Goal: Task Accomplishment & Management: Use online tool/utility

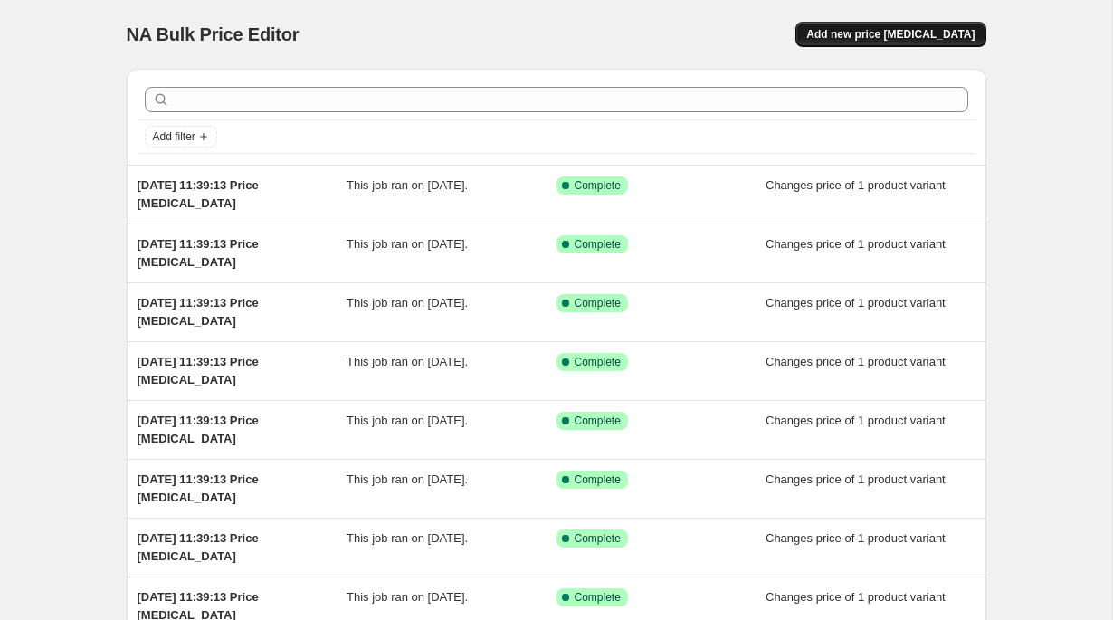
click at [865, 39] on span "Add new price [MEDICAL_DATA]" at bounding box center [891, 34] width 168 height 14
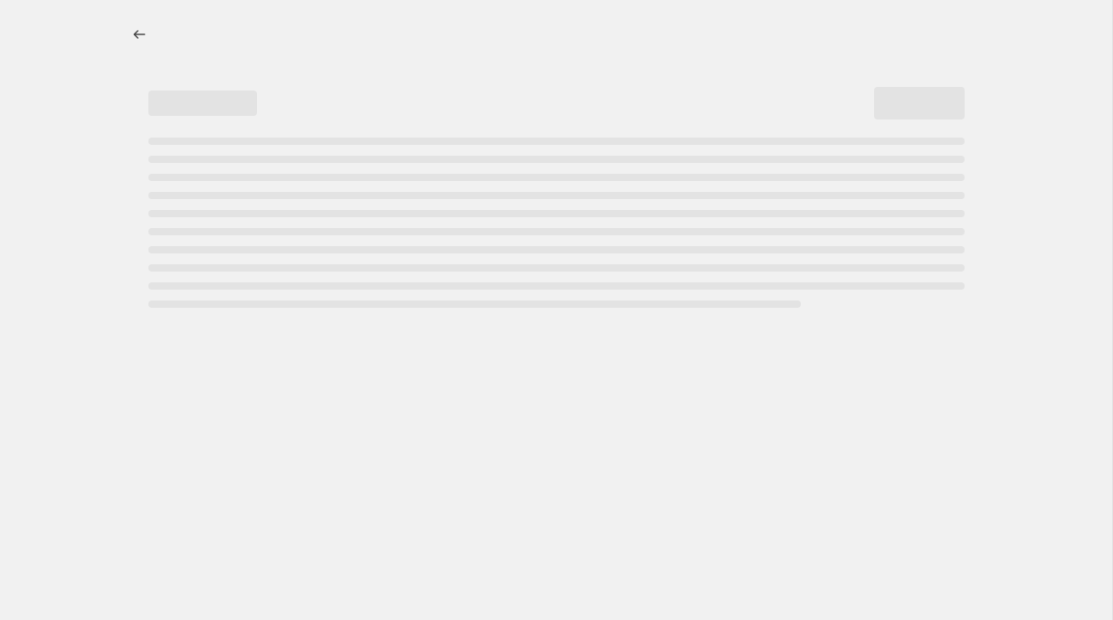
select select "percentage"
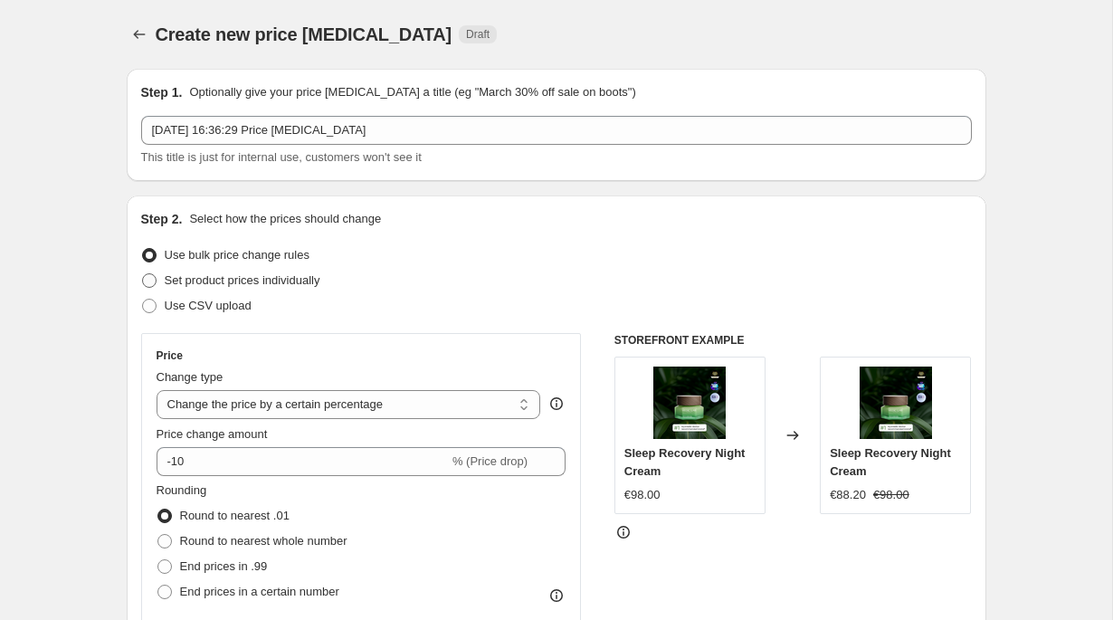
click at [246, 283] on span "Set product prices individually" at bounding box center [243, 280] width 156 height 14
click at [143, 274] on input "Set product prices individually" at bounding box center [142, 273] width 1 height 1
radio input "true"
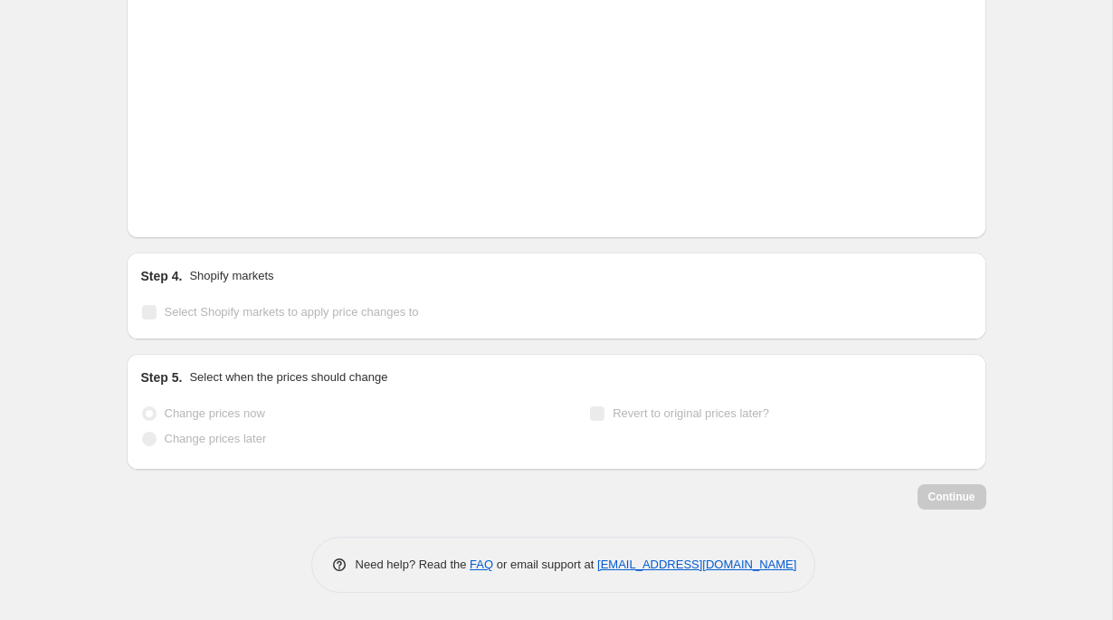
scroll to position [3038, 0]
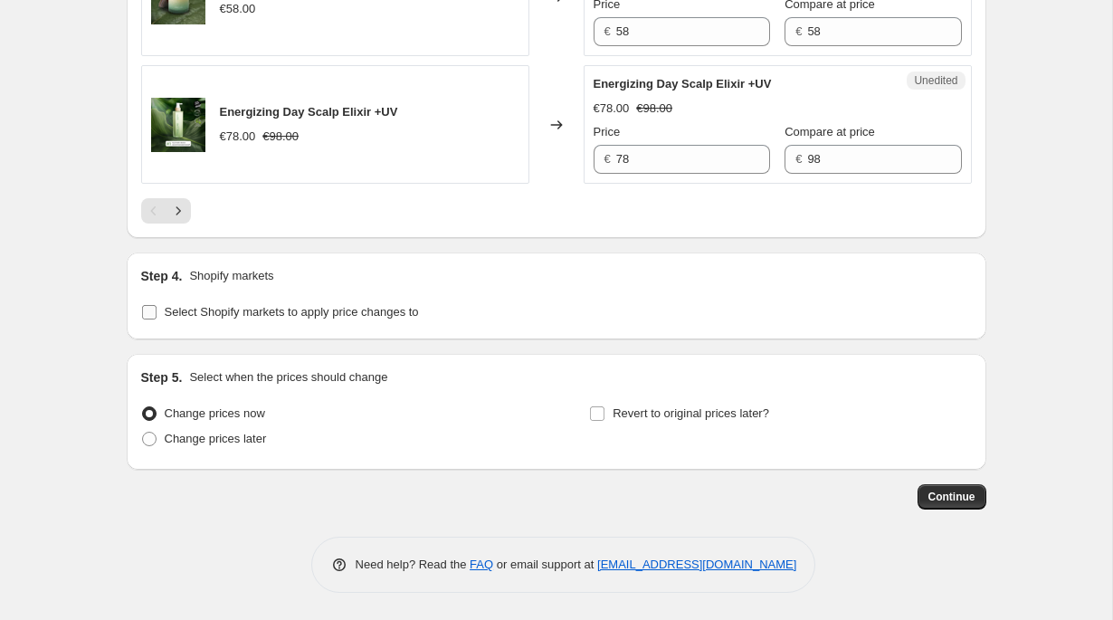
click at [265, 312] on span "Select Shopify markets to apply price changes to" at bounding box center [292, 312] width 254 height 14
click at [157, 312] on input "Select Shopify markets to apply price changes to" at bounding box center [149, 312] width 14 height 14
checkbox input "true"
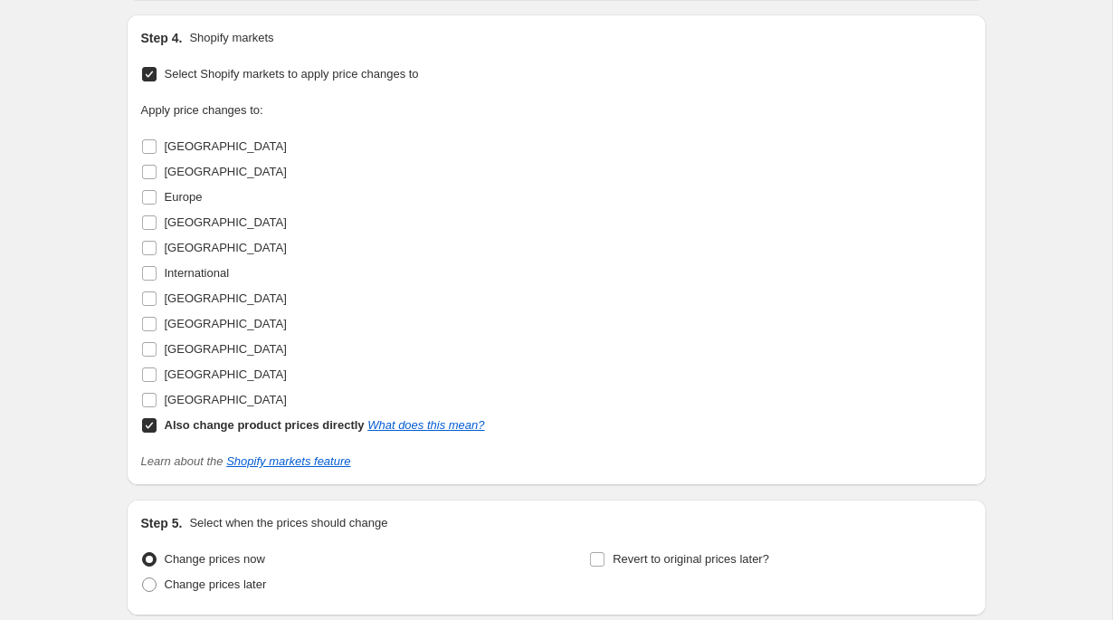
scroll to position [3271, 0]
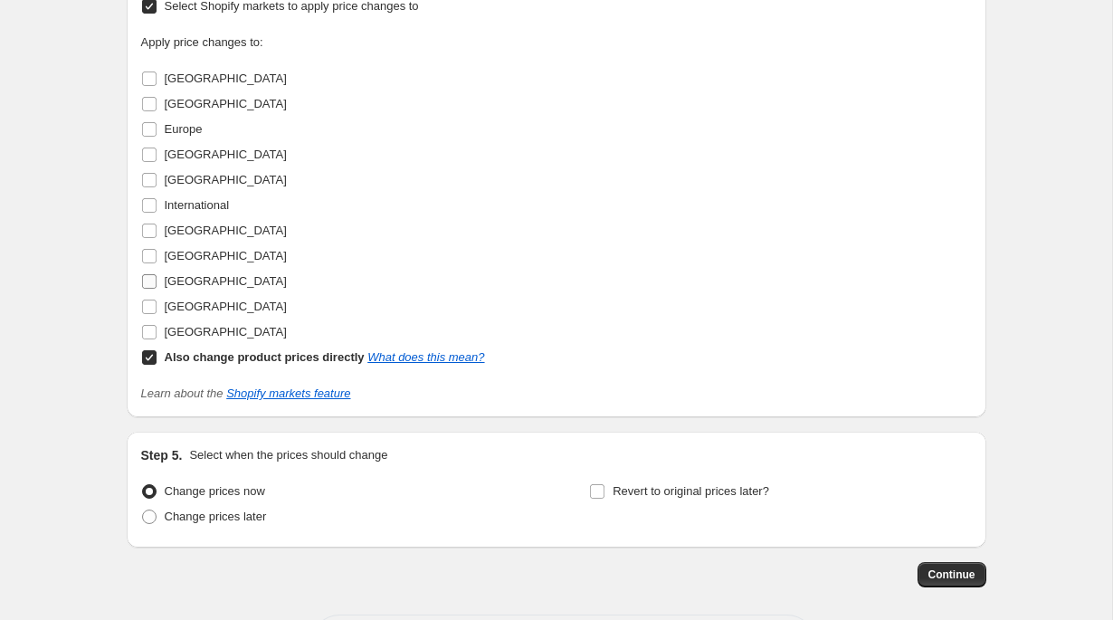
click at [194, 288] on span "[GEOGRAPHIC_DATA]" at bounding box center [226, 281] width 122 height 14
click at [157, 289] on input "[GEOGRAPHIC_DATA]" at bounding box center [149, 281] width 14 height 14
checkbox input "true"
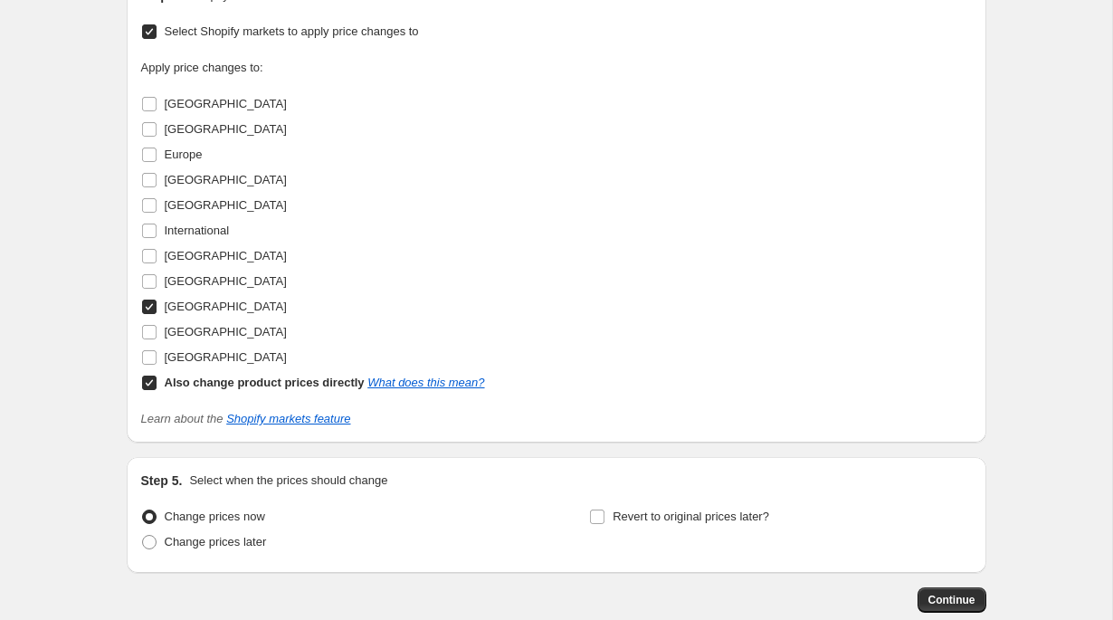
click at [232, 389] on b "Also change product prices directly" at bounding box center [265, 383] width 200 height 14
click at [157, 390] on input "Also change product prices directly What does this mean?" at bounding box center [149, 383] width 14 height 14
checkbox input "false"
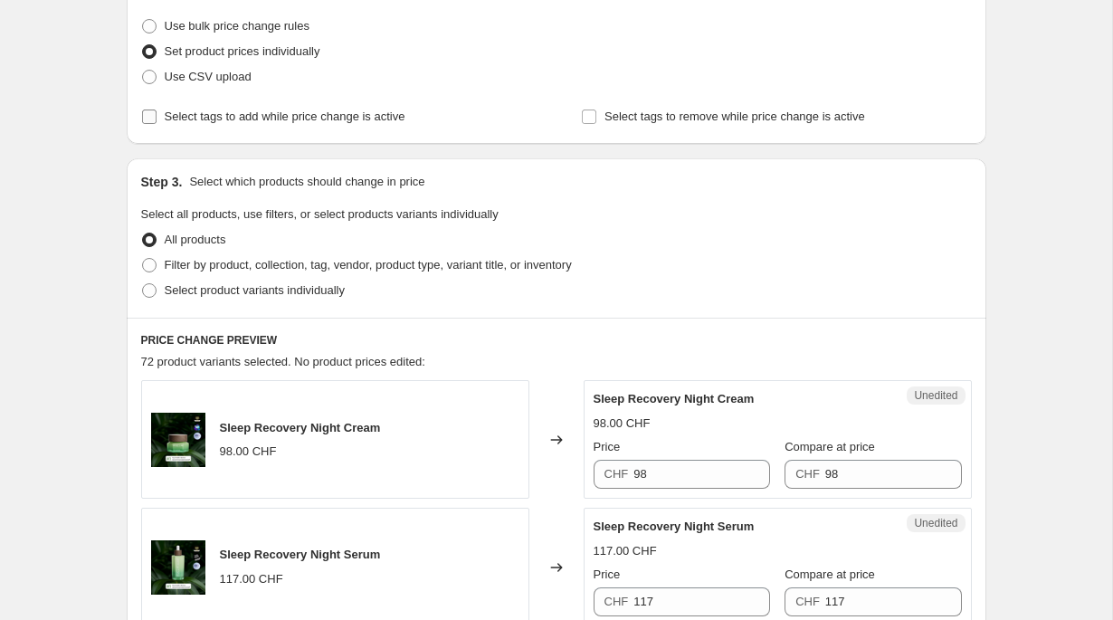
scroll to position [197, 0]
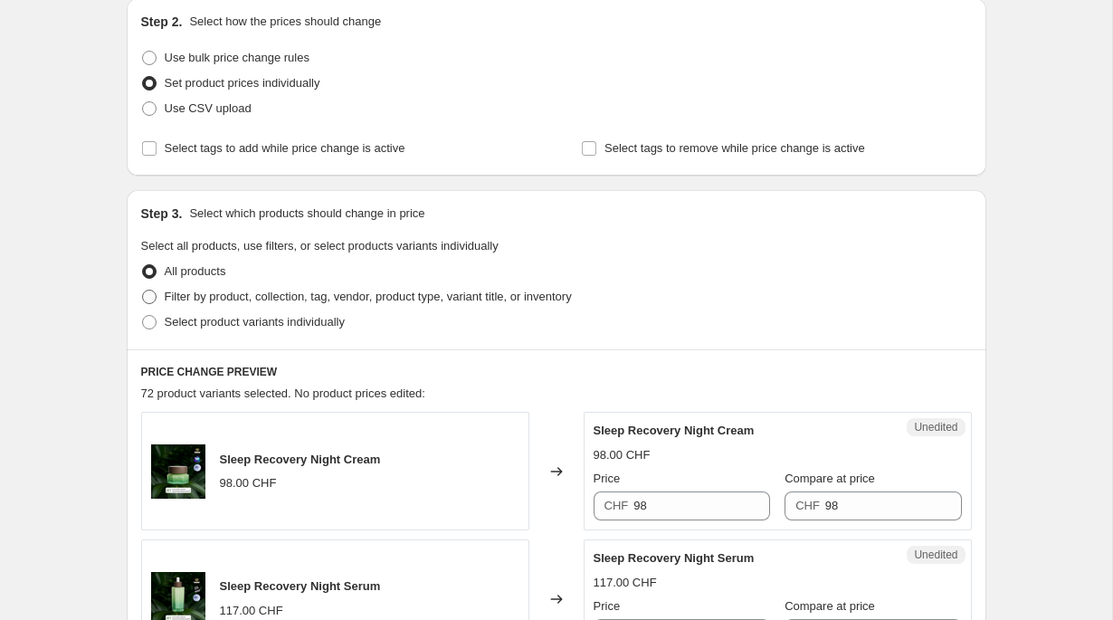
click at [225, 301] on span "Filter by product, collection, tag, vendor, product type, variant title, or inv…" at bounding box center [368, 297] width 407 height 14
click at [143, 291] on input "Filter by product, collection, tag, vendor, product type, variant title, or inv…" at bounding box center [142, 290] width 1 height 1
radio input "true"
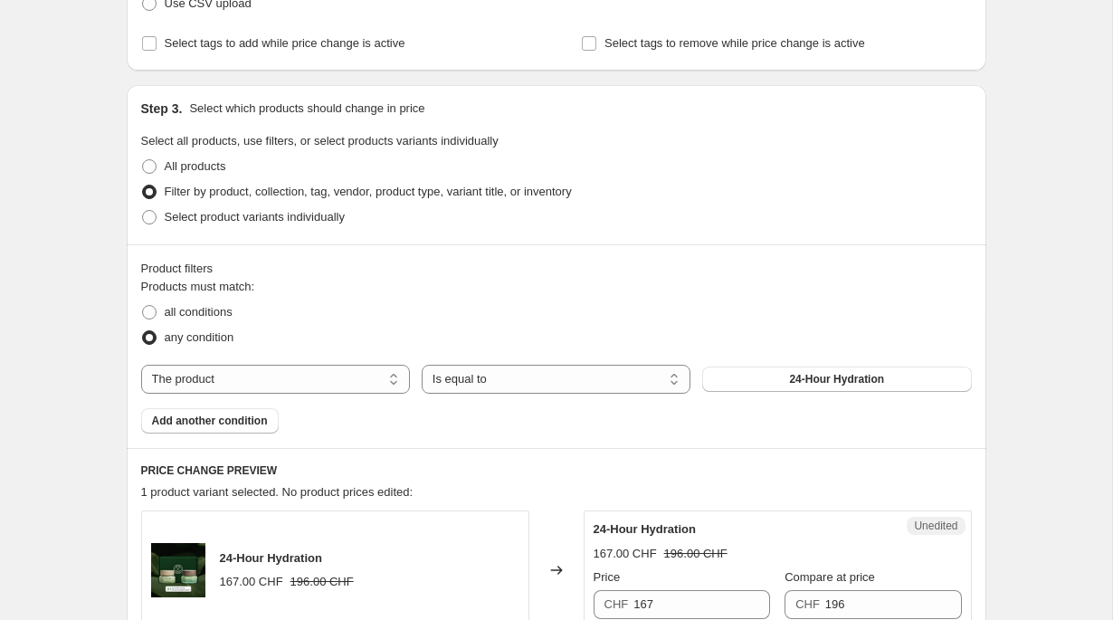
scroll to position [320, 0]
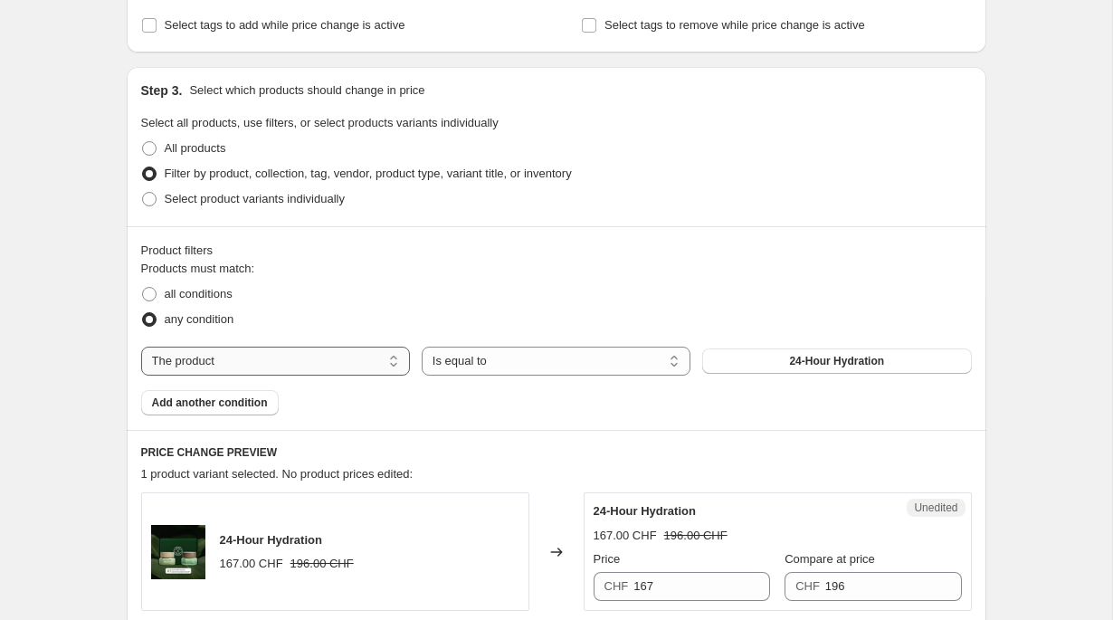
click at [345, 366] on select "The product The product's collection The product's tag The product's vendor The…" at bounding box center [275, 361] width 269 height 29
click at [141, 347] on select "The product The product's collection The product's tag The product's vendor The…" at bounding box center [275, 361] width 269 height 29
click at [784, 361] on button "24-Hour Hydration" at bounding box center [836, 361] width 269 height 25
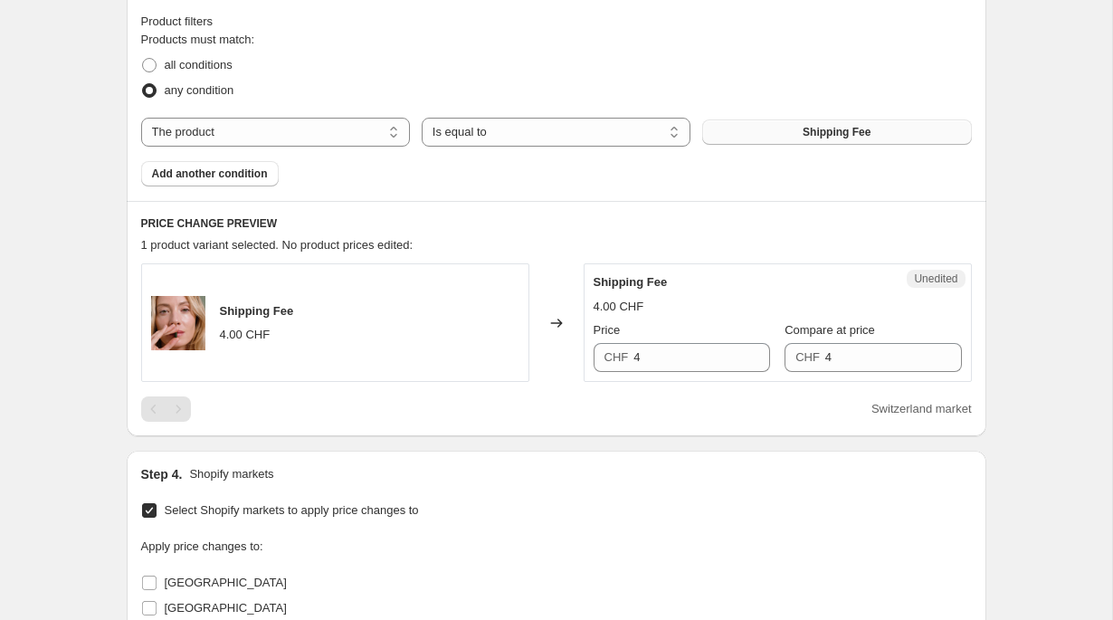
scroll to position [558, 0]
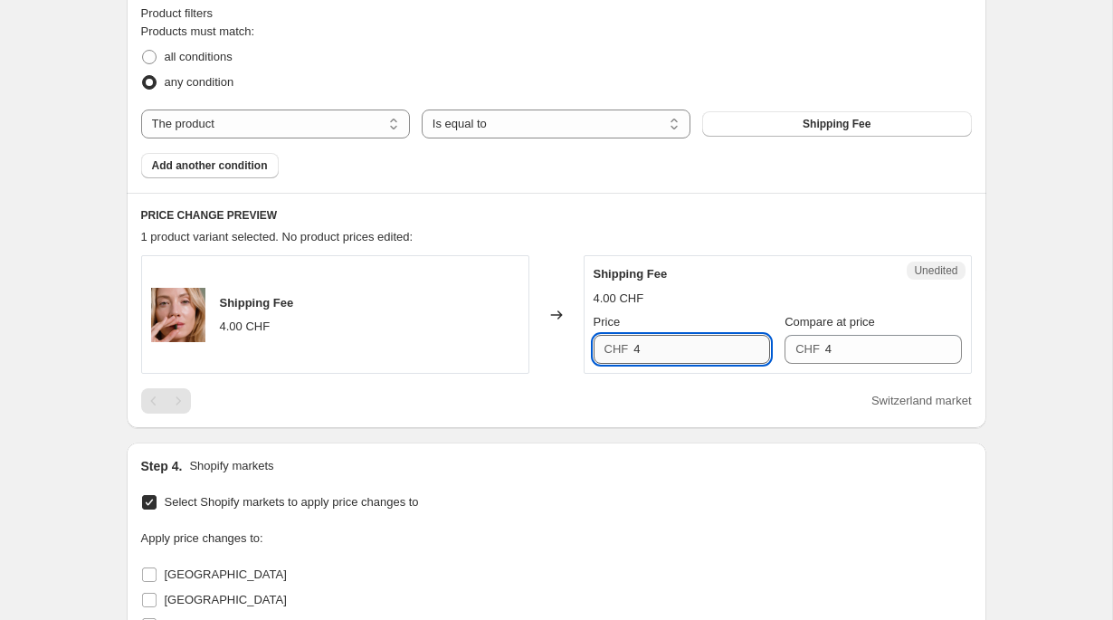
click at [685, 358] on input "4" at bounding box center [702, 349] width 137 height 29
type input "7"
click at [827, 349] on input "4" at bounding box center [894, 349] width 137 height 29
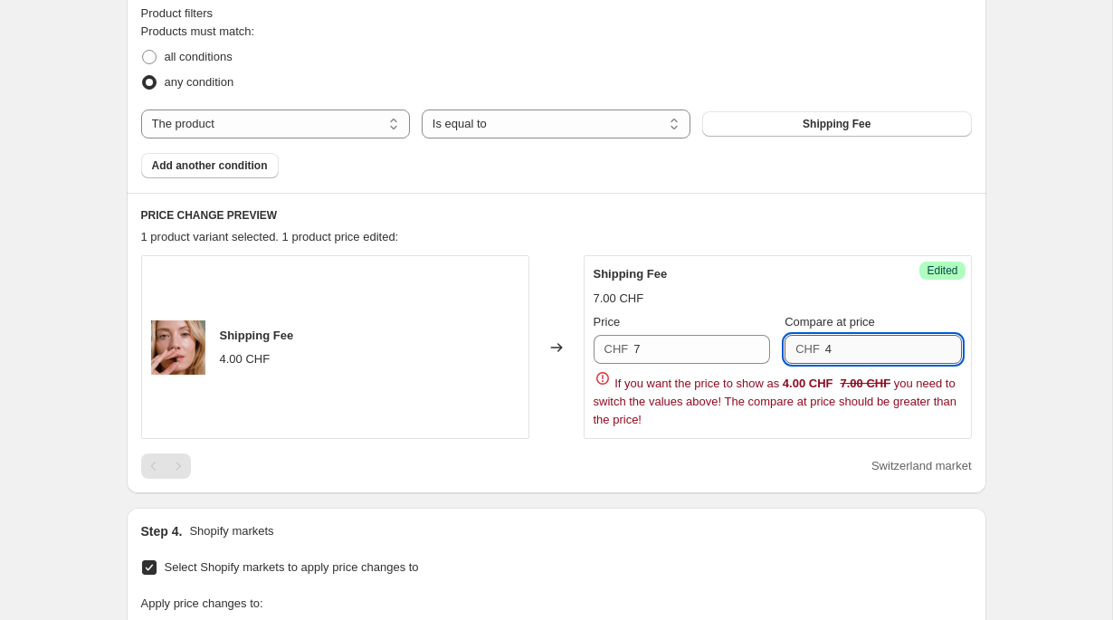
paste input "7"
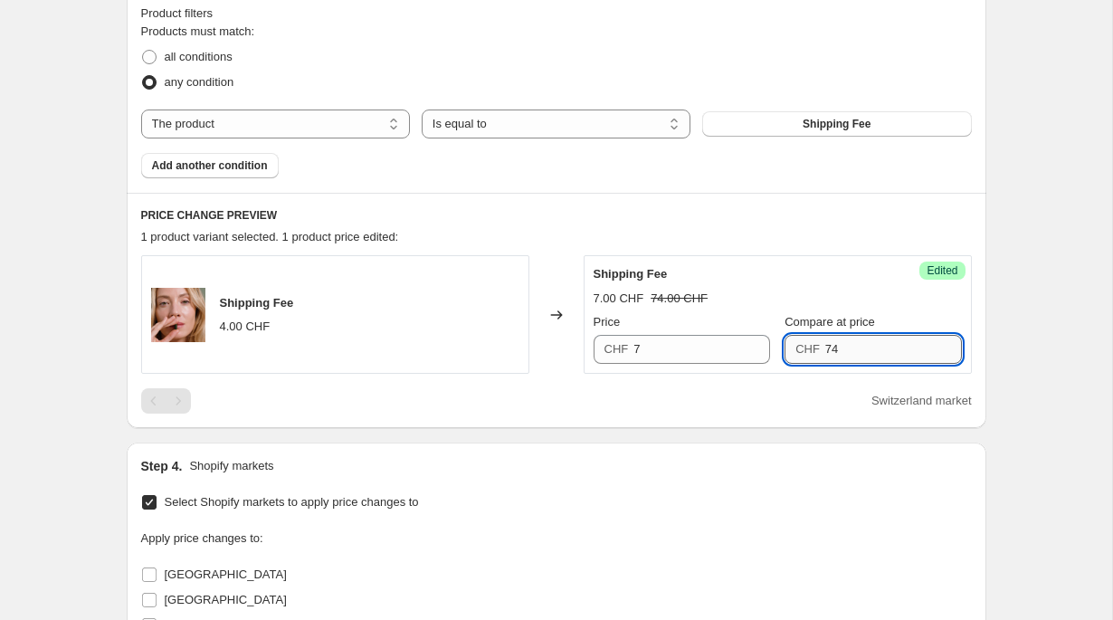
click at [915, 348] on input "74" at bounding box center [894, 349] width 137 height 29
paste input "text"
type input "7"
click at [1056, 308] on div "Create new price [MEDICAL_DATA]. This page is ready Create new price [MEDICAL_D…" at bounding box center [556, 318] width 1112 height 1752
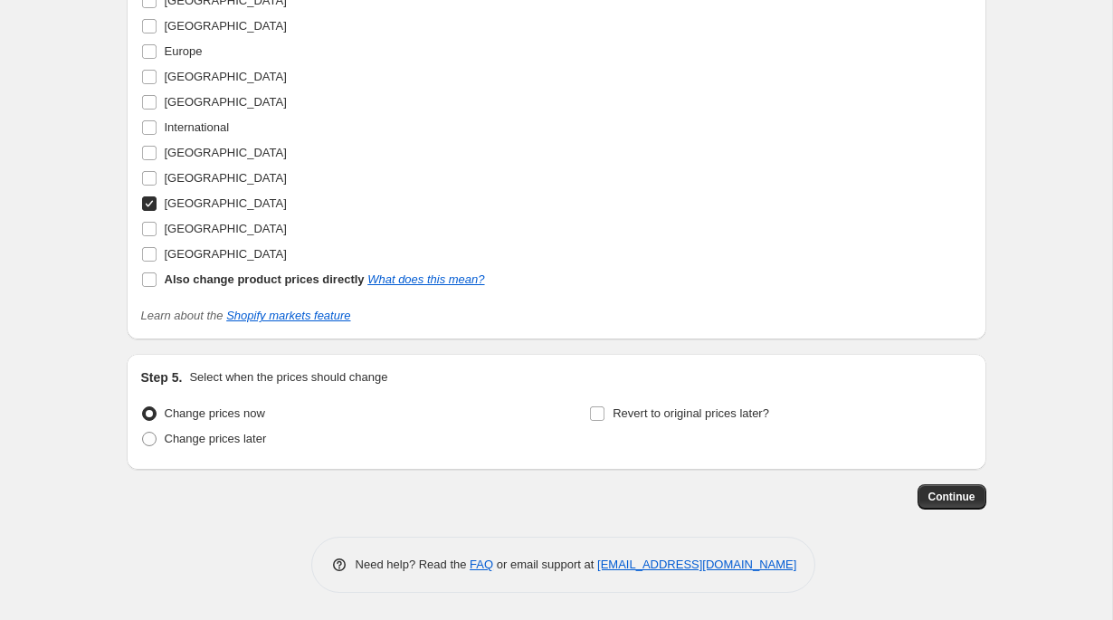
click at [970, 509] on button "Continue" at bounding box center [952, 496] width 69 height 25
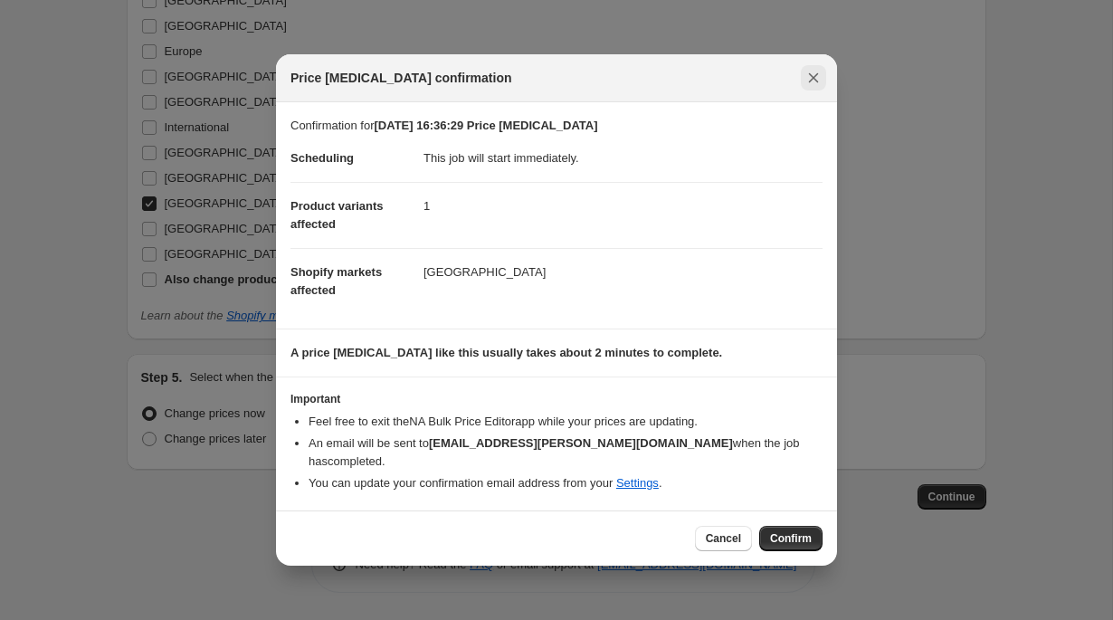
click at [811, 86] on icon "Close" at bounding box center [814, 78] width 18 height 18
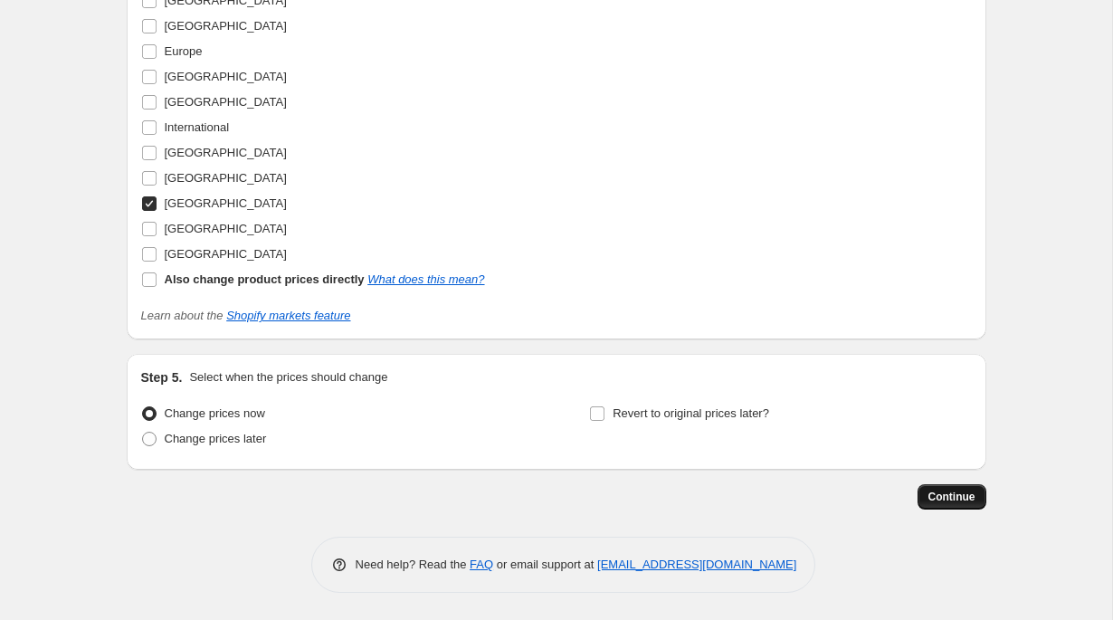
click at [967, 500] on span "Continue" at bounding box center [952, 497] width 47 height 14
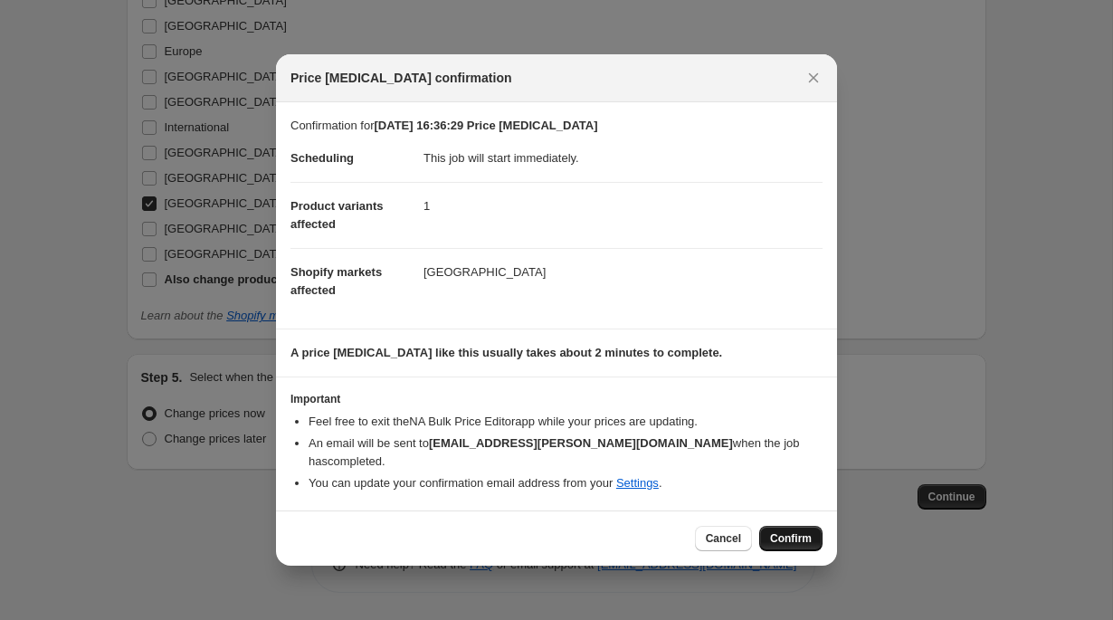
click at [784, 539] on span "Confirm" at bounding box center [791, 538] width 42 height 14
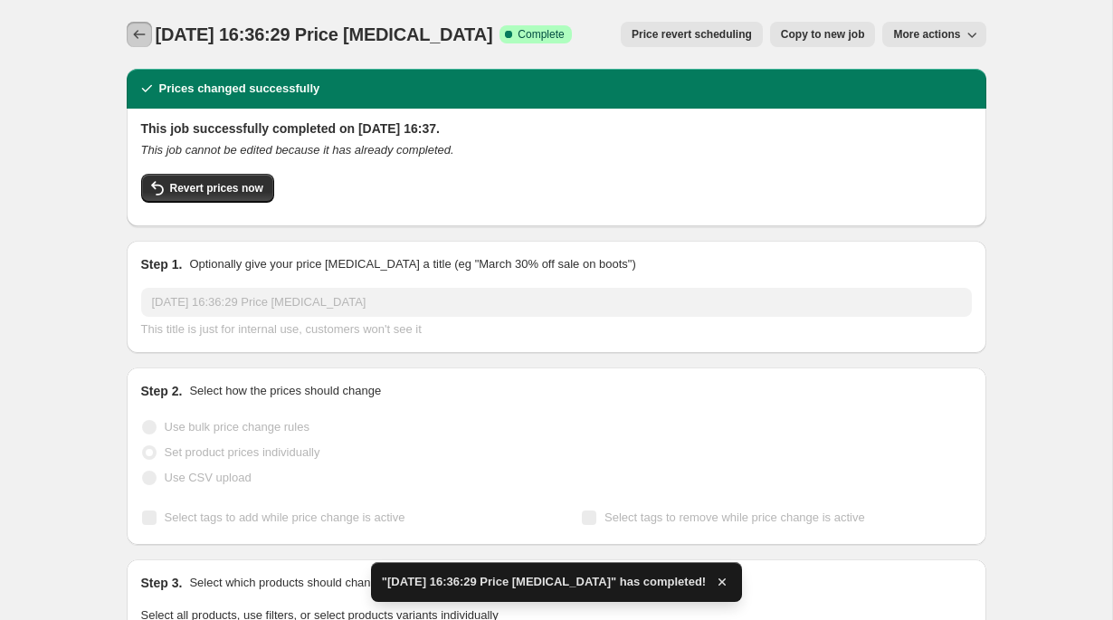
click at [141, 39] on icon "Price change jobs" at bounding box center [139, 34] width 18 height 18
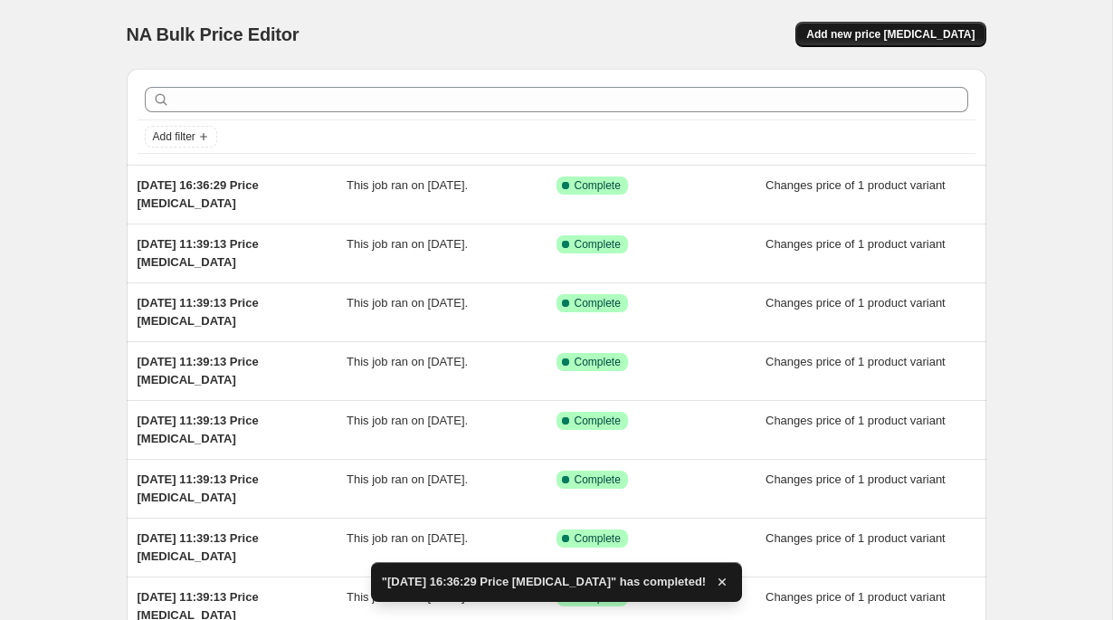
click at [929, 44] on button "Add new price [MEDICAL_DATA]" at bounding box center [891, 34] width 190 height 25
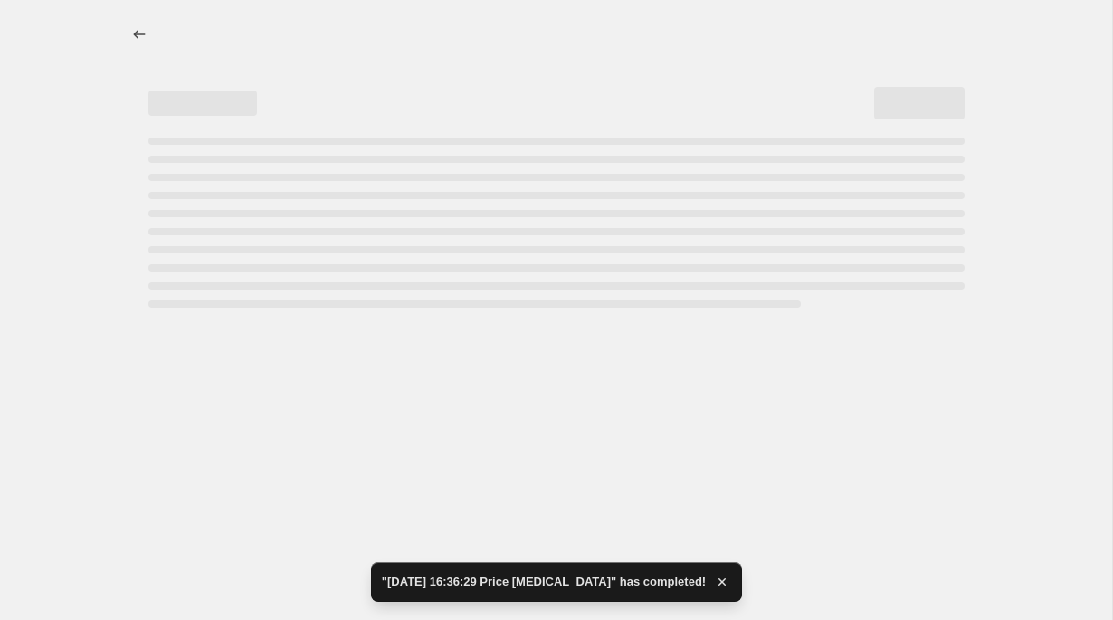
select select "percentage"
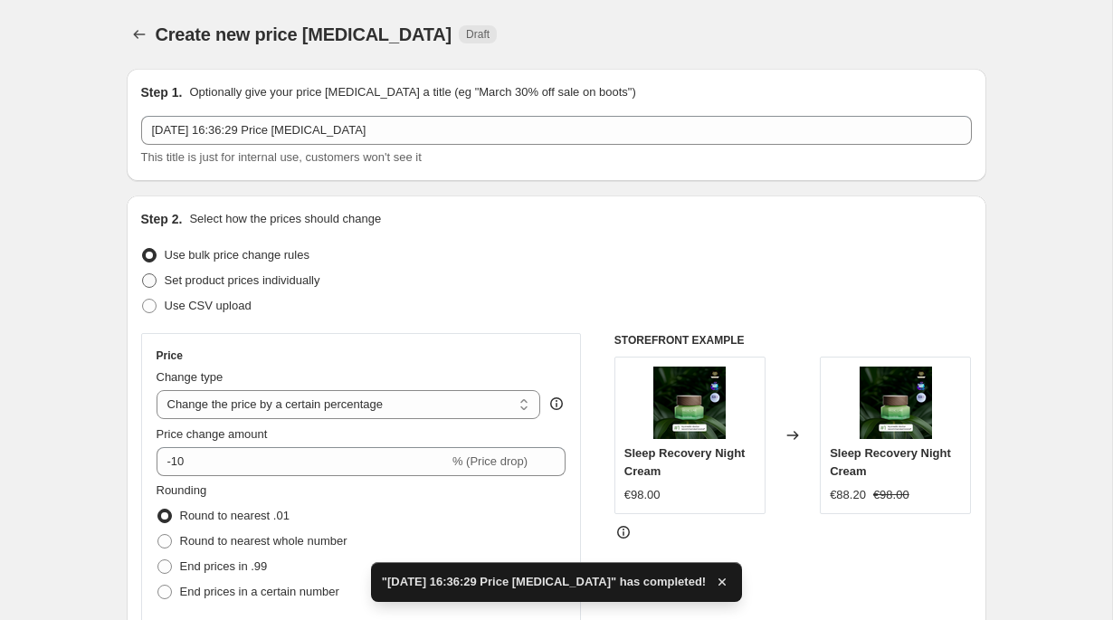
click at [304, 280] on span "Set product prices individually" at bounding box center [243, 280] width 156 height 14
click at [143, 274] on input "Set product prices individually" at bounding box center [142, 273] width 1 height 1
radio input "true"
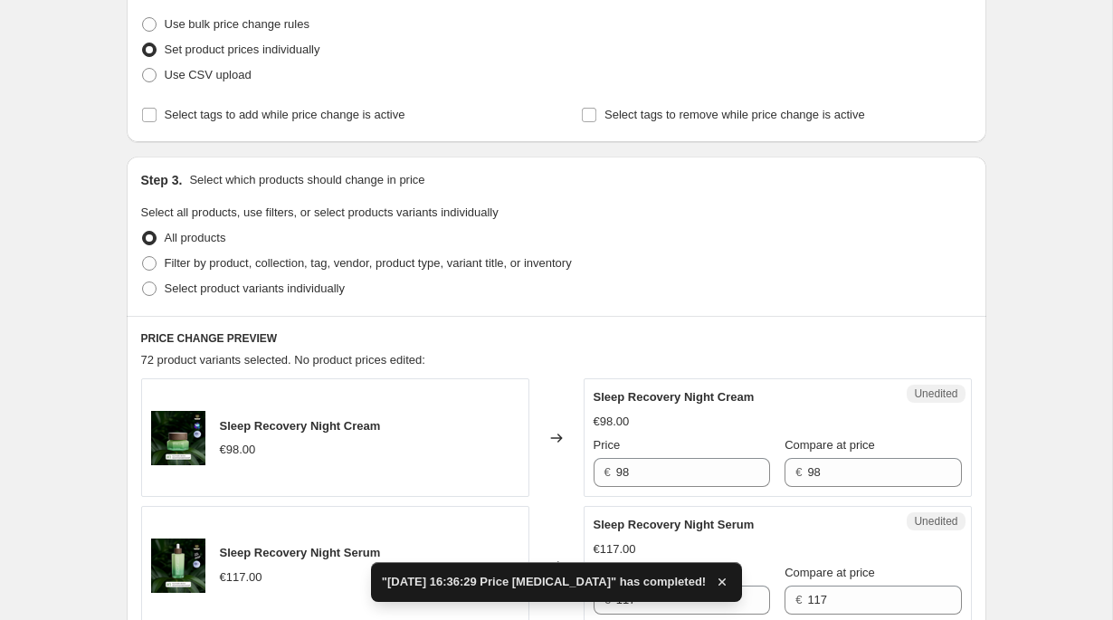
scroll to position [246, 0]
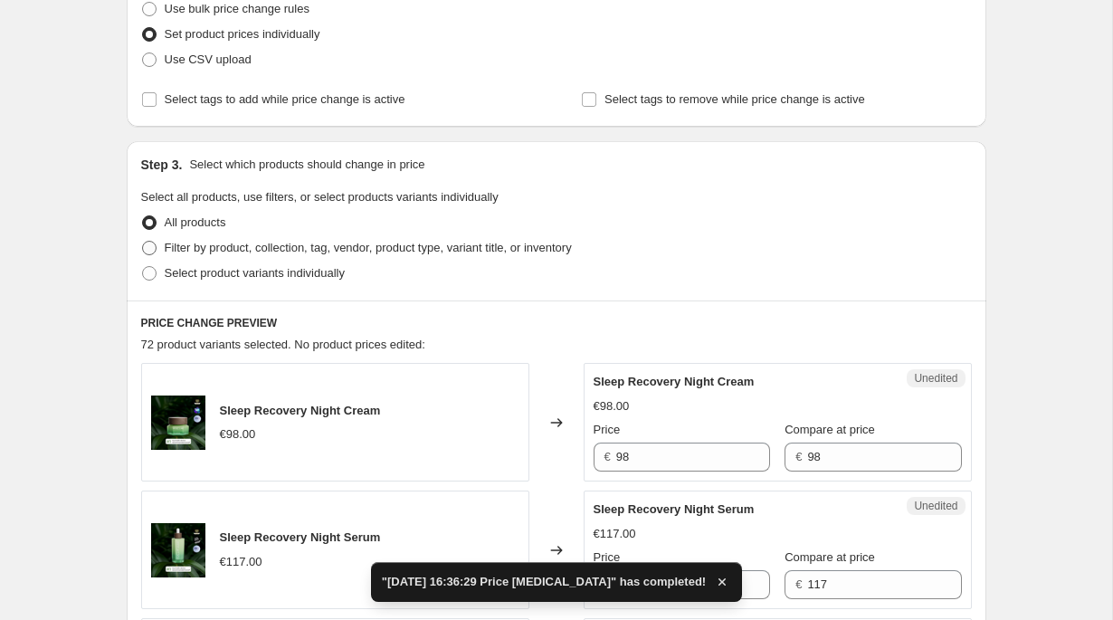
click at [311, 251] on span "Filter by product, collection, tag, vendor, product type, variant title, or inv…" at bounding box center [368, 248] width 407 height 14
click at [143, 242] on input "Filter by product, collection, tag, vendor, product type, variant title, or inv…" at bounding box center [142, 241] width 1 height 1
radio input "true"
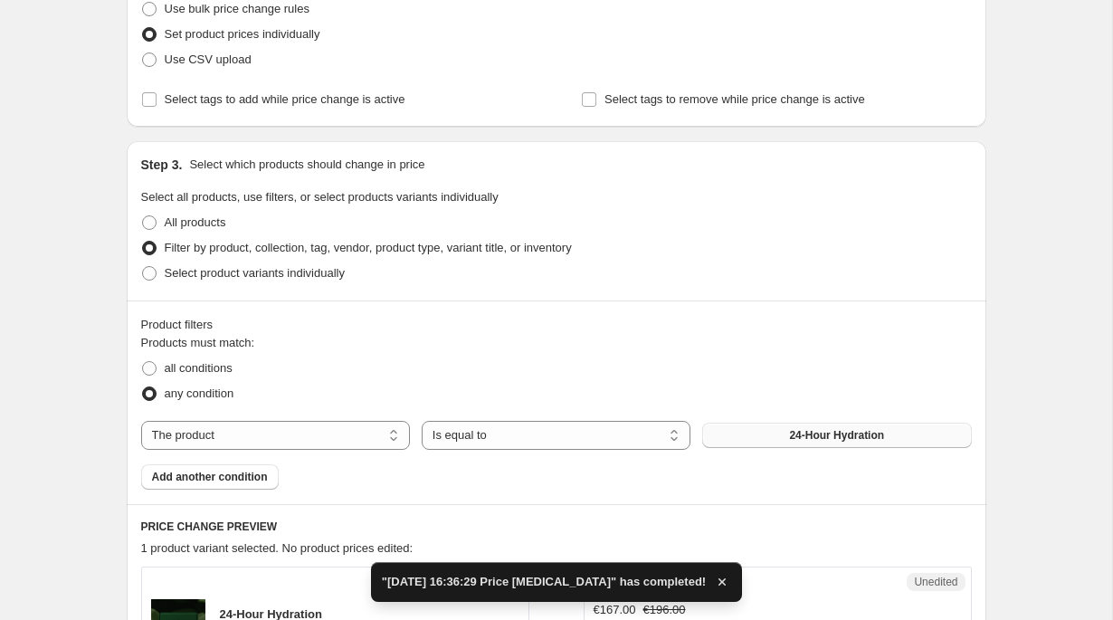
click at [857, 430] on span "24-Hour Hydration" at bounding box center [836, 435] width 95 height 14
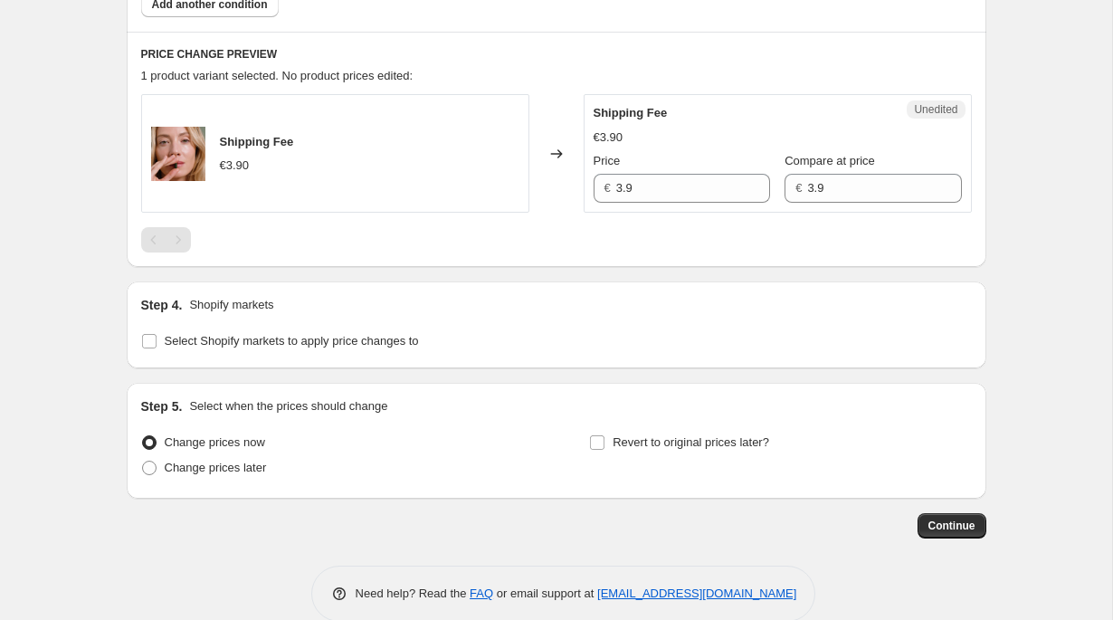
scroll to position [741, 0]
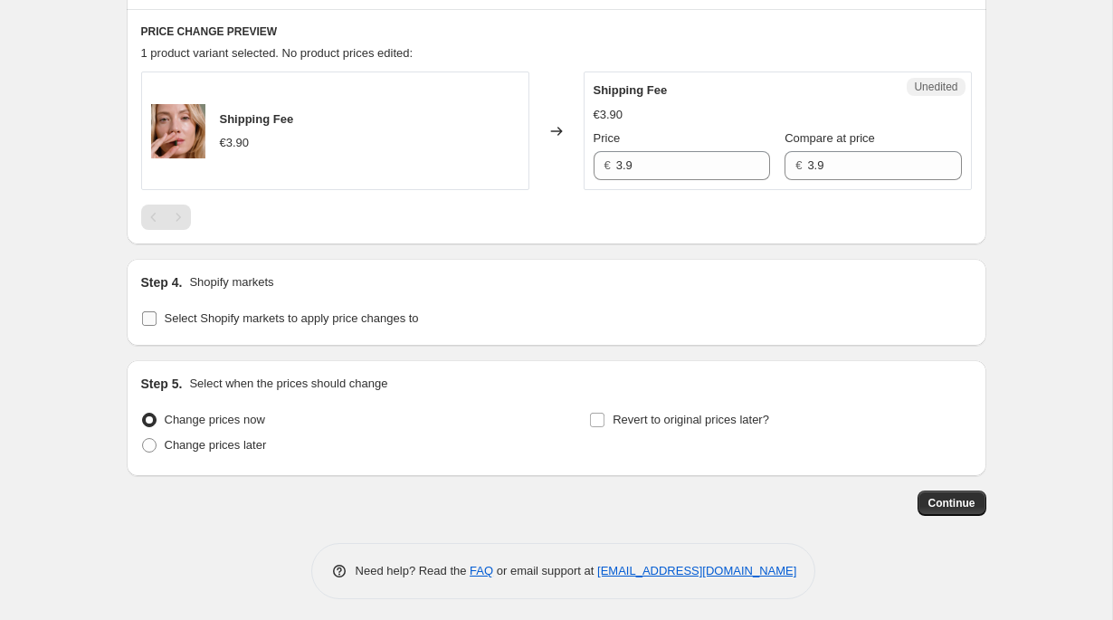
click at [200, 313] on span "Select Shopify markets to apply price changes to" at bounding box center [292, 318] width 254 height 14
click at [157, 313] on input "Select Shopify markets to apply price changes to" at bounding box center [149, 318] width 14 height 14
checkbox input "true"
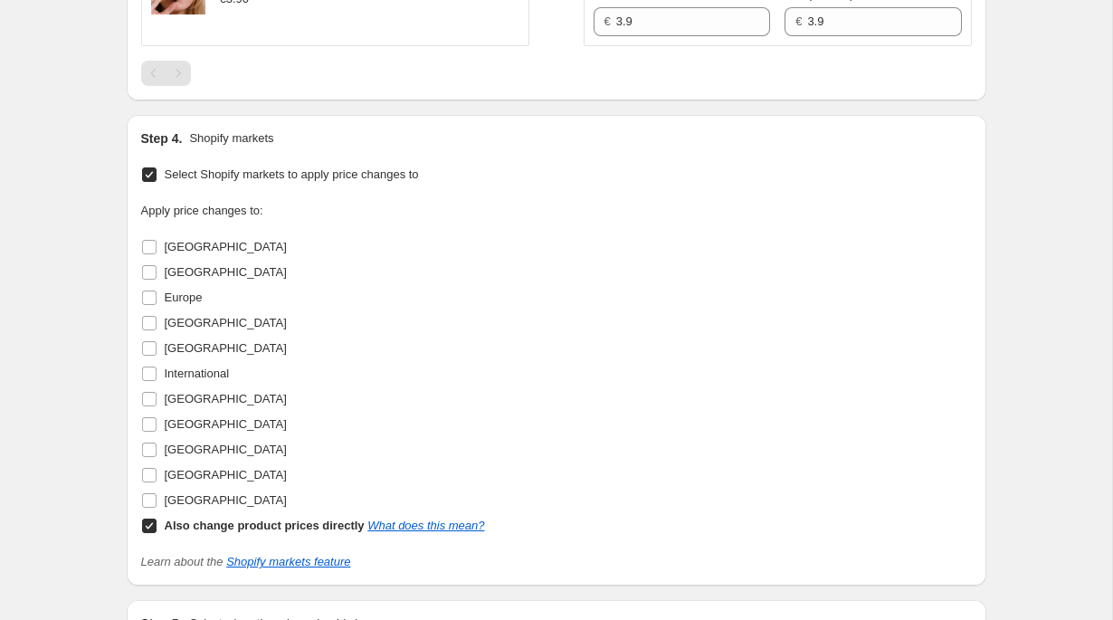
scroll to position [910, 0]
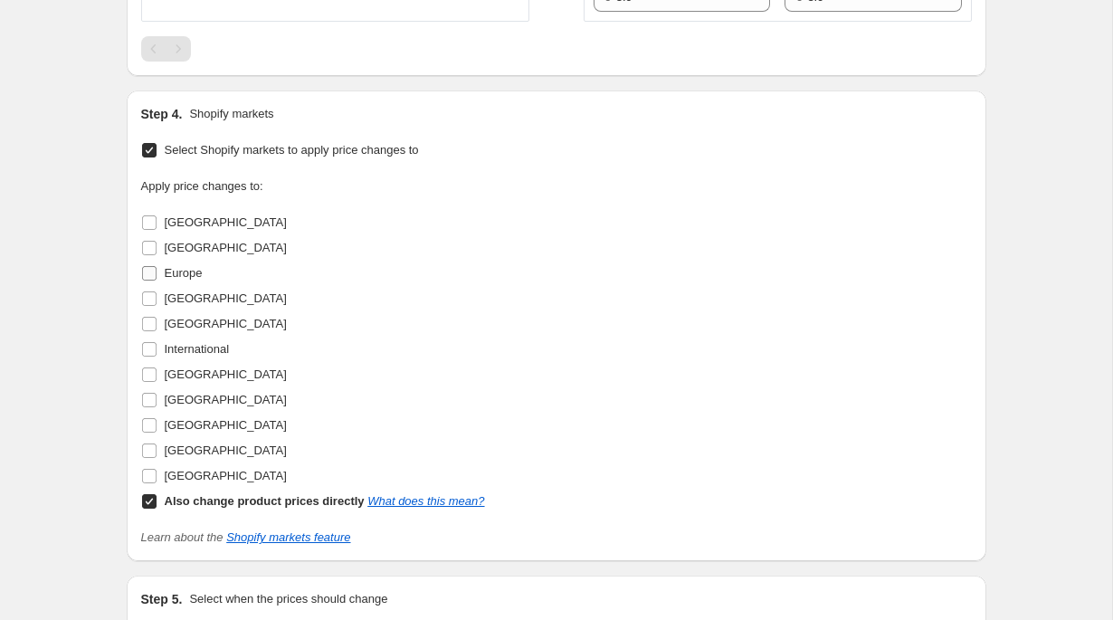
click at [180, 277] on span "Europe" at bounding box center [184, 273] width 38 height 14
click at [157, 277] on input "Europe" at bounding box center [149, 273] width 14 height 14
checkbox input "true"
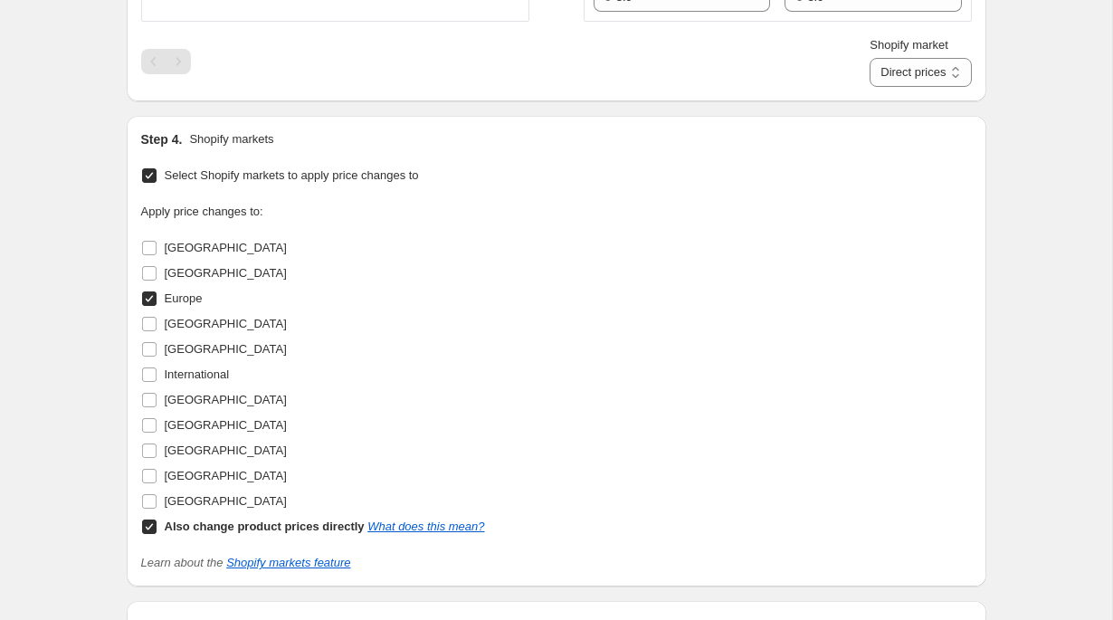
click at [240, 528] on b "Also change product prices directly" at bounding box center [265, 527] width 200 height 14
click at [157, 528] on input "Also change product prices directly What does this mean?" at bounding box center [149, 527] width 14 height 14
checkbox input "false"
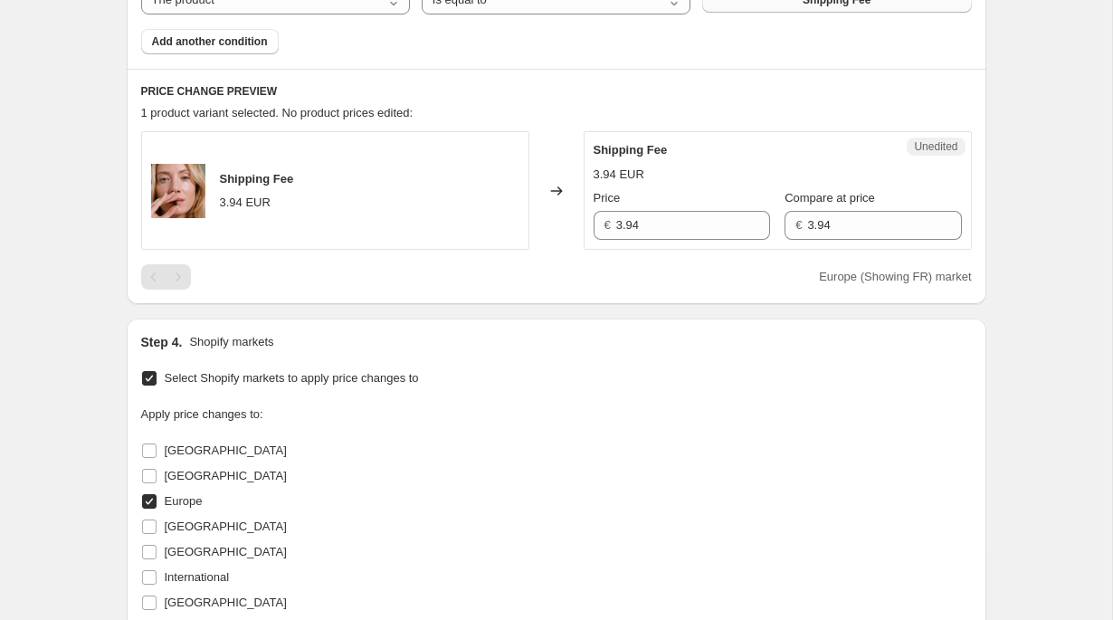
scroll to position [678, 0]
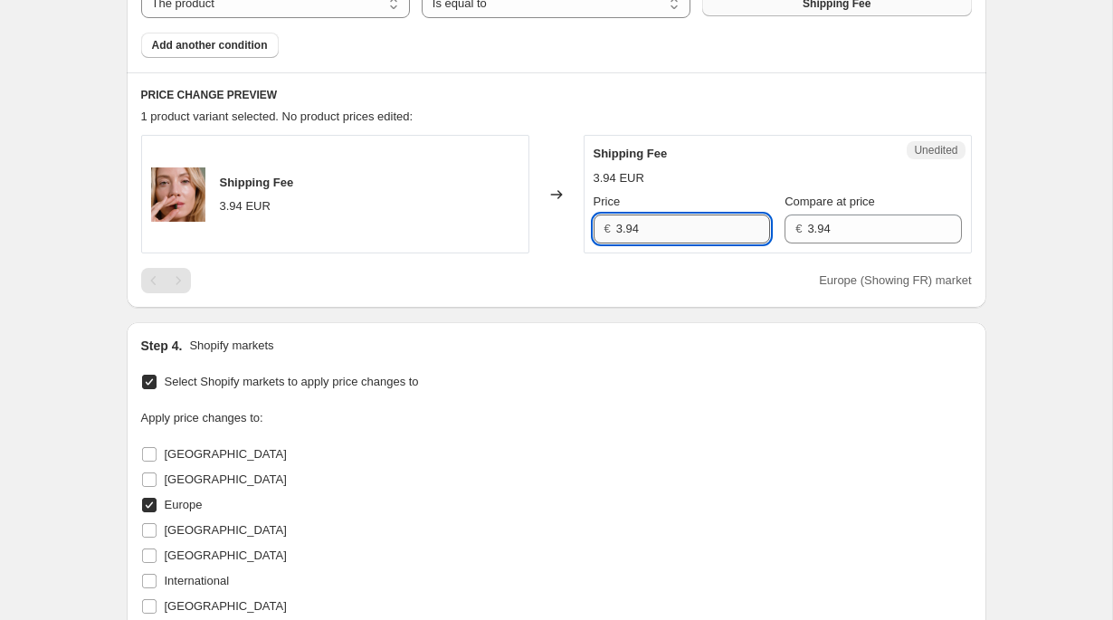
click at [673, 228] on input "3.94" at bounding box center [693, 229] width 154 height 29
type input "3.9"
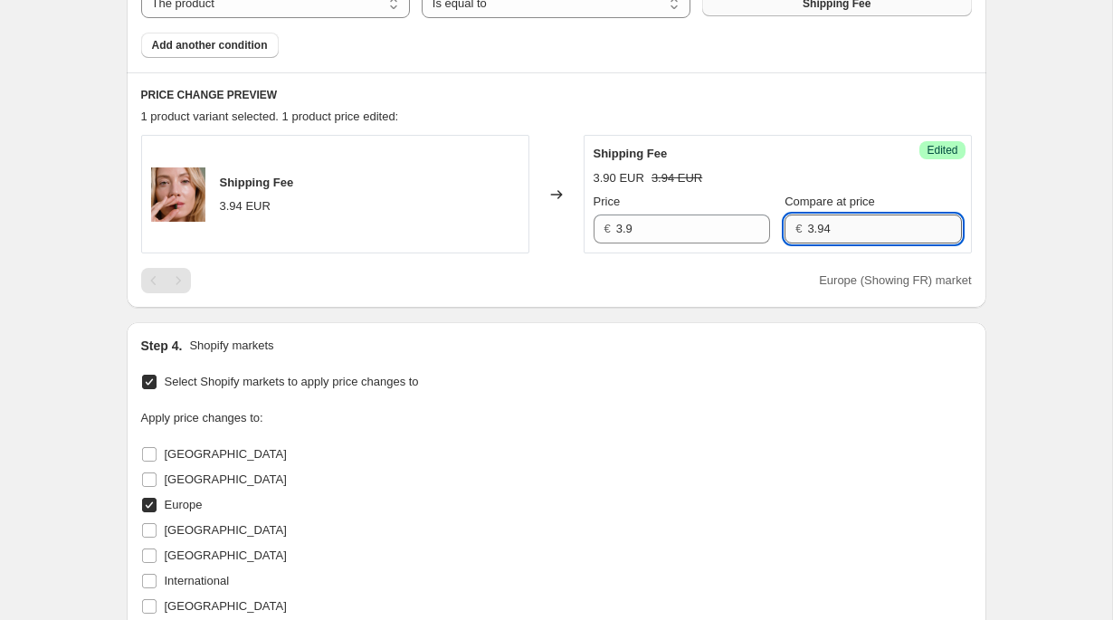
click at [867, 237] on input "3.94" at bounding box center [884, 229] width 154 height 29
paste input "text"
type input "3.9"
click at [1016, 234] on div "Create new price [MEDICAL_DATA]. This page is ready Create new price [MEDICAL_D…" at bounding box center [556, 198] width 1112 height 1752
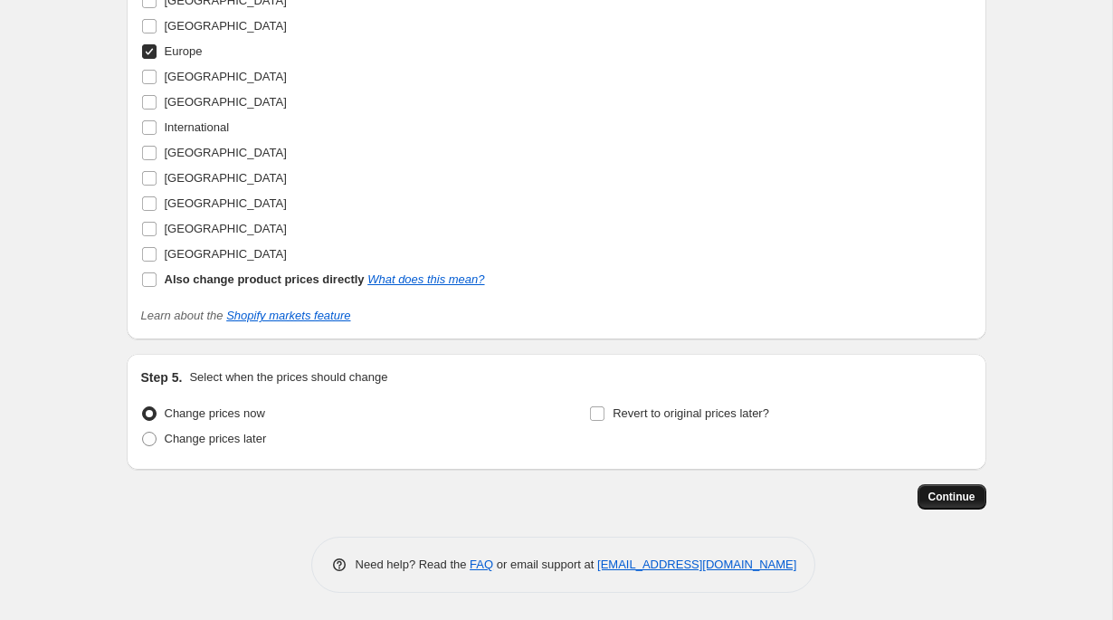
click at [972, 495] on span "Continue" at bounding box center [952, 497] width 47 height 14
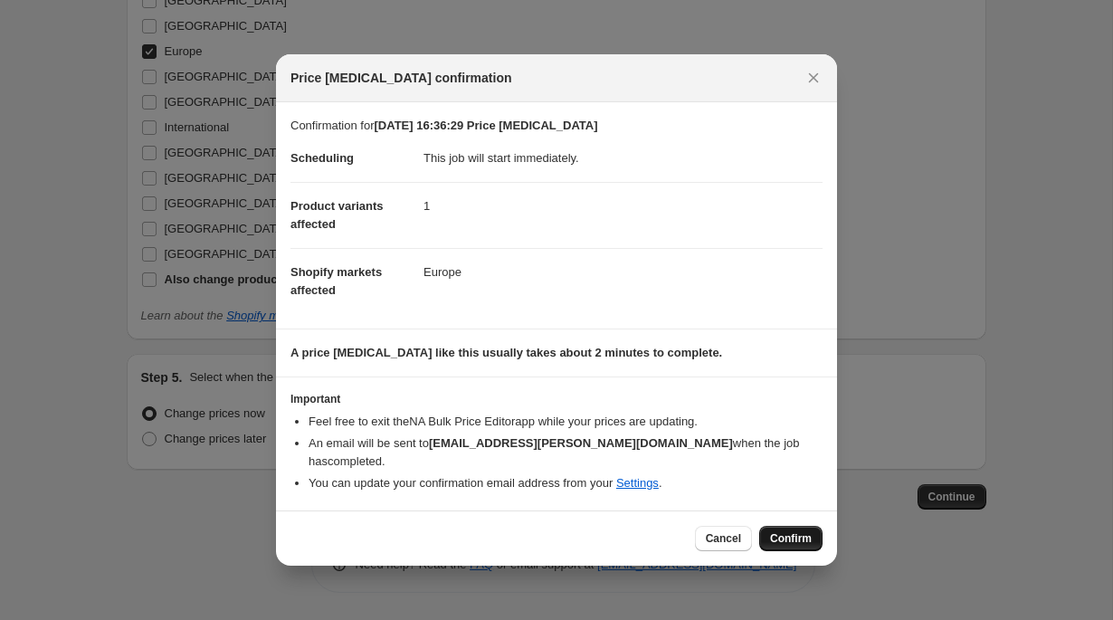
click at [799, 543] on span "Confirm" at bounding box center [791, 538] width 42 height 14
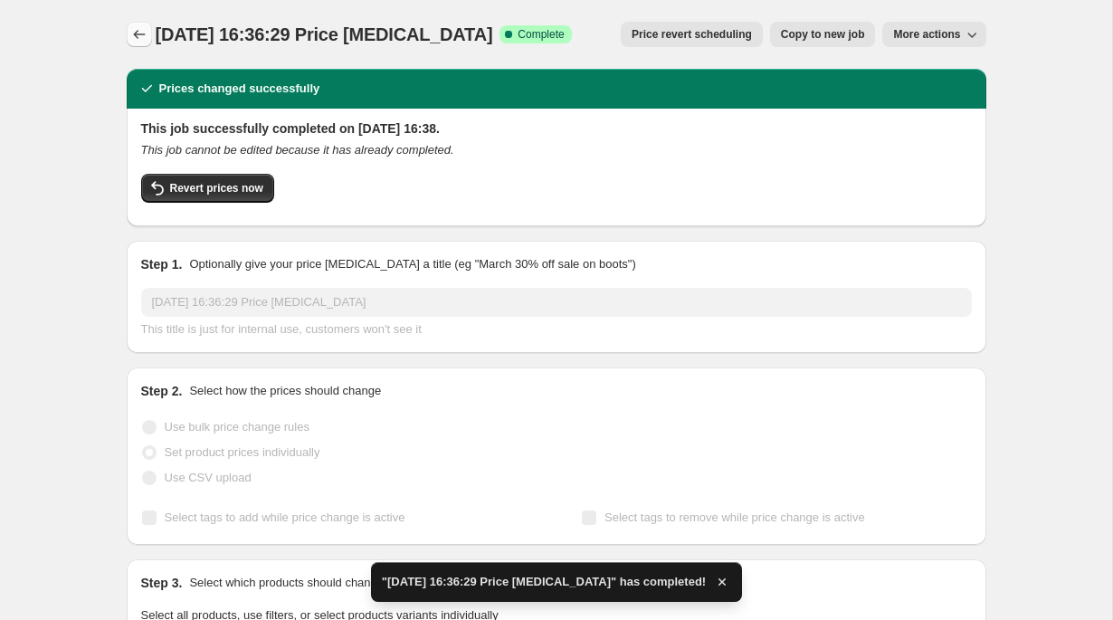
click at [132, 43] on icon "Price change jobs" at bounding box center [139, 34] width 18 height 18
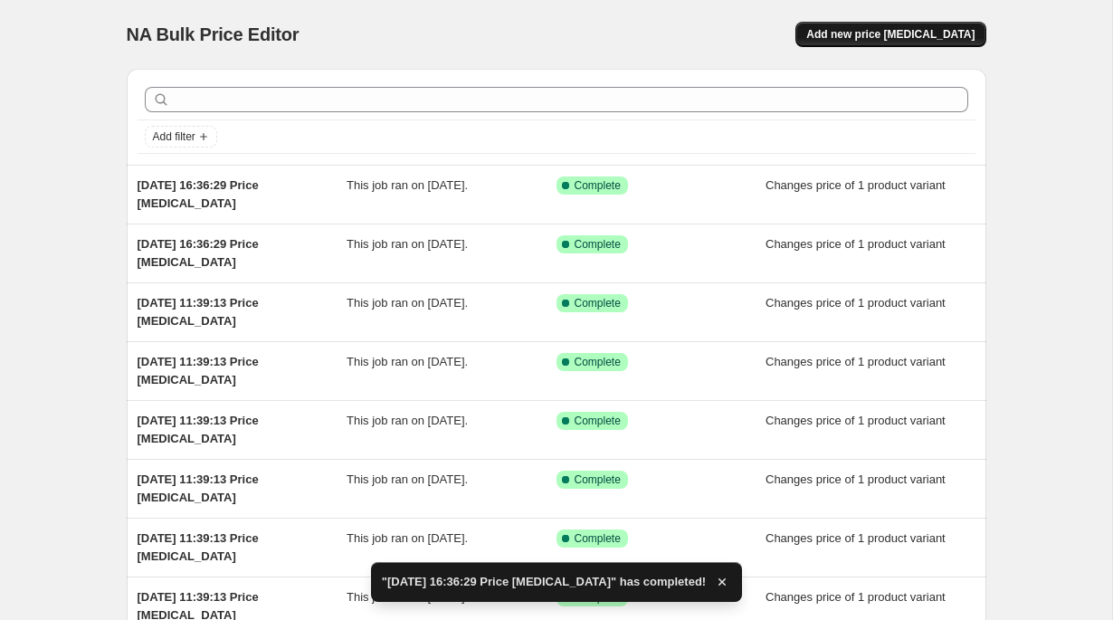
click at [893, 39] on span "Add new price [MEDICAL_DATA]" at bounding box center [891, 34] width 168 height 14
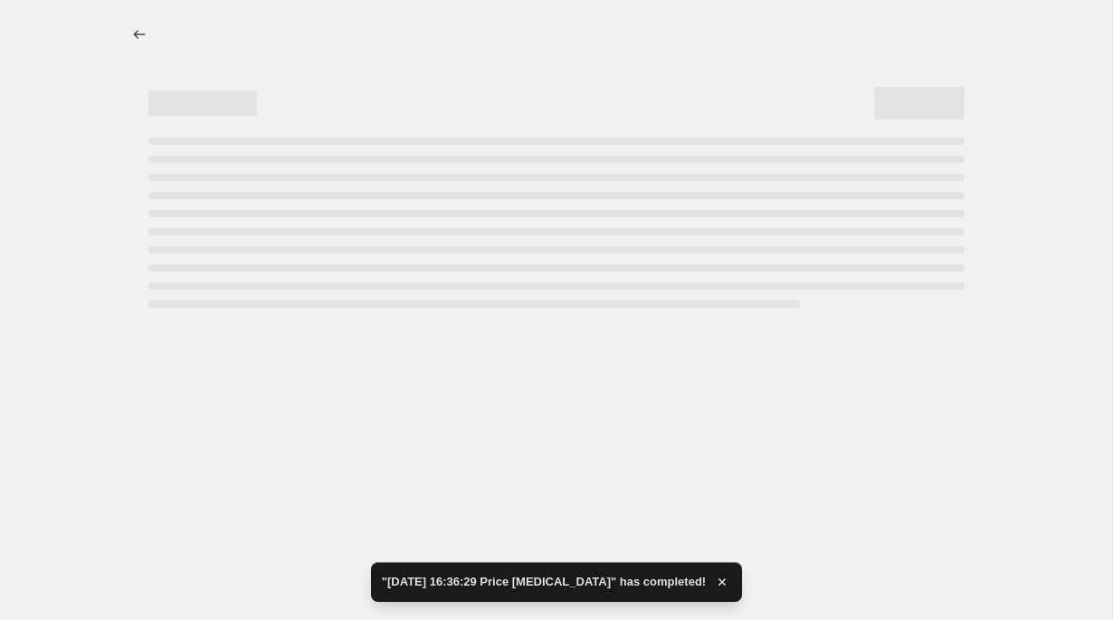
select select "percentage"
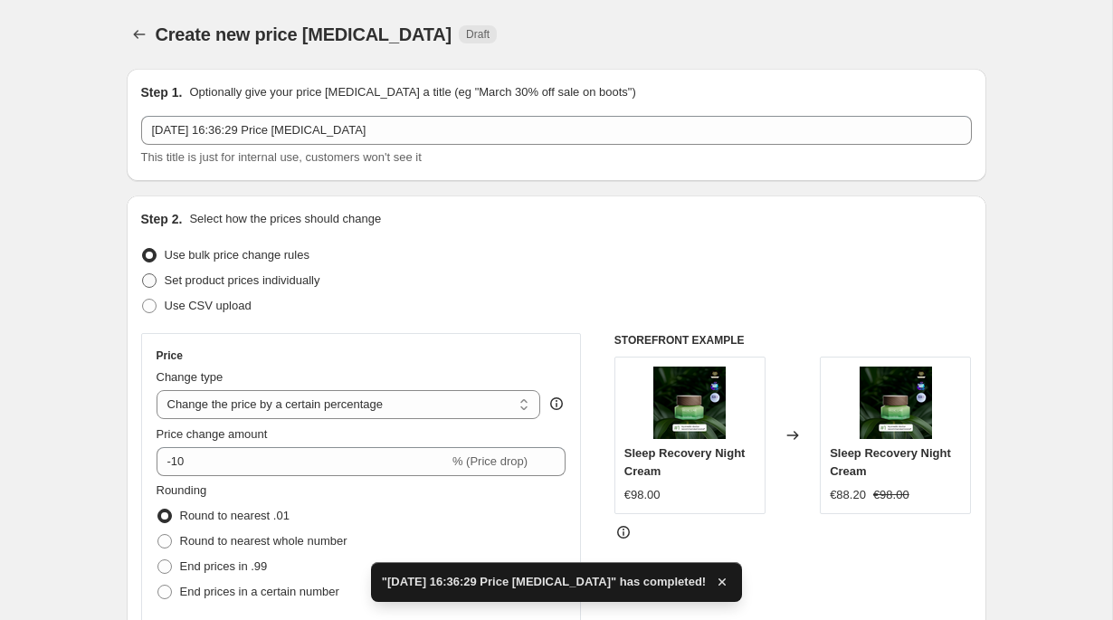
click at [266, 291] on label "Set product prices individually" at bounding box center [230, 280] width 179 height 25
click at [143, 274] on input "Set product prices individually" at bounding box center [142, 273] width 1 height 1
radio input "true"
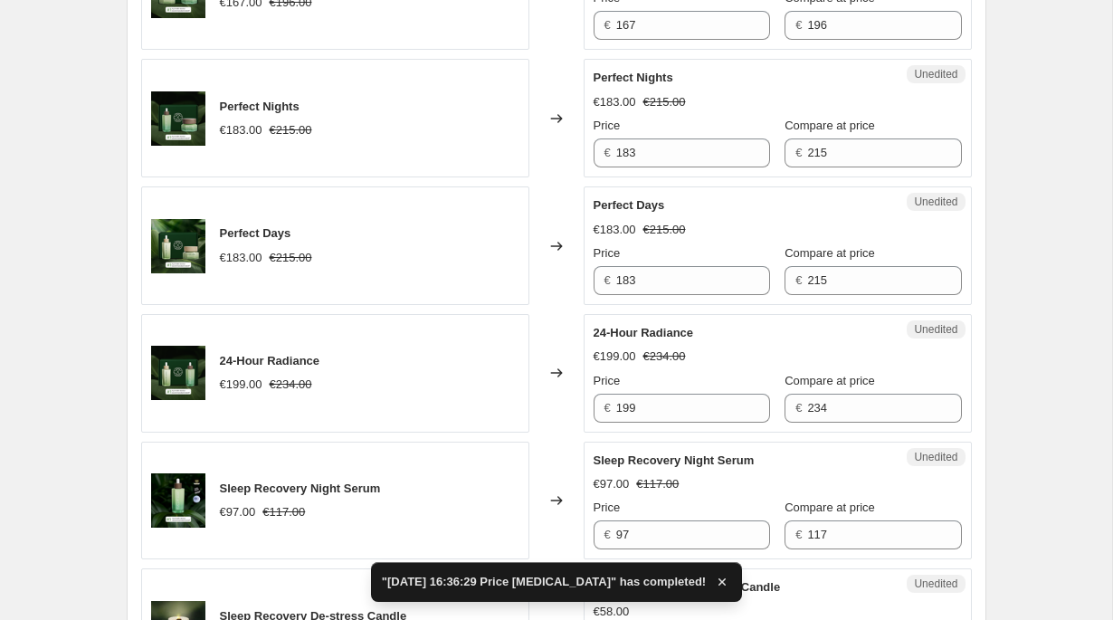
scroll to position [3038, 0]
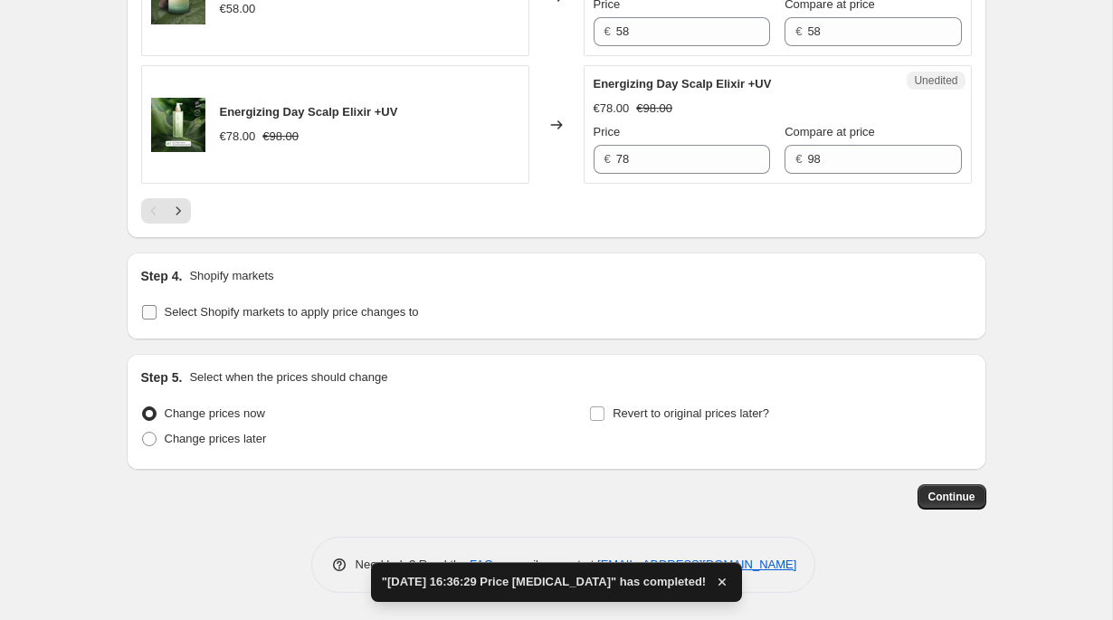
click at [319, 309] on span "Select Shopify markets to apply price changes to" at bounding box center [292, 312] width 254 height 14
click at [157, 309] on input "Select Shopify markets to apply price changes to" at bounding box center [149, 312] width 14 height 14
checkbox input "true"
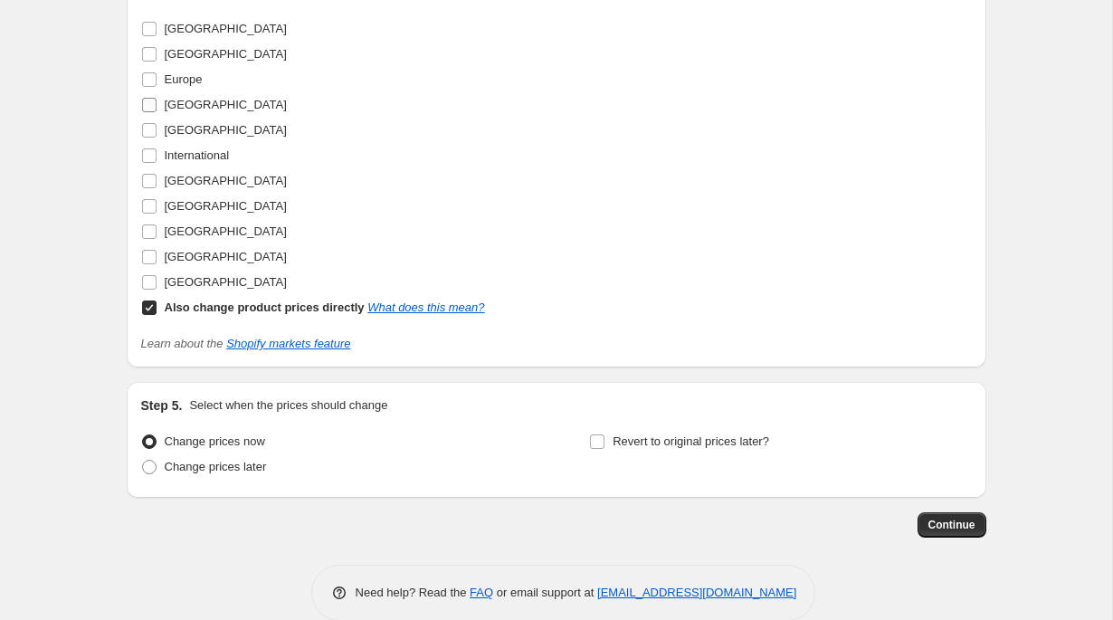
click at [182, 111] on span "[GEOGRAPHIC_DATA]" at bounding box center [226, 105] width 122 height 14
click at [157, 112] on input "[GEOGRAPHIC_DATA]" at bounding box center [149, 105] width 14 height 14
checkbox input "true"
click at [254, 314] on b "Also change product prices directly" at bounding box center [265, 308] width 200 height 14
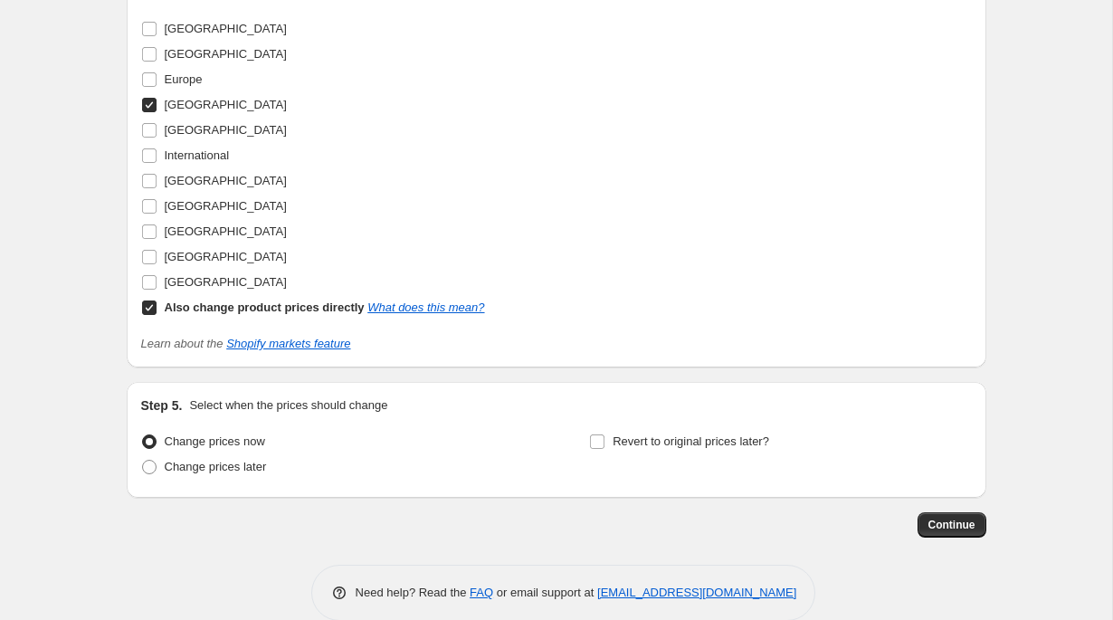
click at [157, 315] on input "Also change product prices directly What does this mean?" at bounding box center [149, 308] width 14 height 14
checkbox input "false"
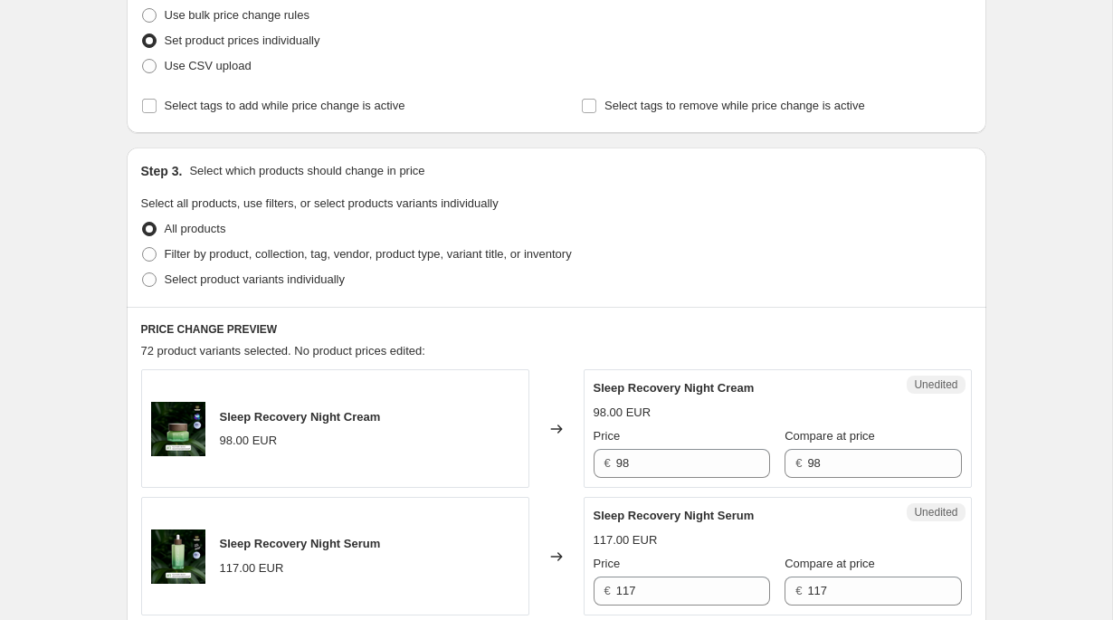
scroll to position [183, 0]
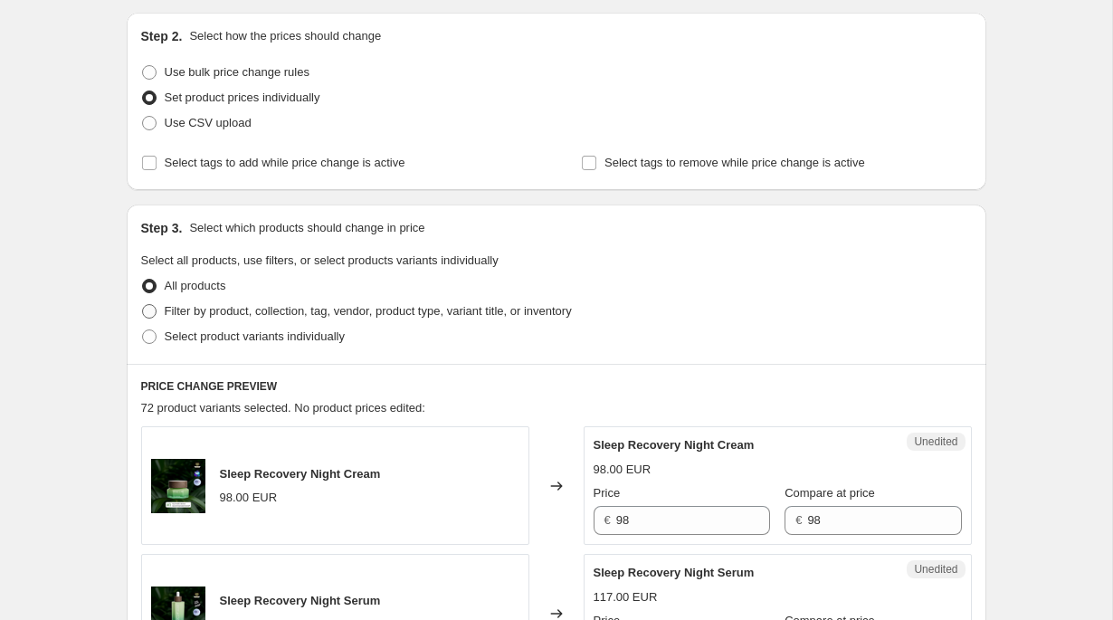
click at [396, 310] on span "Filter by product, collection, tag, vendor, product type, variant title, or inv…" at bounding box center [368, 311] width 407 height 14
click at [143, 305] on input "Filter by product, collection, tag, vendor, product type, variant title, or inv…" at bounding box center [142, 304] width 1 height 1
radio input "true"
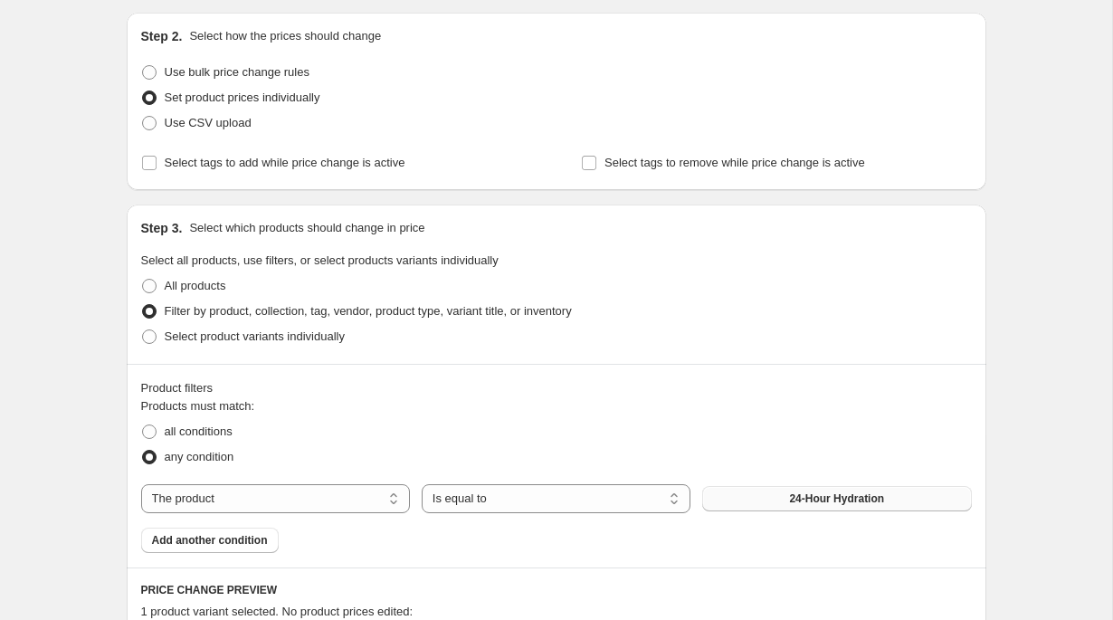
click at [853, 504] on span "24-Hour Hydration" at bounding box center [836, 499] width 95 height 14
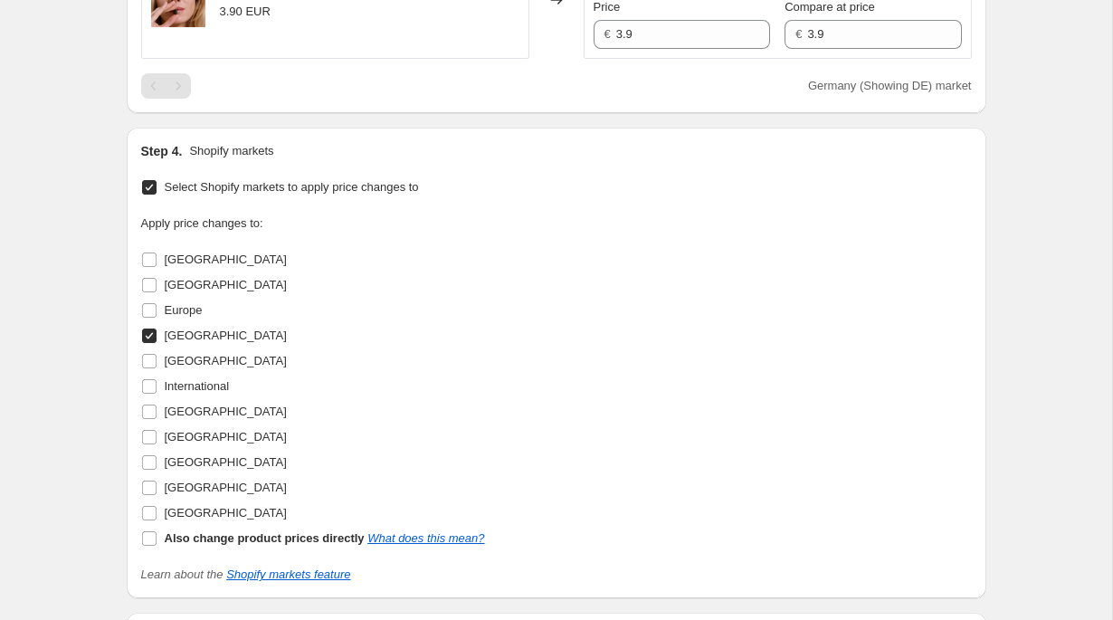
scroll to position [902, 0]
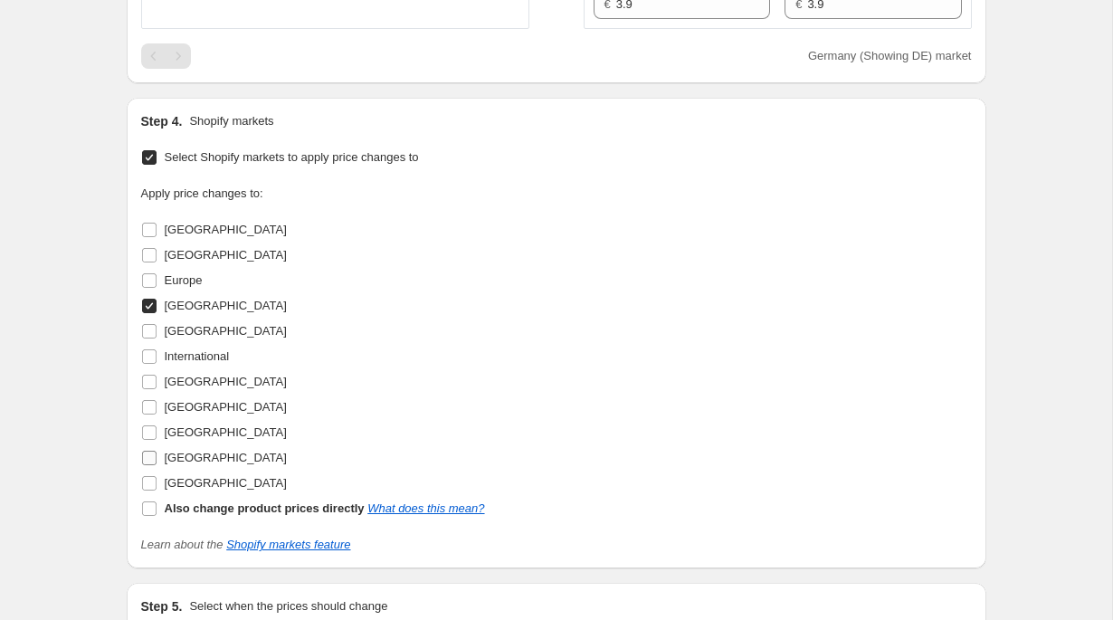
click at [191, 456] on span "[GEOGRAPHIC_DATA]" at bounding box center [226, 458] width 122 height 14
click at [157, 456] on input "[GEOGRAPHIC_DATA]" at bounding box center [149, 458] width 14 height 14
checkbox input "true"
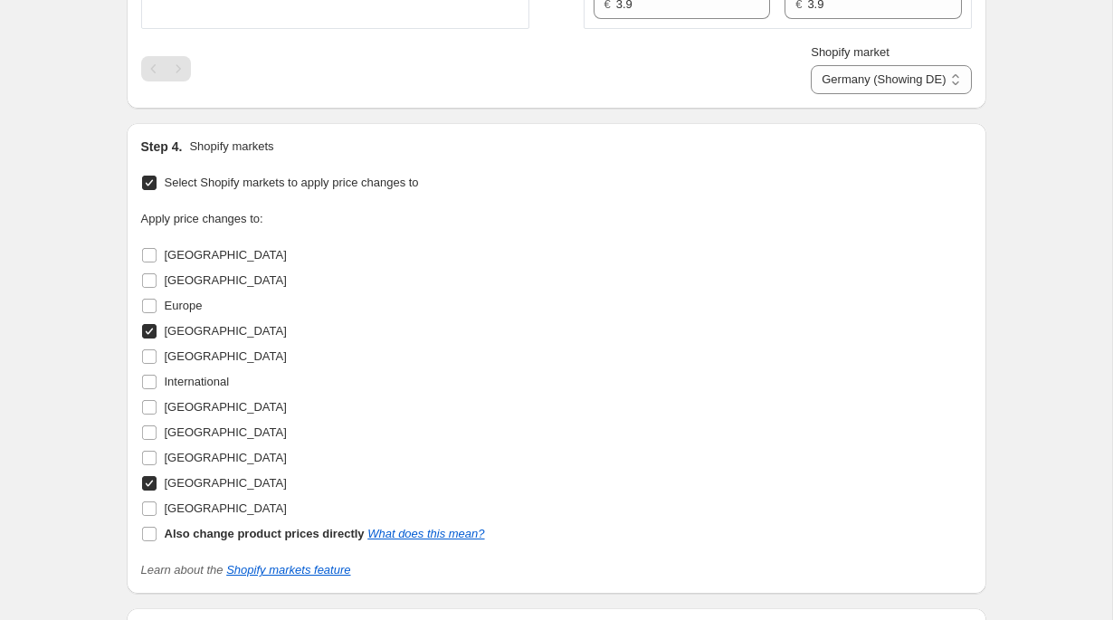
click at [191, 339] on span "[GEOGRAPHIC_DATA]" at bounding box center [226, 331] width 122 height 18
click at [157, 339] on input "[GEOGRAPHIC_DATA]" at bounding box center [149, 331] width 14 height 14
checkbox input "false"
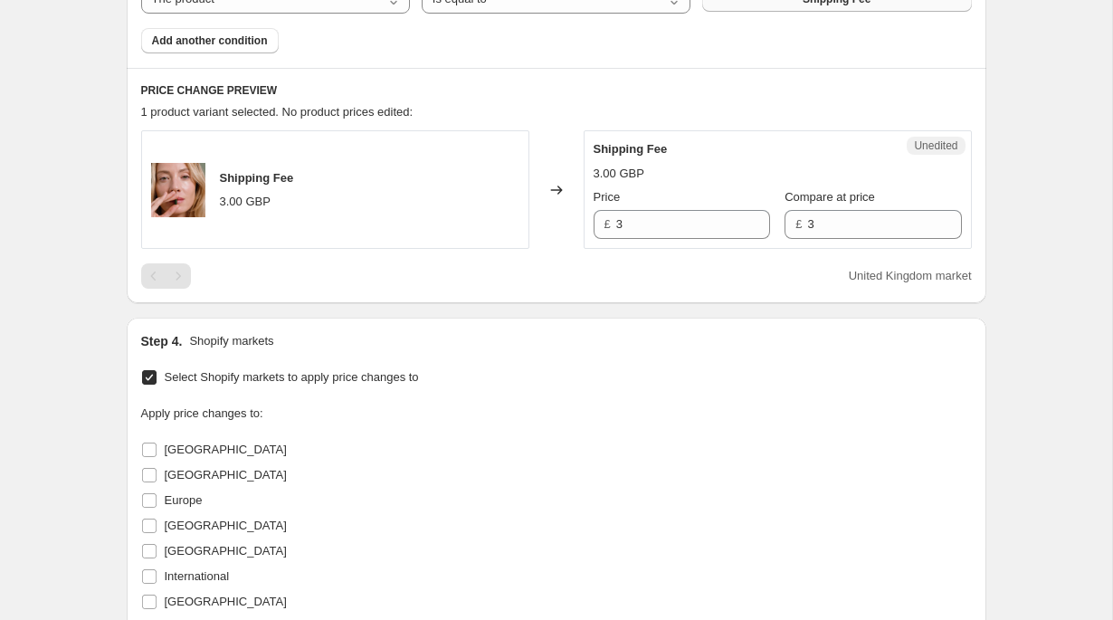
scroll to position [396, 0]
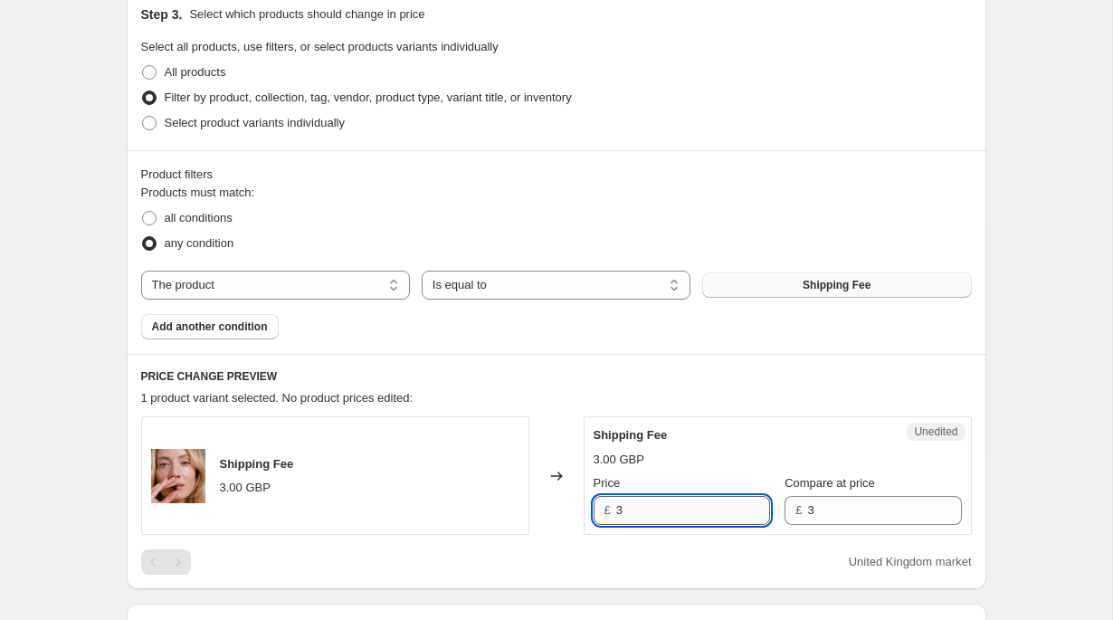
click at [667, 517] on input "3" at bounding box center [693, 510] width 154 height 29
type input "3.9"
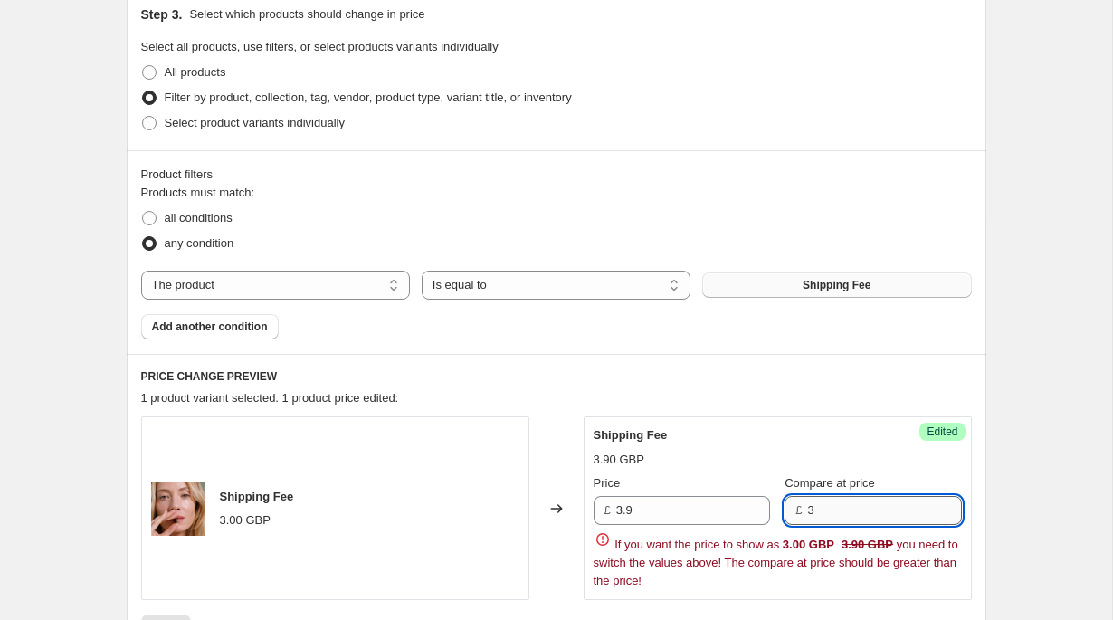
click at [874, 524] on input "3" at bounding box center [884, 510] width 154 height 29
paste input ".9"
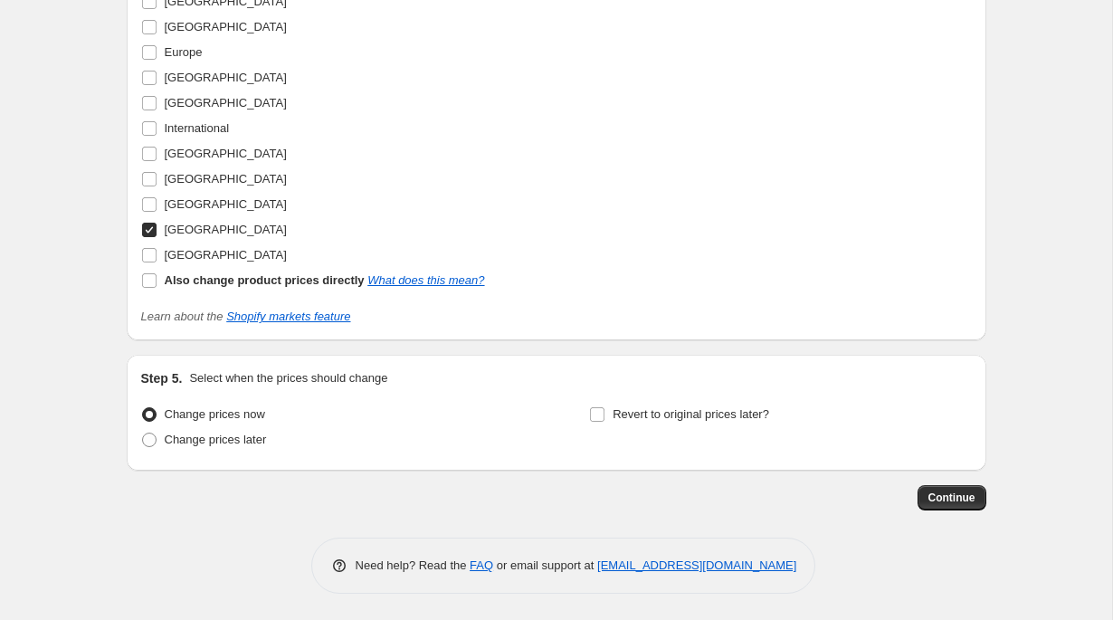
type input "3.9"
click at [963, 485] on button "Continue" at bounding box center [952, 496] width 69 height 25
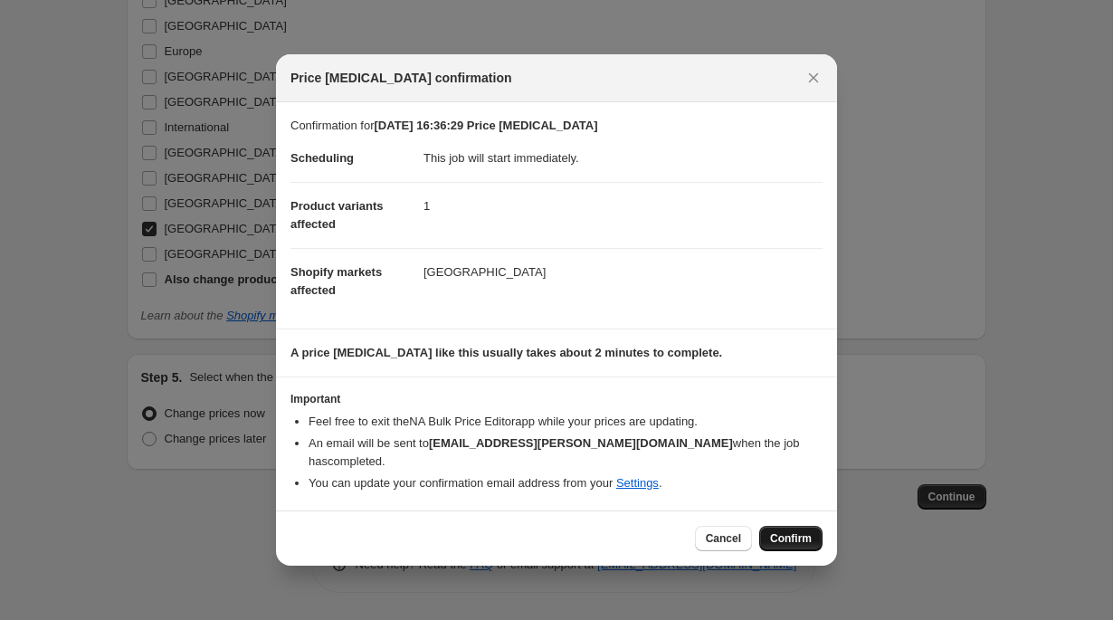
click at [809, 529] on button "Confirm" at bounding box center [790, 538] width 63 height 25
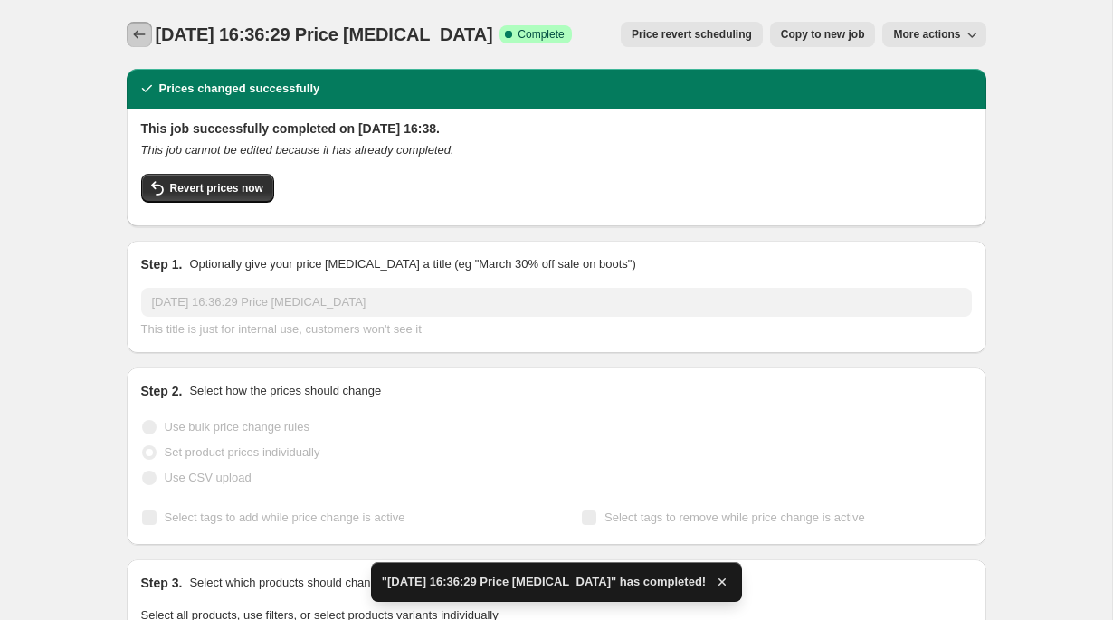
click at [137, 31] on icon "Price change jobs" at bounding box center [139, 34] width 18 height 18
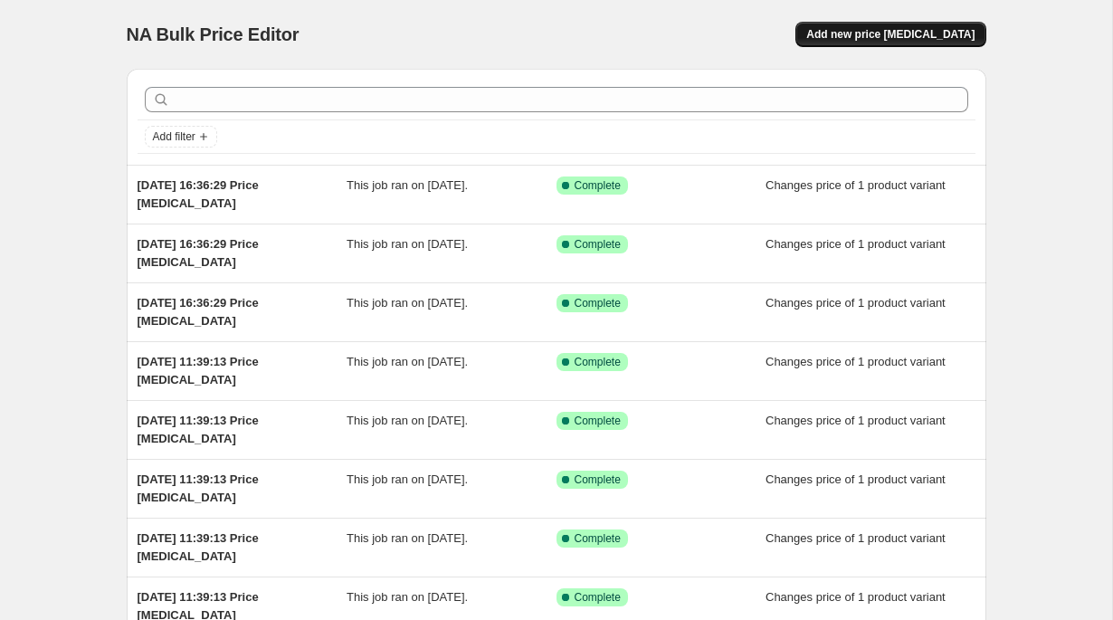
click at [891, 40] on span "Add new price [MEDICAL_DATA]" at bounding box center [891, 34] width 168 height 14
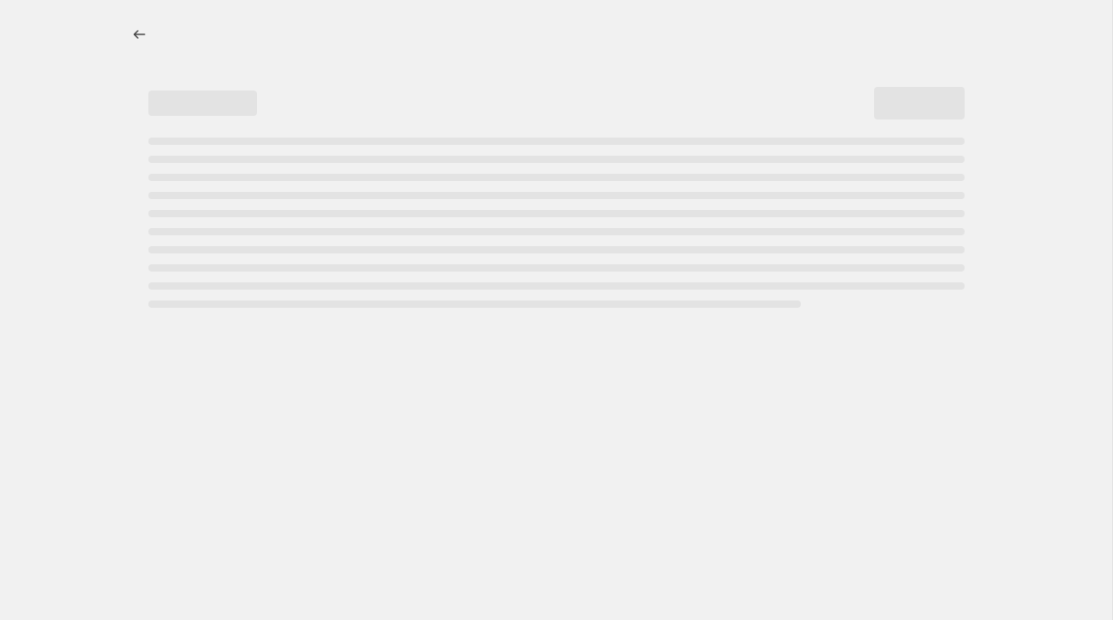
select select "percentage"
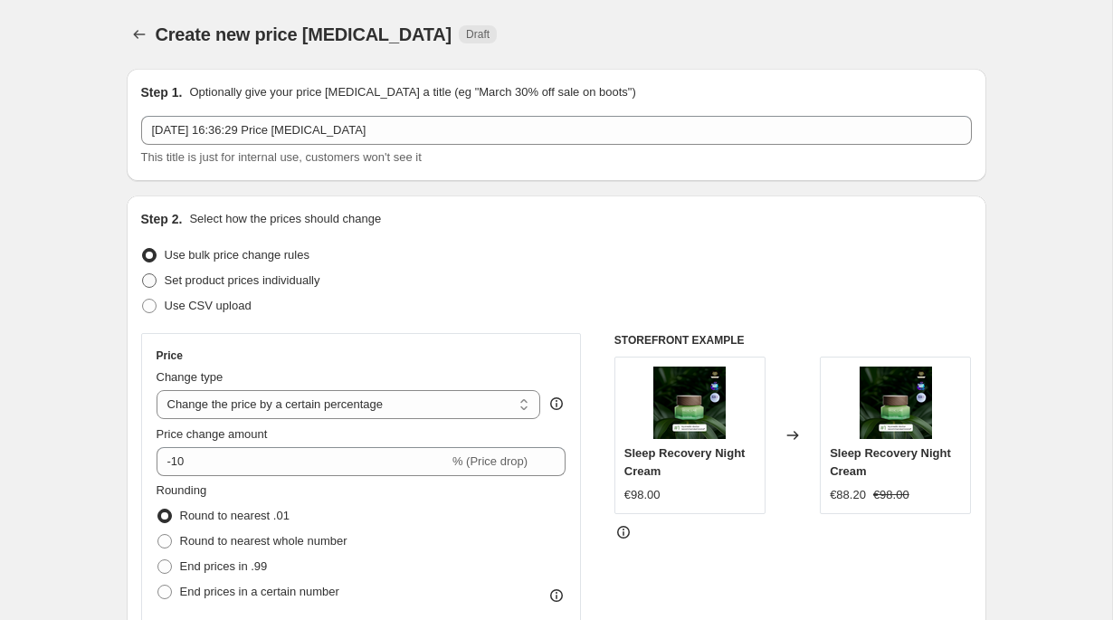
click at [300, 282] on span "Set product prices individually" at bounding box center [243, 280] width 156 height 14
click at [143, 274] on input "Set product prices individually" at bounding box center [142, 273] width 1 height 1
radio input "true"
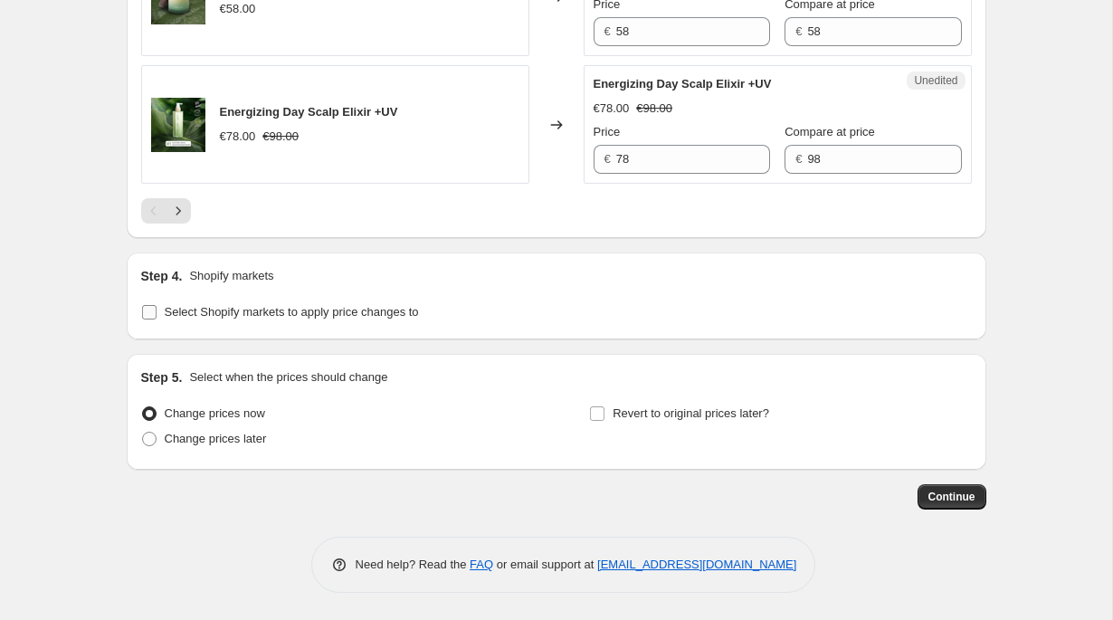
click at [400, 314] on span "Select Shopify markets to apply price changes to" at bounding box center [292, 312] width 254 height 14
click at [157, 314] on input "Select Shopify markets to apply price changes to" at bounding box center [149, 312] width 14 height 14
checkbox input "true"
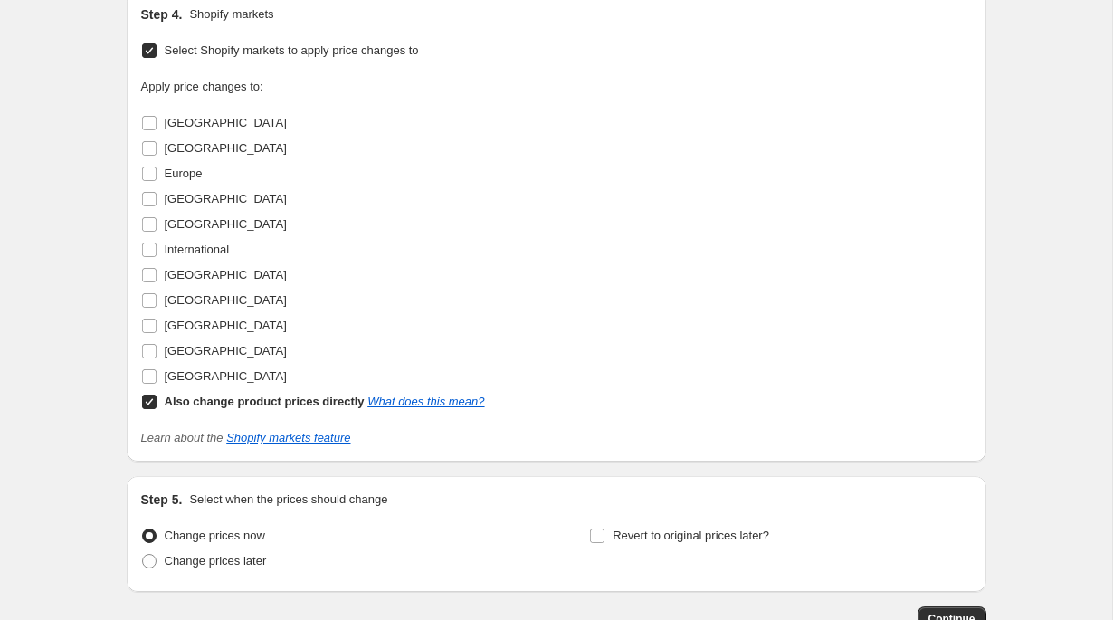
scroll to position [3284, 0]
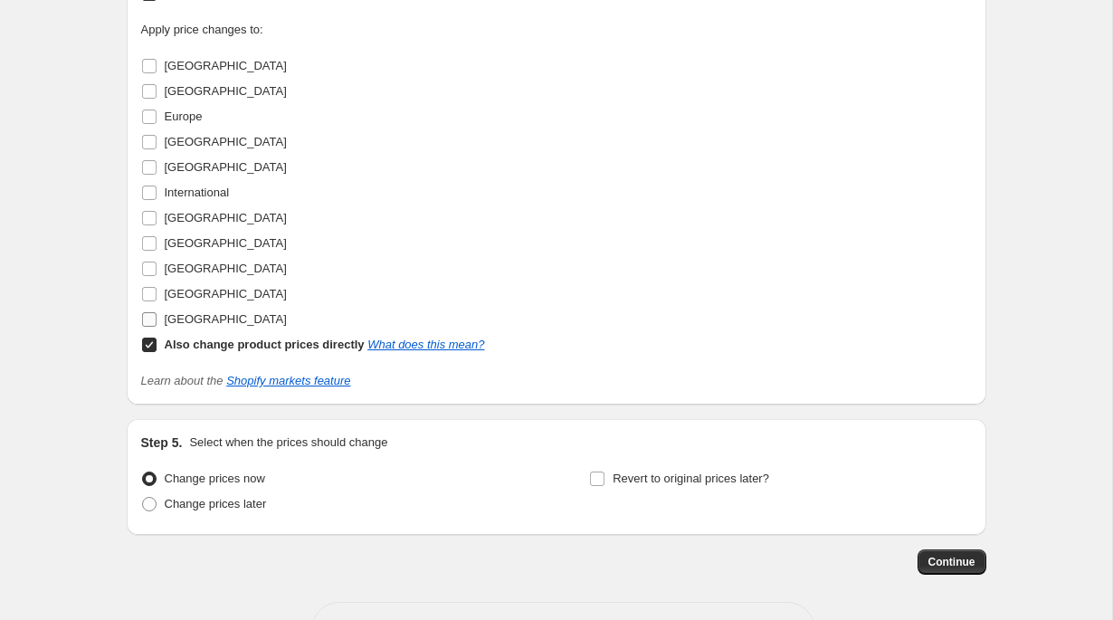
click at [196, 326] on span "[GEOGRAPHIC_DATA]" at bounding box center [226, 319] width 122 height 14
click at [157, 327] on input "[GEOGRAPHIC_DATA]" at bounding box center [149, 319] width 14 height 14
checkbox input "true"
click at [216, 351] on b "Also change product prices directly" at bounding box center [265, 345] width 200 height 14
click at [157, 352] on input "Also change product prices directly What does this mean?" at bounding box center [149, 345] width 14 height 14
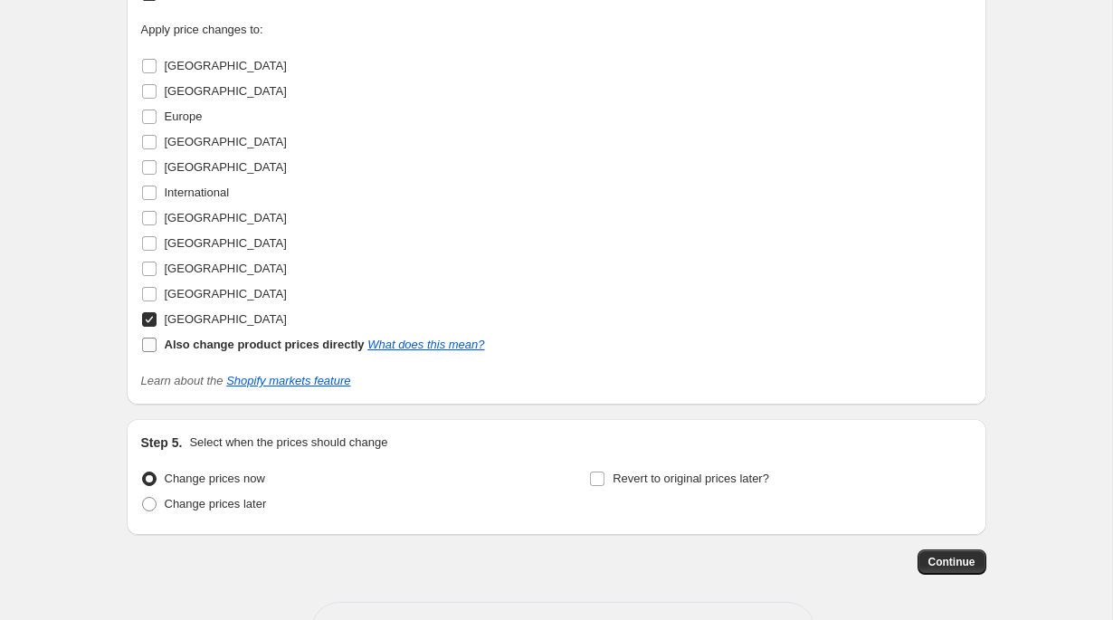
checkbox input "false"
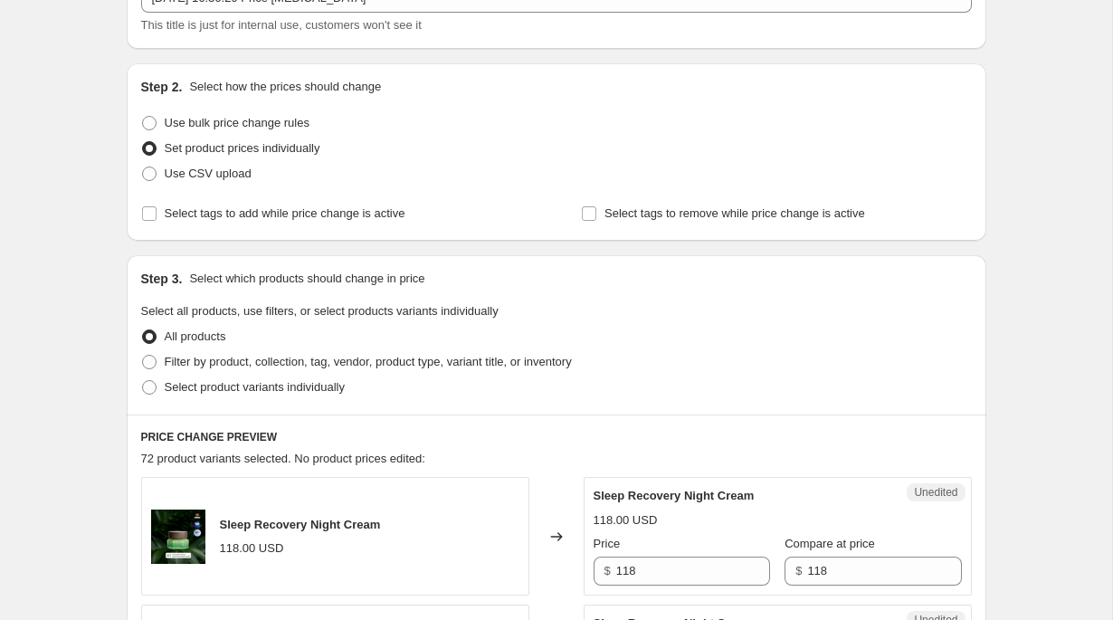
scroll to position [188, 0]
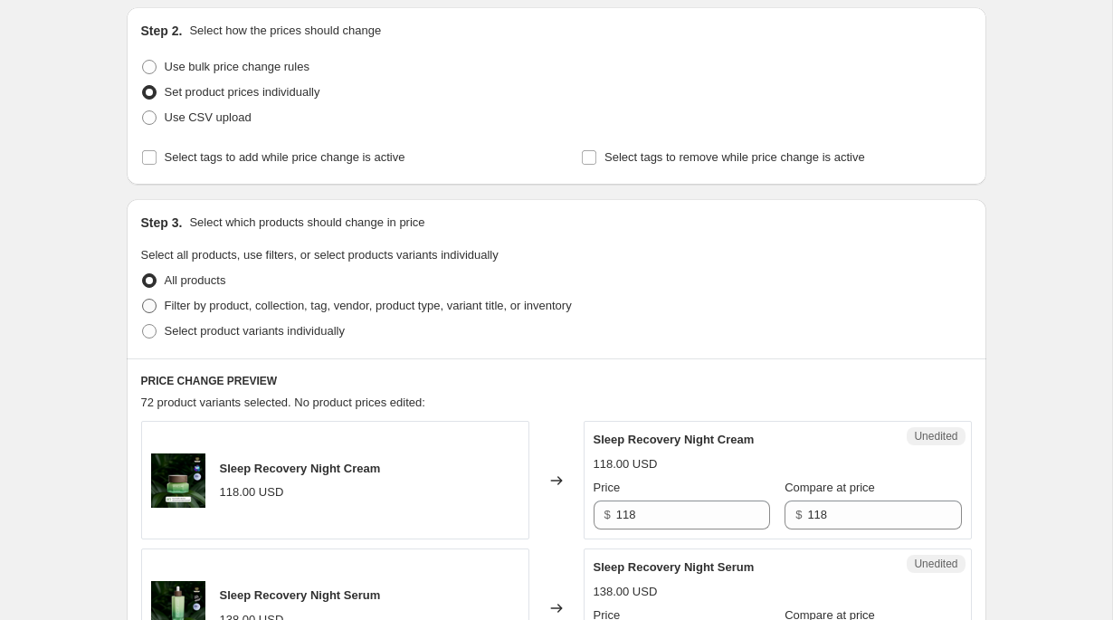
click at [505, 309] on span "Filter by product, collection, tag, vendor, product type, variant title, or inv…" at bounding box center [368, 306] width 407 height 14
click at [143, 300] on input "Filter by product, collection, tag, vendor, product type, variant title, or inv…" at bounding box center [142, 299] width 1 height 1
radio input "true"
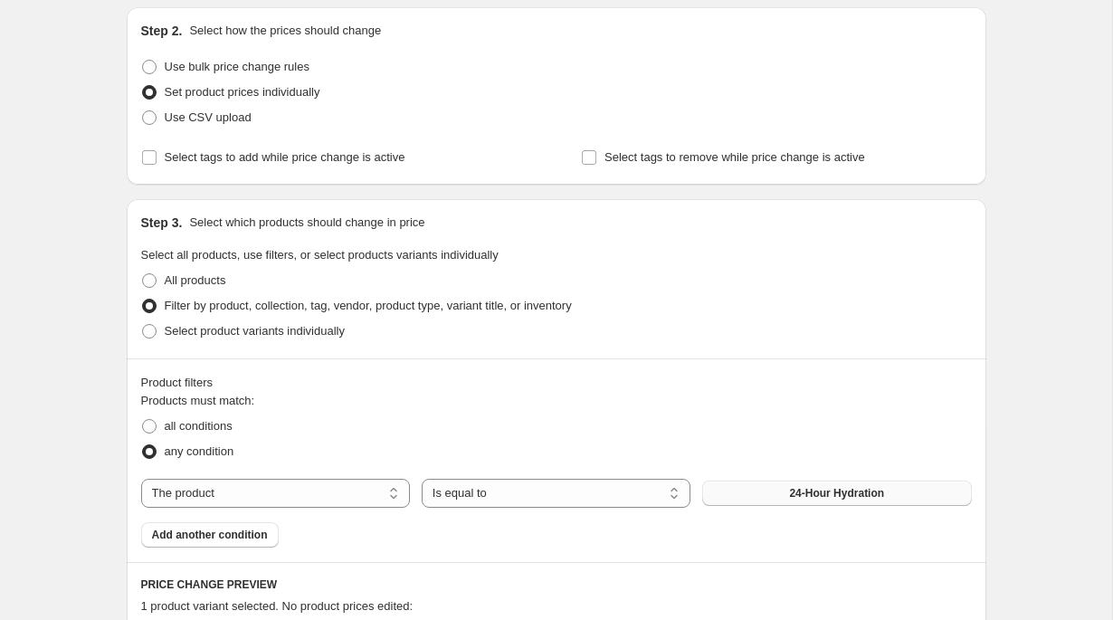
click at [807, 505] on button "24-Hour Hydration" at bounding box center [836, 493] width 269 height 25
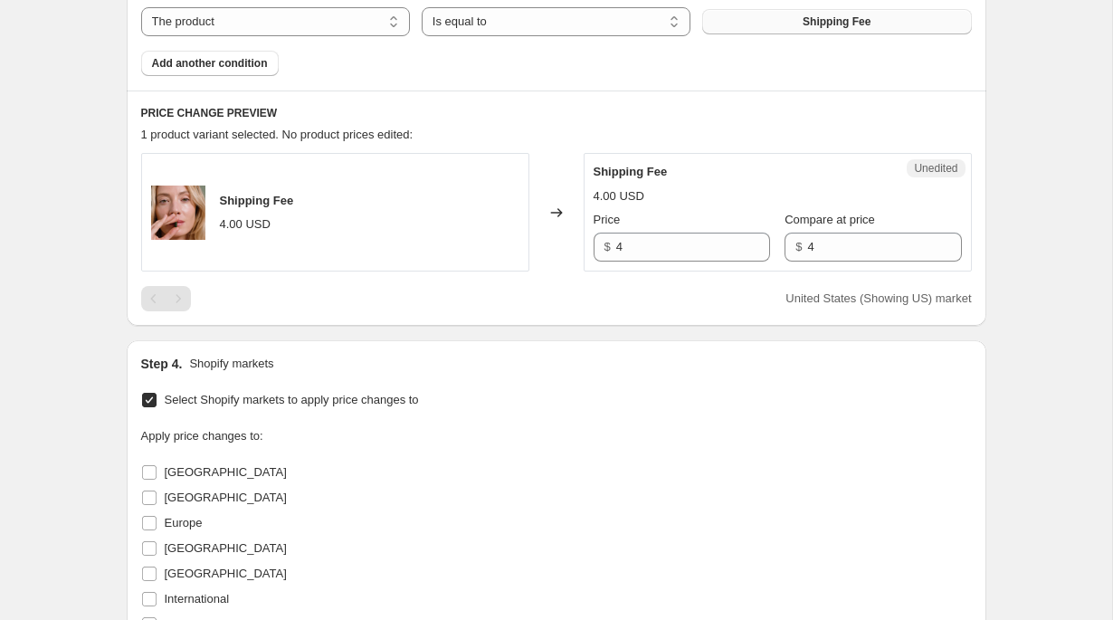
scroll to position [636, 0]
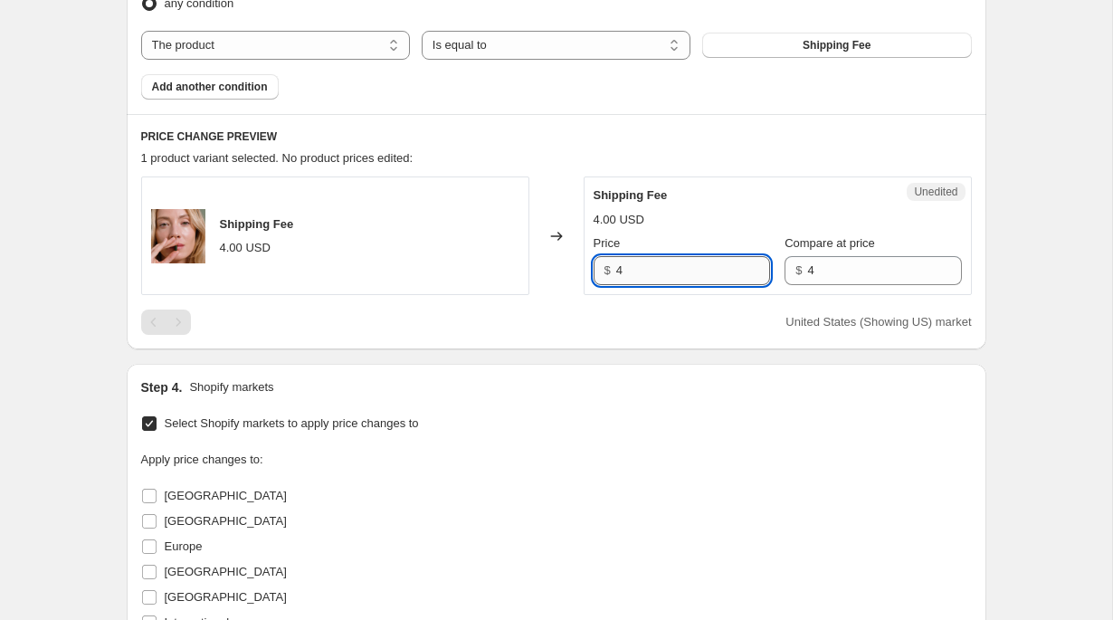
click at [688, 275] on input "4" at bounding box center [693, 270] width 154 height 29
type input "15"
click at [826, 279] on input "4" at bounding box center [884, 270] width 154 height 29
paste input "15"
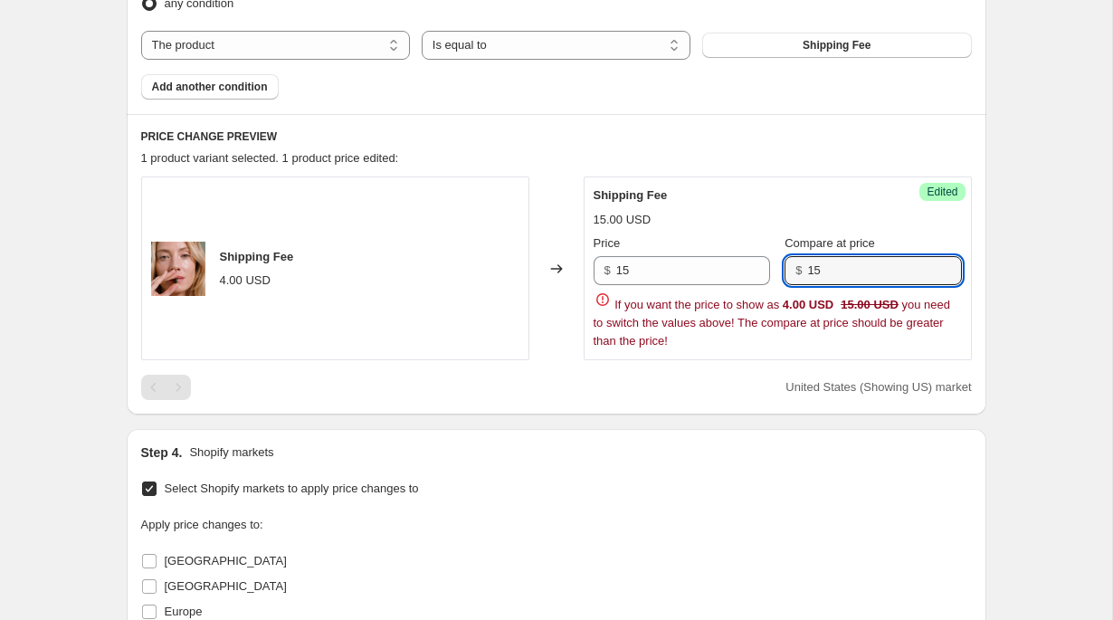
type input "15"
click at [1084, 282] on div "Create new price [MEDICAL_DATA]. This page is ready Create new price [MEDICAL_D…" at bounding box center [556, 272] width 1112 height 1817
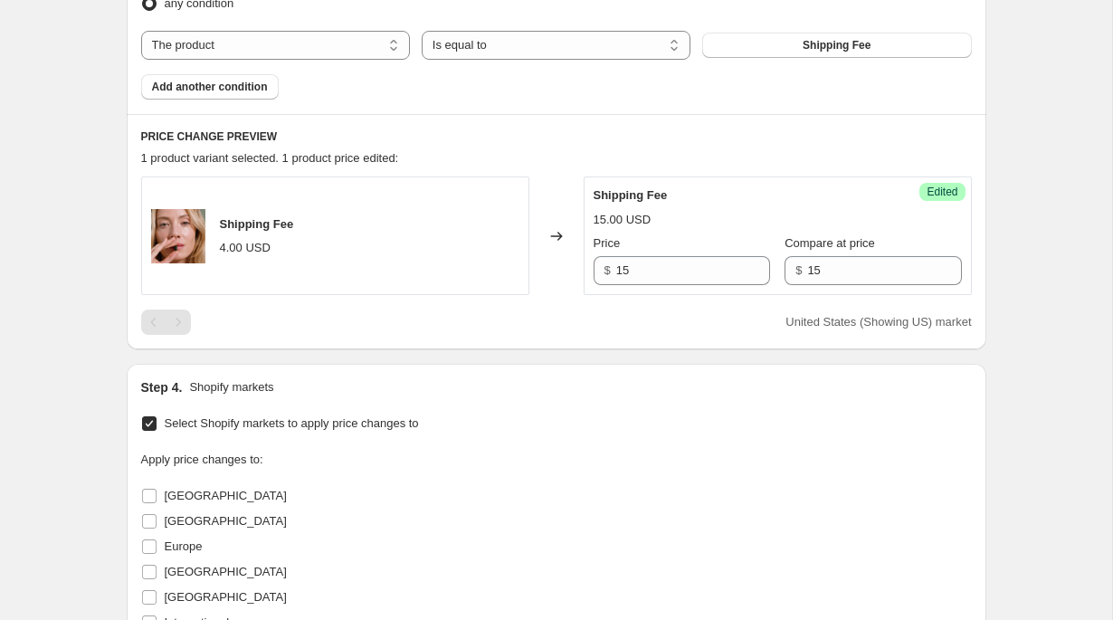
scroll to position [1131, 0]
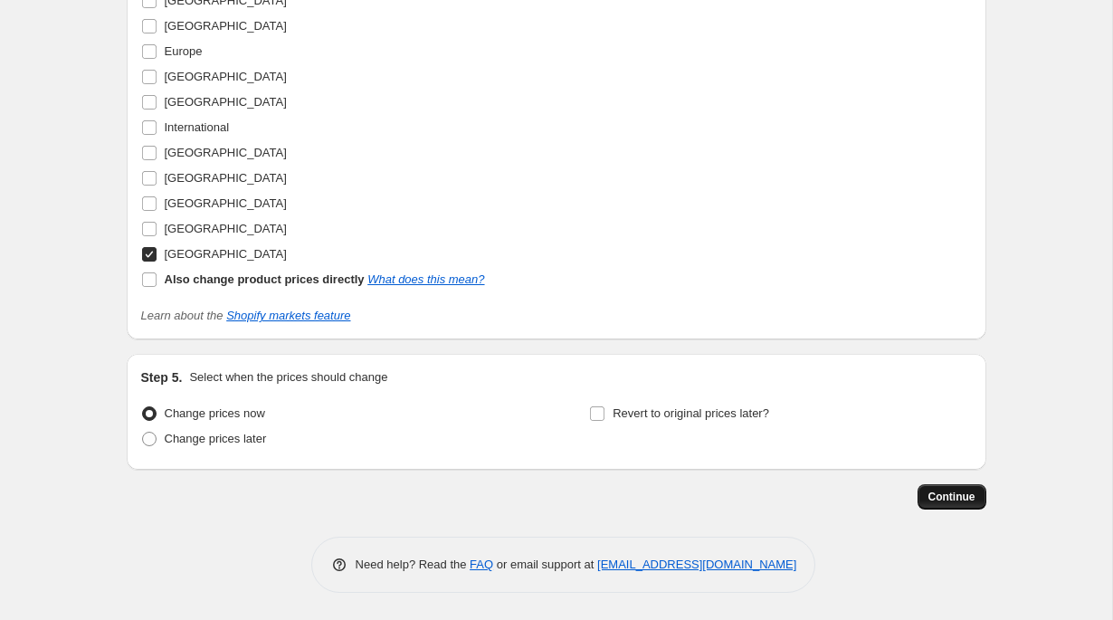
click at [960, 503] on span "Continue" at bounding box center [952, 497] width 47 height 14
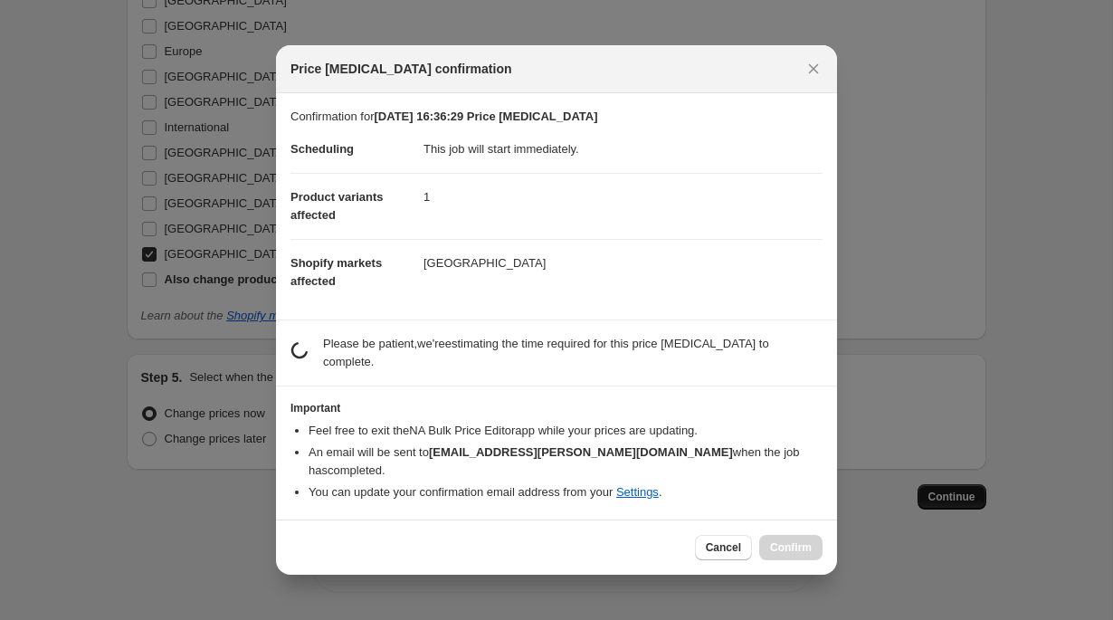
scroll to position [0, 0]
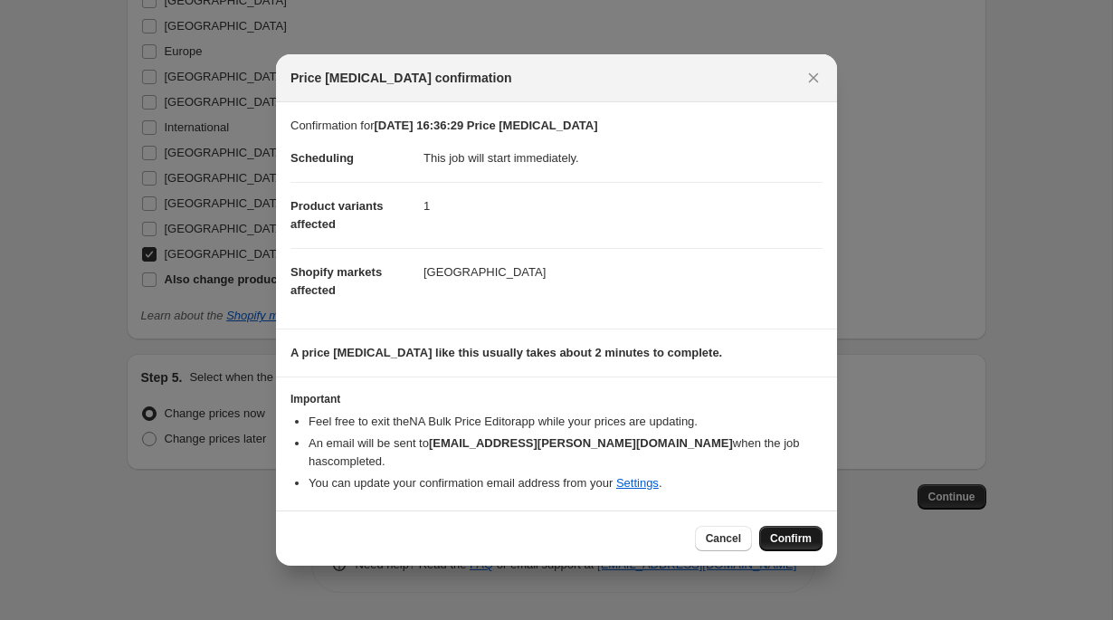
click at [801, 538] on span "Confirm" at bounding box center [791, 538] width 42 height 14
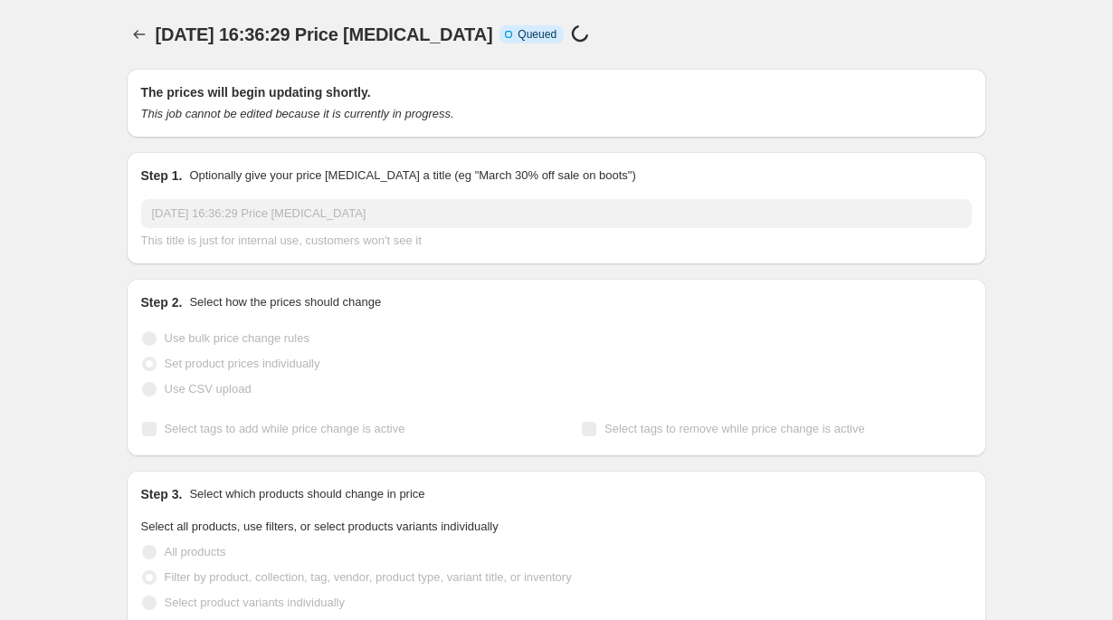
click at [395, 30] on span "[DATE] 16:36:29 Price [MEDICAL_DATA]" at bounding box center [325, 34] width 338 height 20
click at [507, 67] on div "[DATE] 16:36:29 Price [MEDICAL_DATA]. This page is ready [DATE] 16:36:29 Price …" at bounding box center [557, 34] width 860 height 69
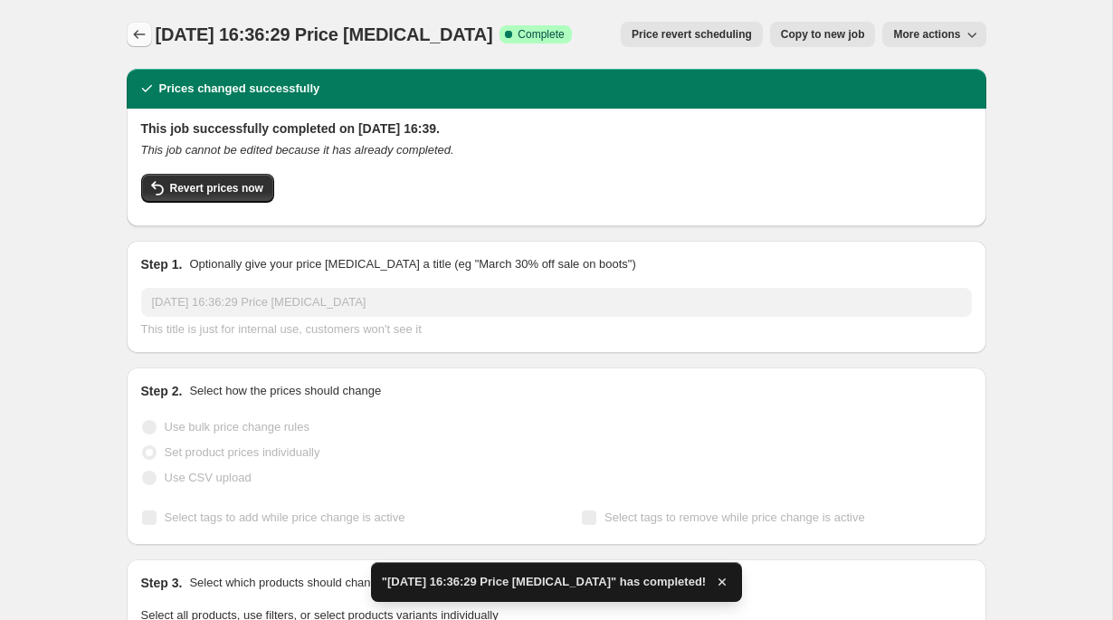
click at [134, 37] on icon "Price change jobs" at bounding box center [139, 34] width 18 height 18
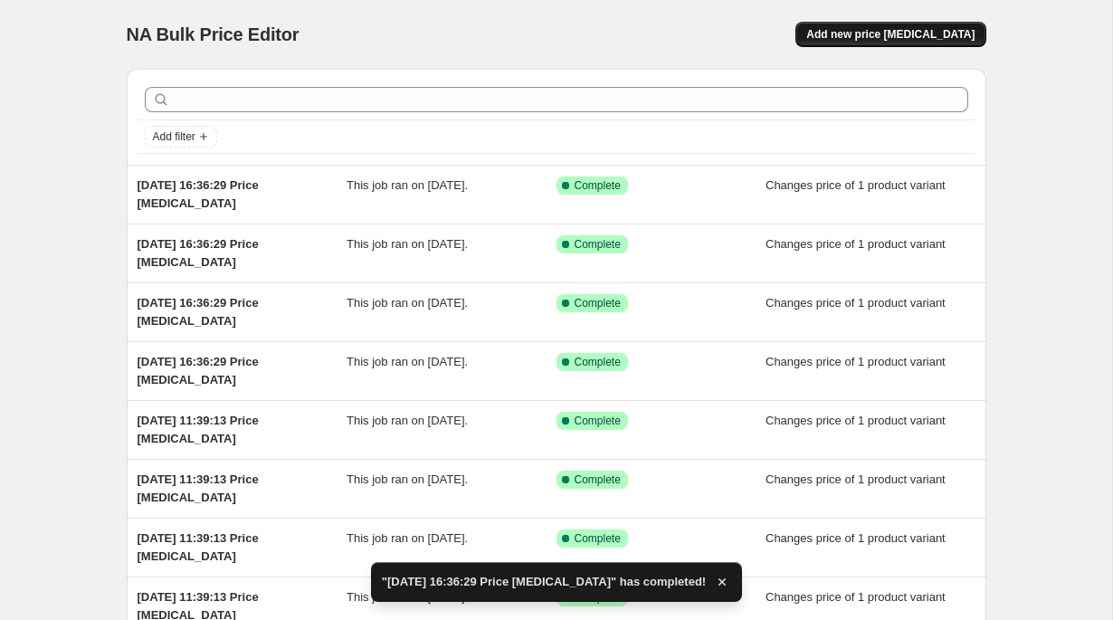
click at [883, 39] on span "Add new price [MEDICAL_DATA]" at bounding box center [891, 34] width 168 height 14
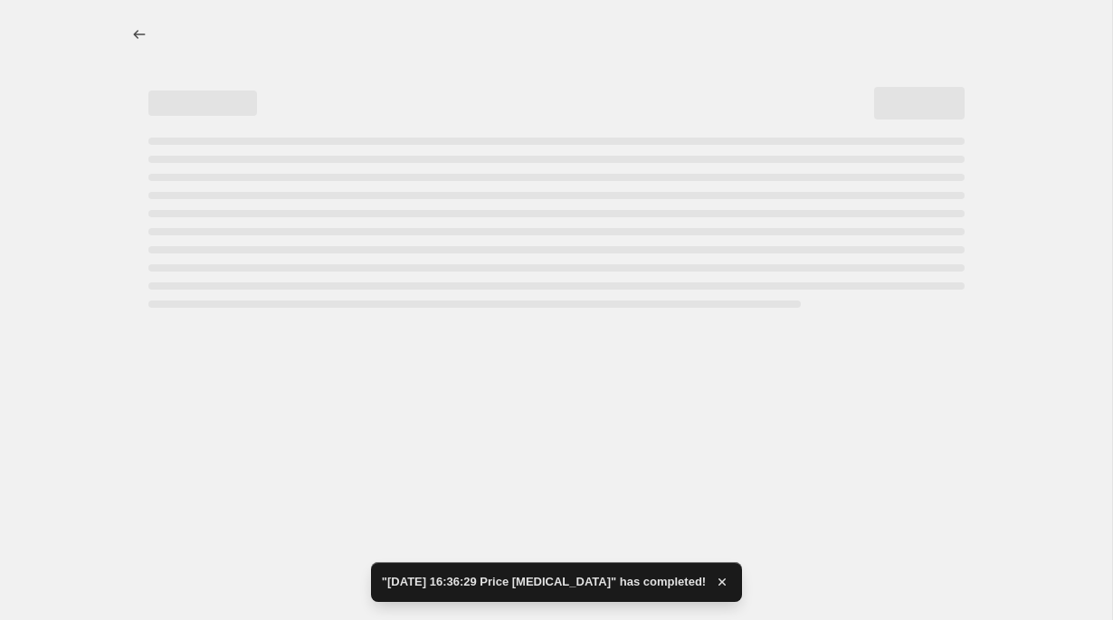
select select "percentage"
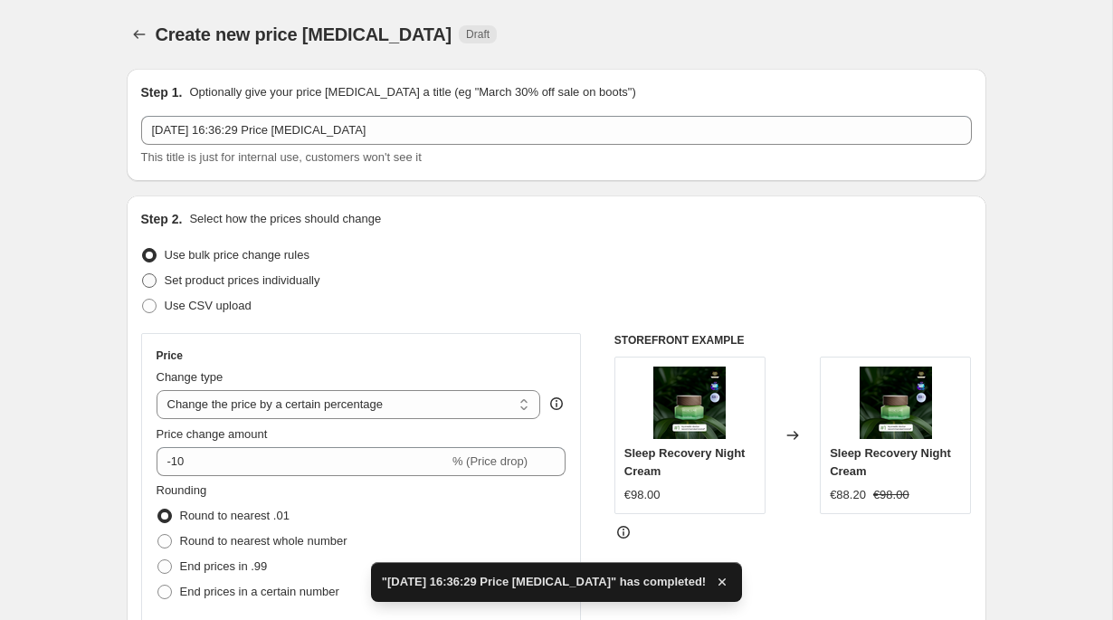
click at [297, 281] on span "Set product prices individually" at bounding box center [243, 280] width 156 height 14
click at [143, 274] on input "Set product prices individually" at bounding box center [142, 273] width 1 height 1
radio input "true"
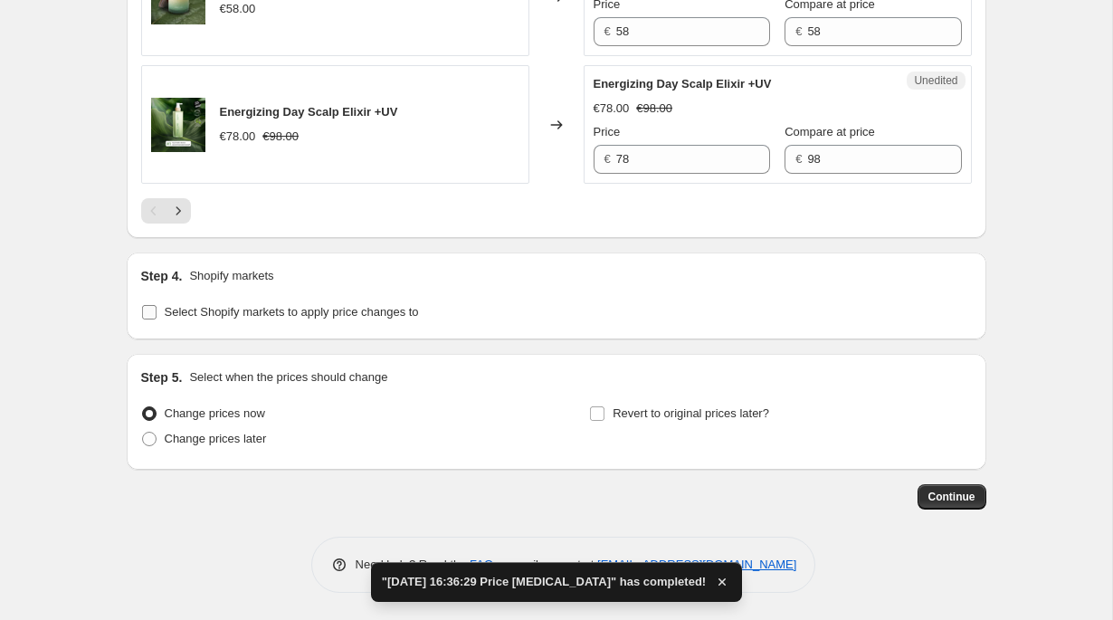
click at [361, 310] on span "Select Shopify markets to apply price changes to" at bounding box center [292, 312] width 254 height 14
click at [157, 310] on input "Select Shopify markets to apply price changes to" at bounding box center [149, 312] width 14 height 14
checkbox input "true"
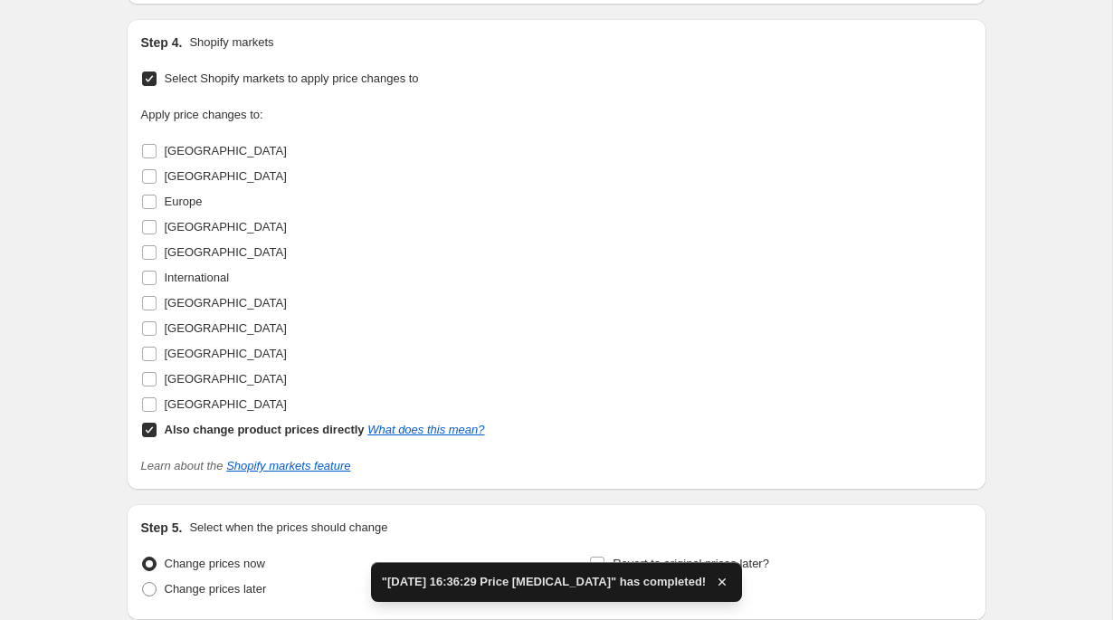
scroll to position [3250, 0]
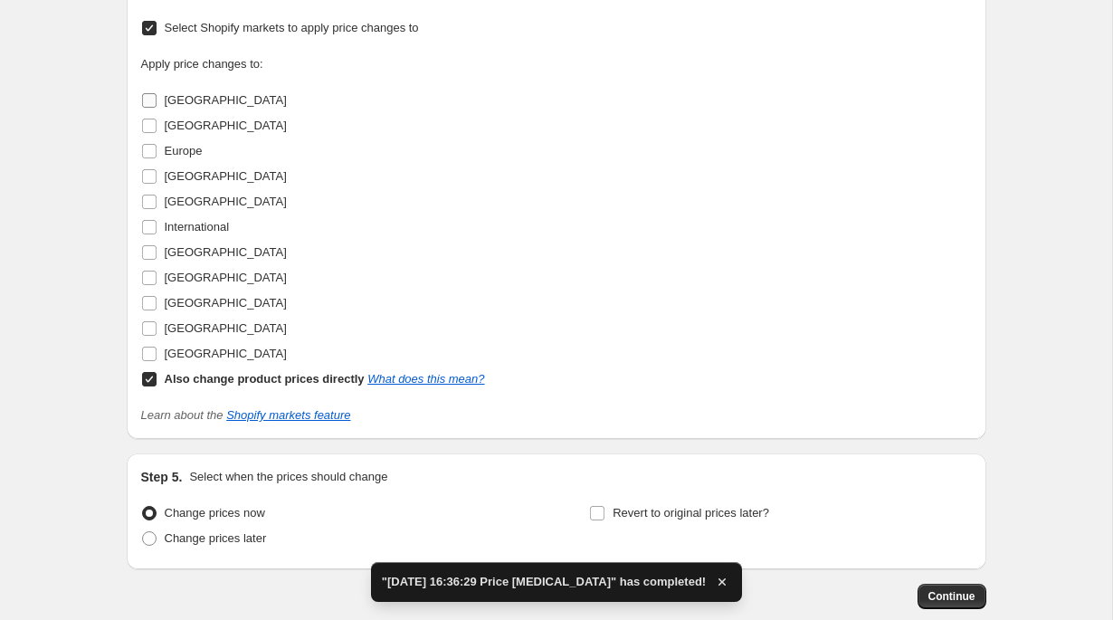
click at [183, 107] on span "[GEOGRAPHIC_DATA]" at bounding box center [226, 100] width 122 height 14
click at [157, 108] on input "[GEOGRAPHIC_DATA]" at bounding box center [149, 100] width 14 height 14
checkbox input "true"
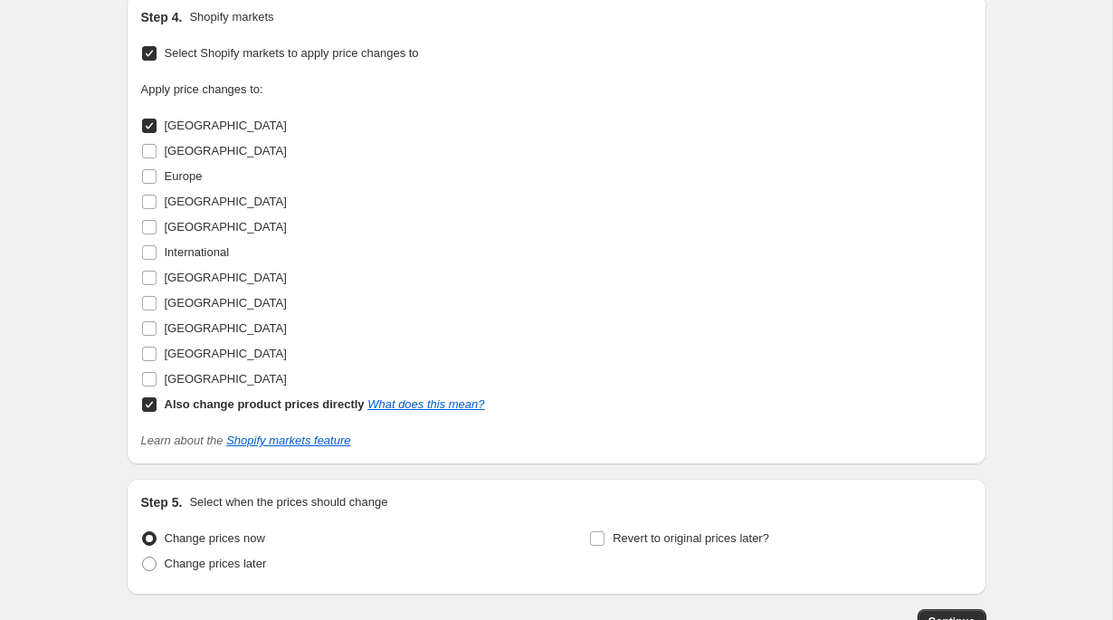
click at [251, 411] on b "Also change product prices directly" at bounding box center [265, 404] width 200 height 14
click at [157, 412] on input "Also change product prices directly What does this mean?" at bounding box center [149, 404] width 14 height 14
checkbox input "false"
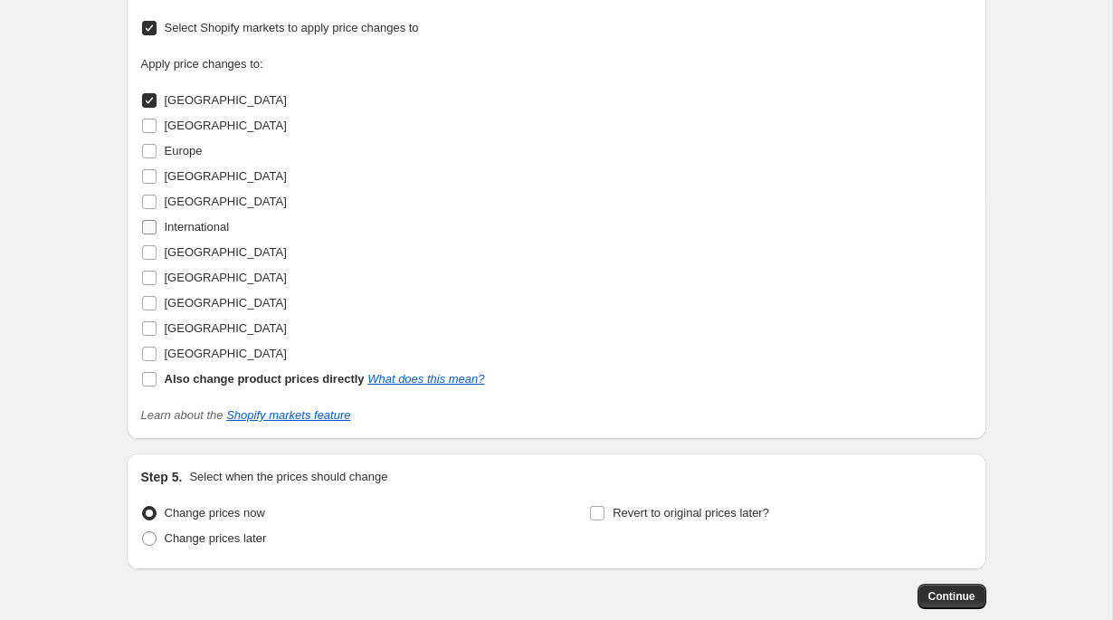
click at [196, 234] on span "International" at bounding box center [197, 227] width 65 height 14
click at [157, 234] on input "International" at bounding box center [149, 227] width 14 height 14
checkbox input "true"
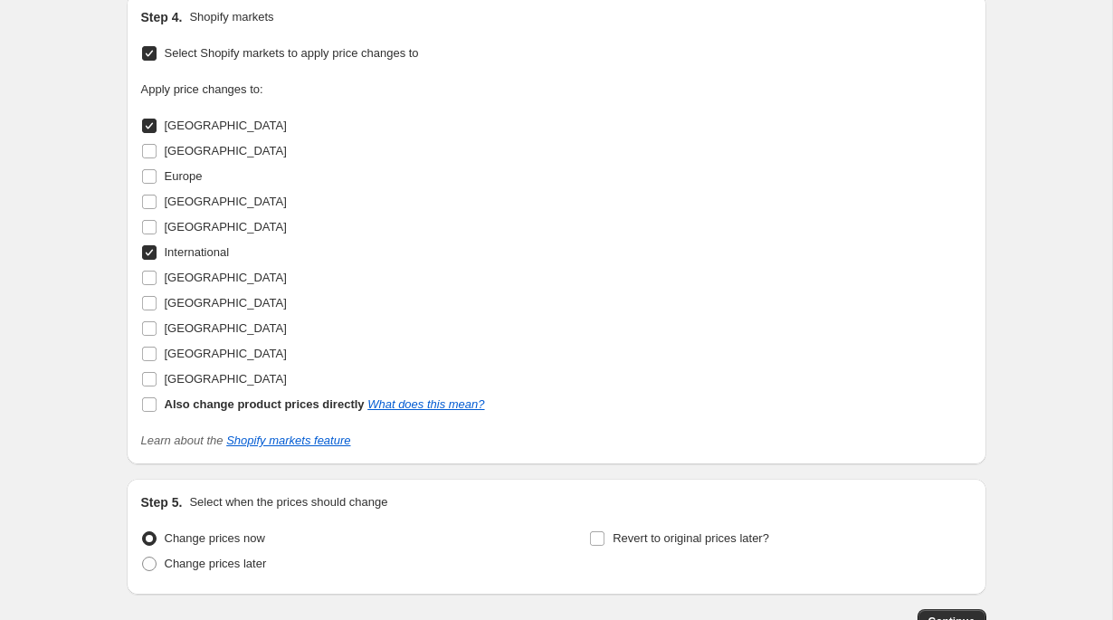
click at [193, 132] on span "[GEOGRAPHIC_DATA]" at bounding box center [226, 126] width 122 height 14
click at [157, 133] on input "[GEOGRAPHIC_DATA]" at bounding box center [149, 126] width 14 height 14
checkbox input "false"
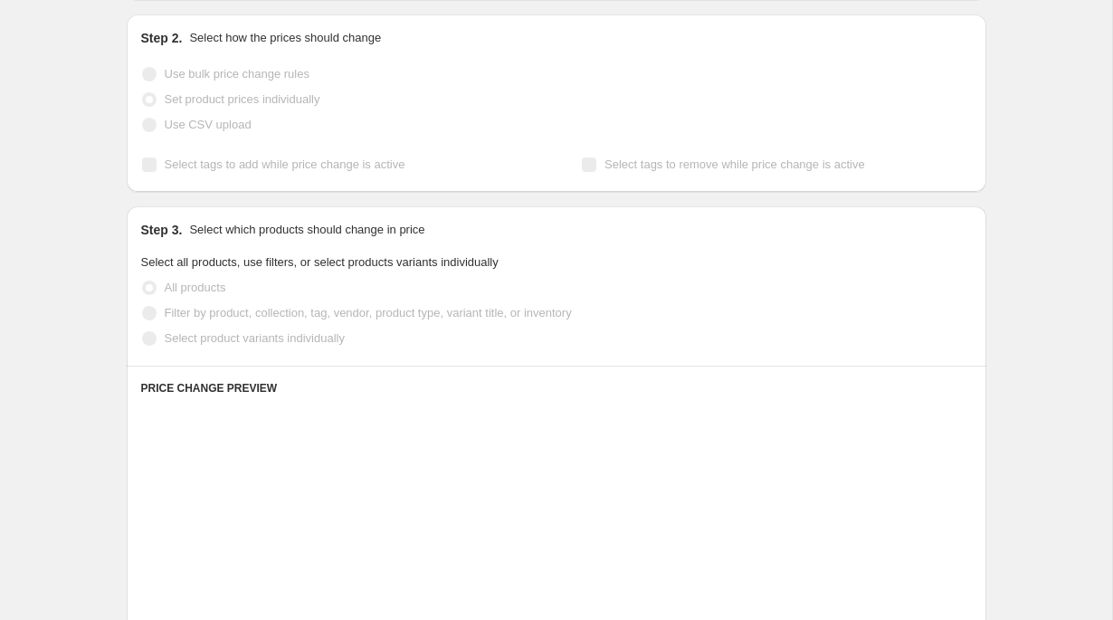
scroll to position [199, 0]
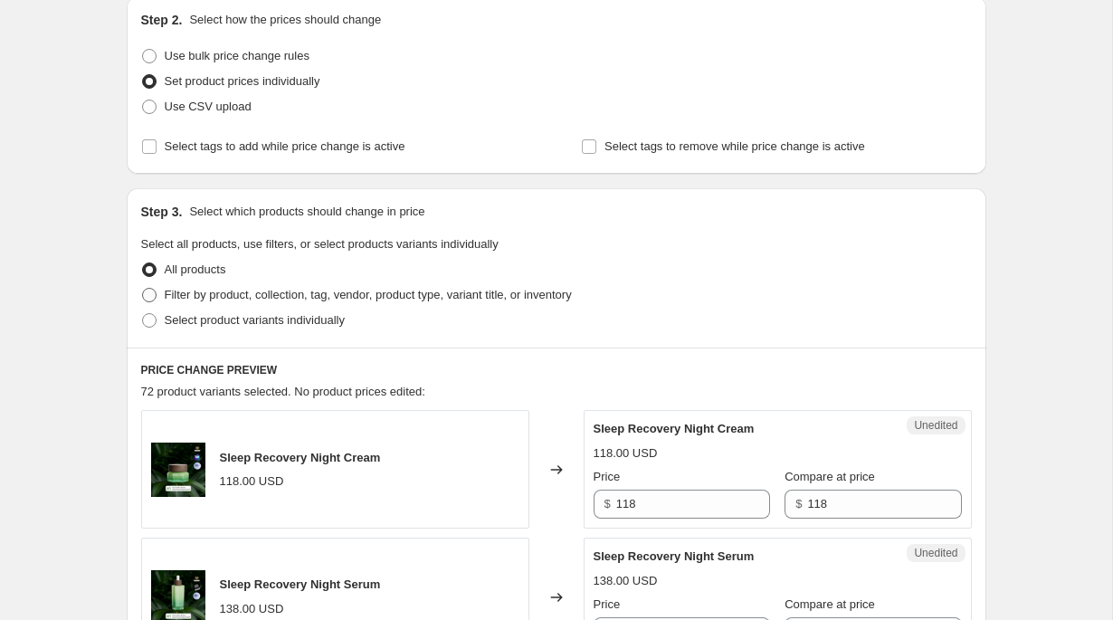
click at [465, 301] on span "Filter by product, collection, tag, vendor, product type, variant title, or inv…" at bounding box center [368, 295] width 407 height 18
click at [143, 289] on input "Filter by product, collection, tag, vendor, product type, variant title, or inv…" at bounding box center [142, 288] width 1 height 1
radio input "true"
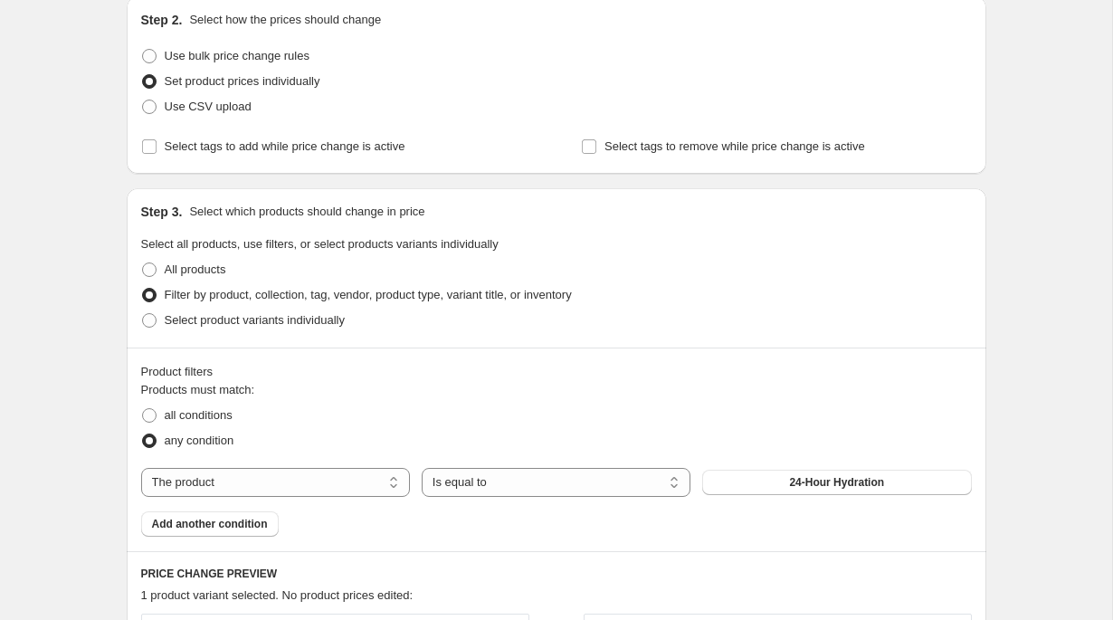
click at [860, 487] on span "24-Hour Hydration" at bounding box center [836, 482] width 95 height 14
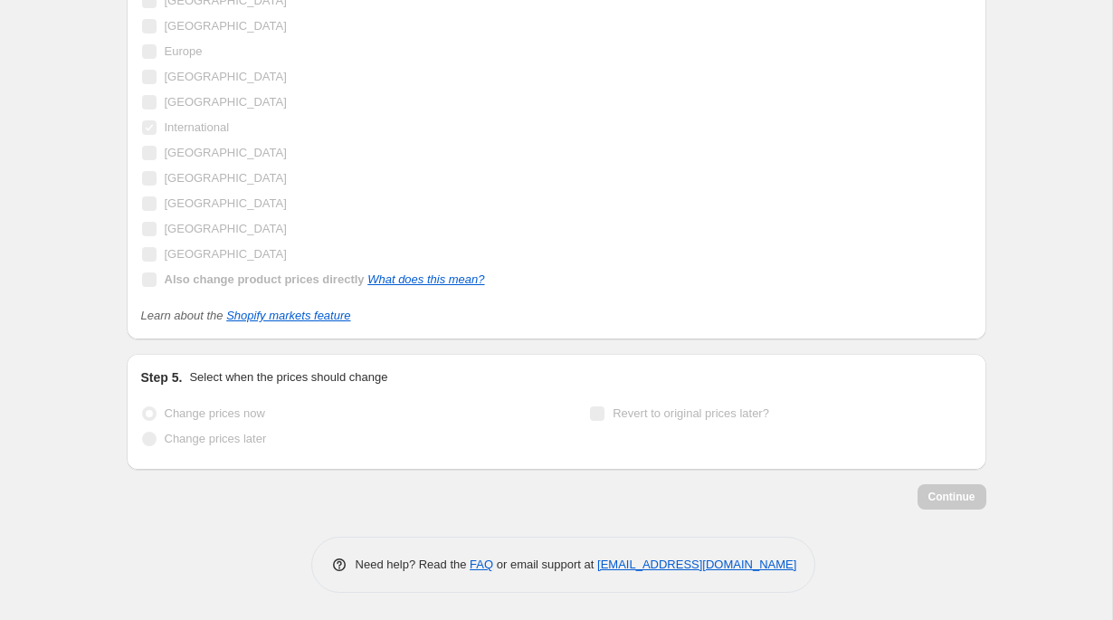
scroll to position [1131, 0]
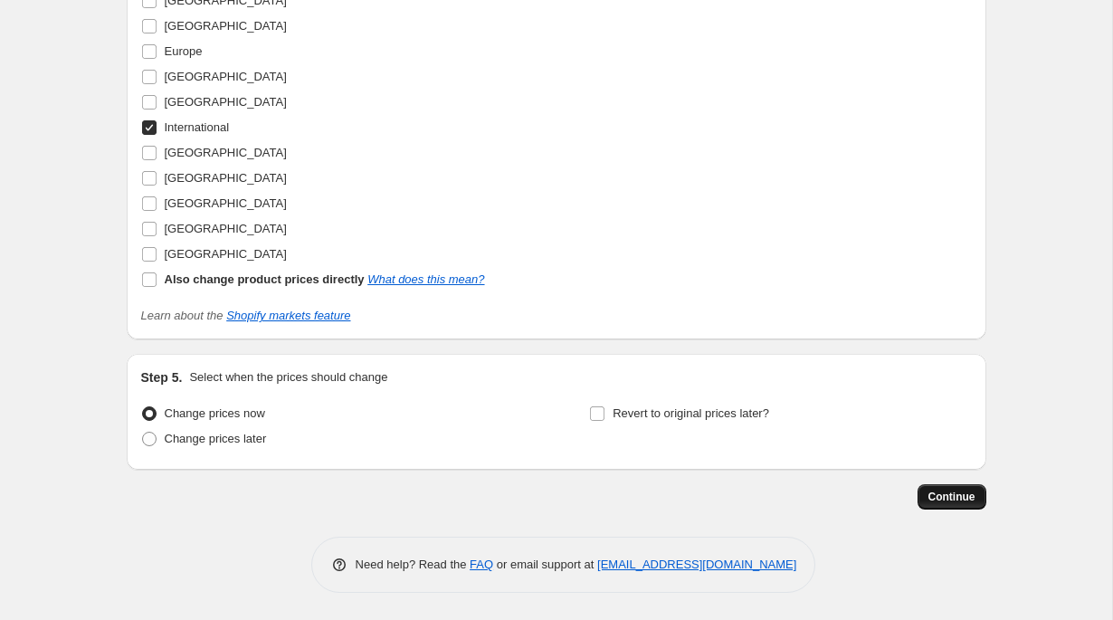
click at [946, 501] on span "Continue" at bounding box center [952, 497] width 47 height 14
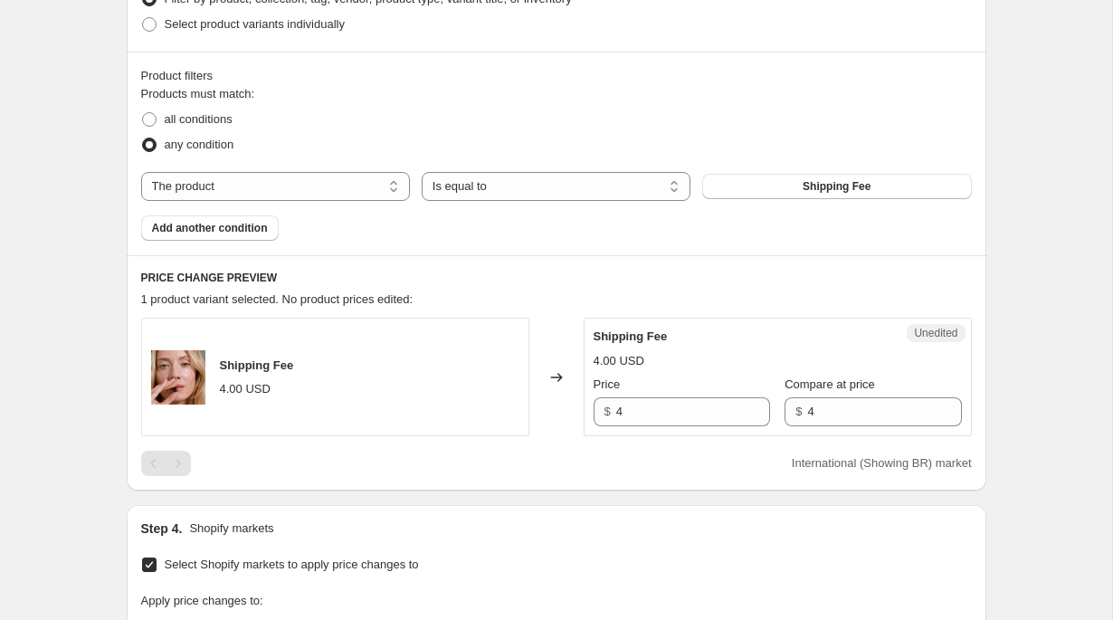
scroll to position [609, 0]
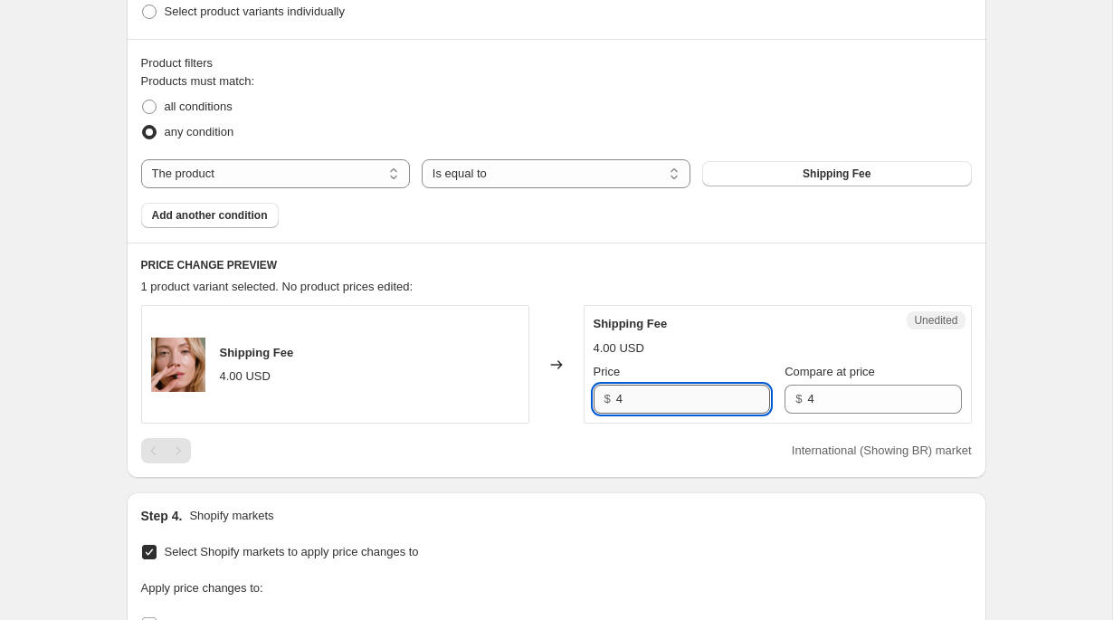
click at [702, 402] on input "4" at bounding box center [693, 399] width 154 height 29
type input "15"
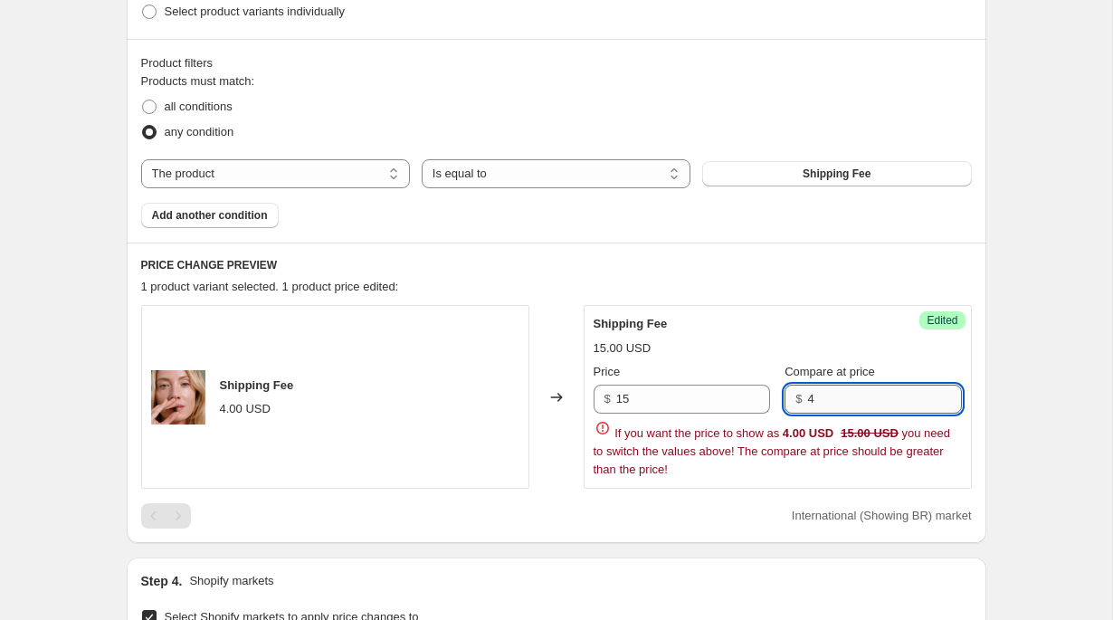
click at [864, 413] on input "4" at bounding box center [884, 399] width 154 height 29
paste input "15"
type input "15"
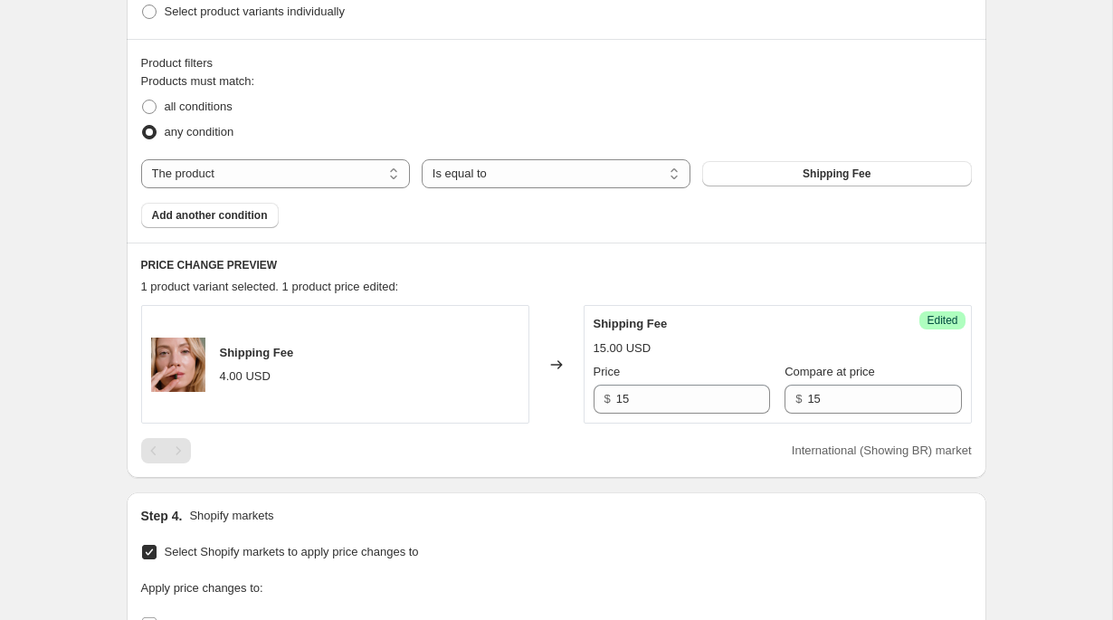
click at [1078, 385] on div "Create new price [MEDICAL_DATA]. This page is ready Create new price [MEDICAL_D…" at bounding box center [556, 317] width 1112 height 1853
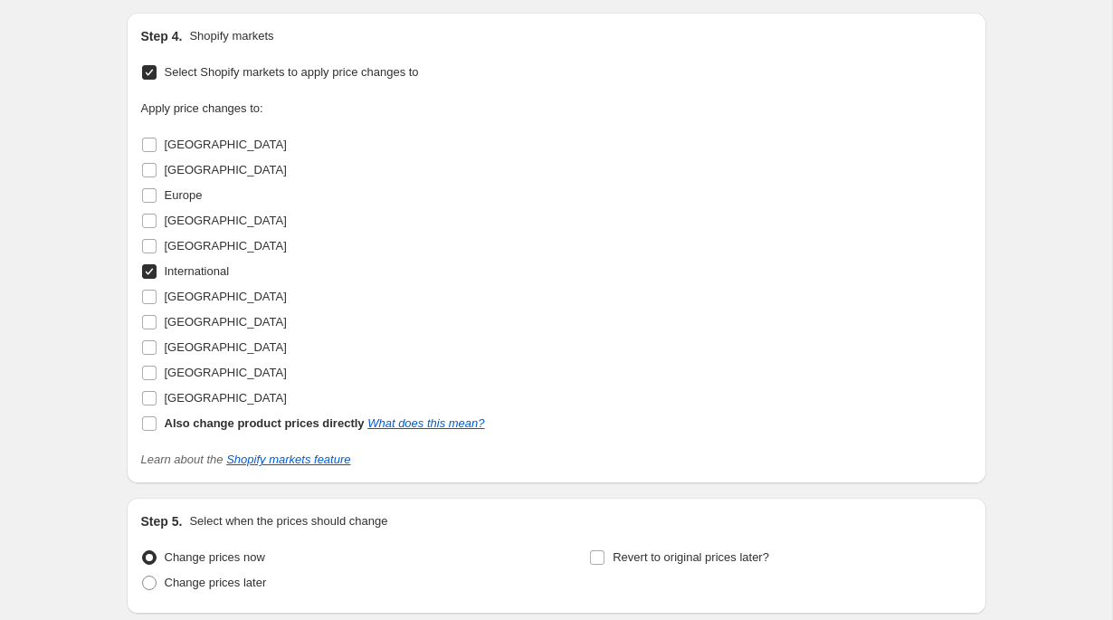
scroll to position [1233, 0]
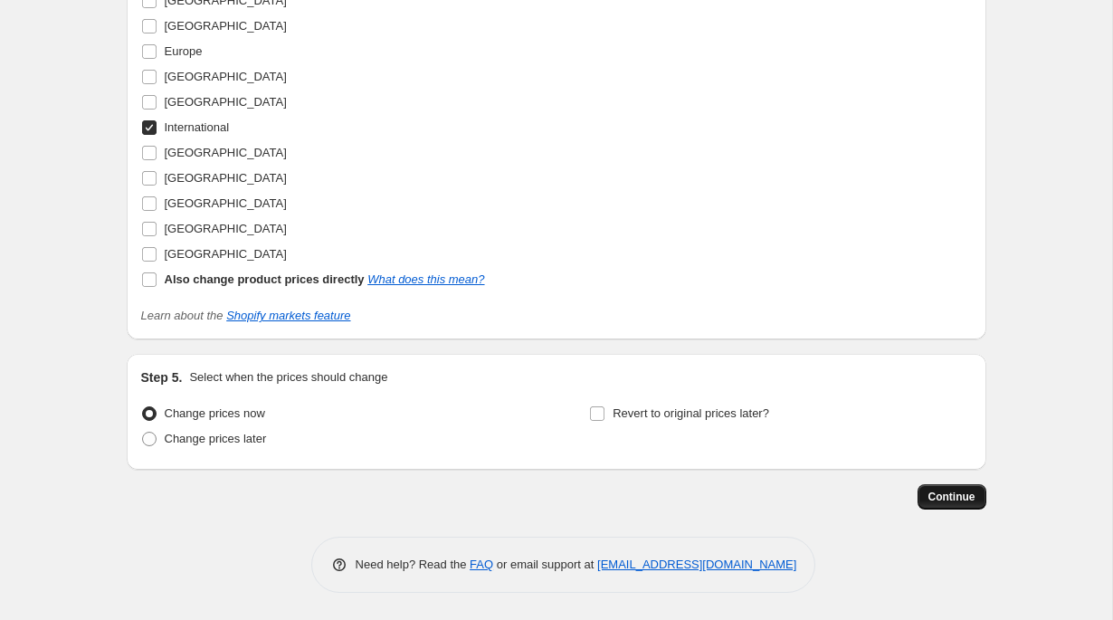
click at [961, 494] on span "Continue" at bounding box center [952, 497] width 47 height 14
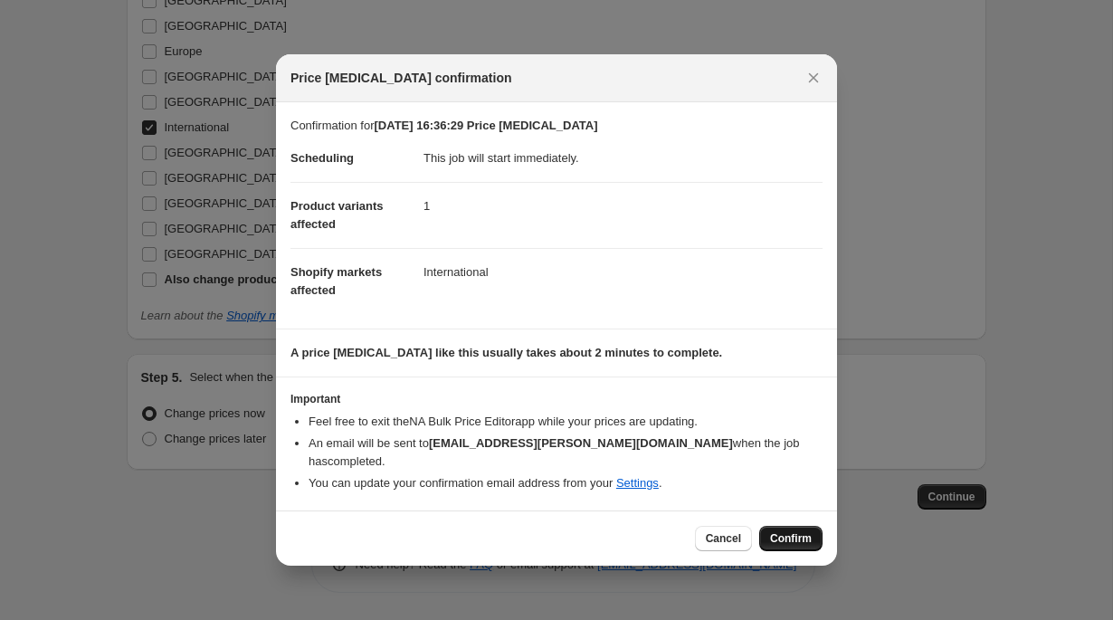
click at [793, 540] on span "Confirm" at bounding box center [791, 538] width 42 height 14
